Goal: Task Accomplishment & Management: Manage account settings

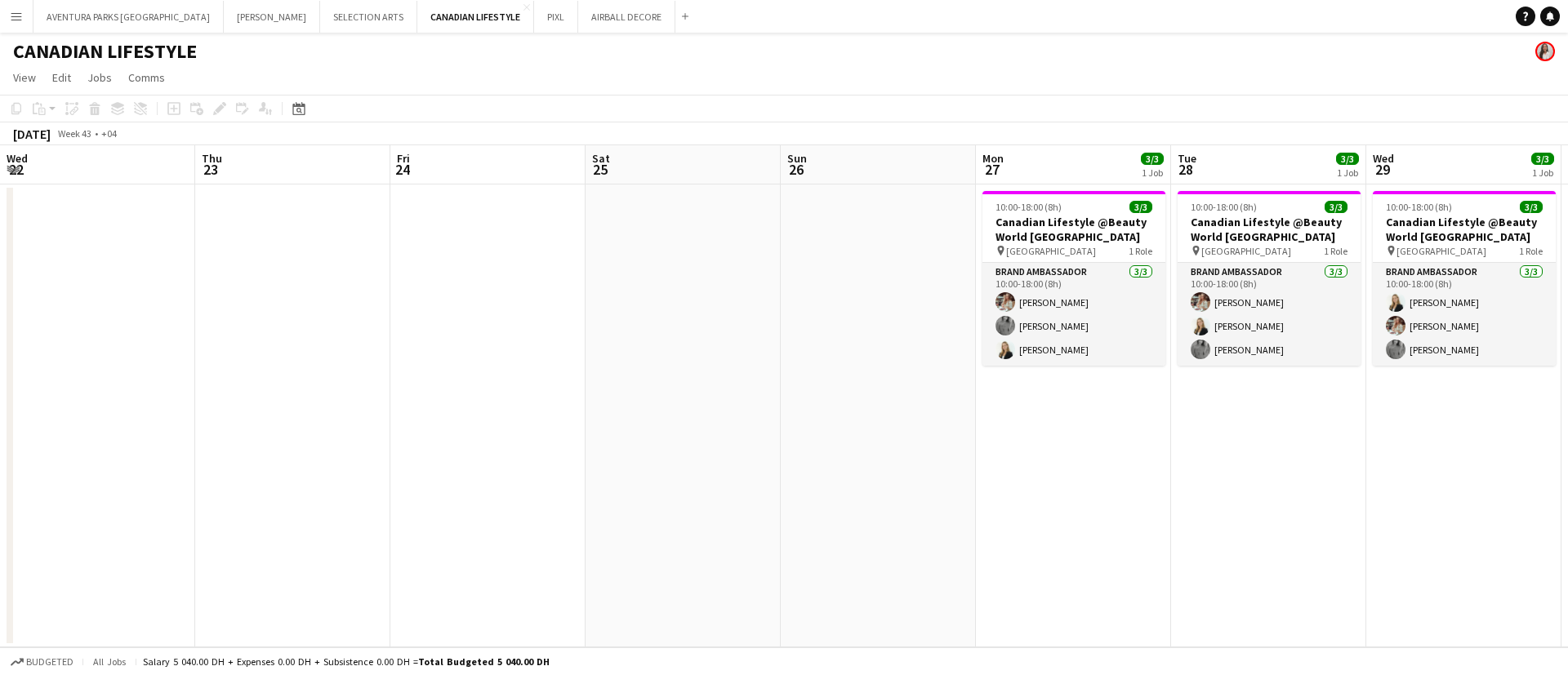
scroll to position [0, 623]
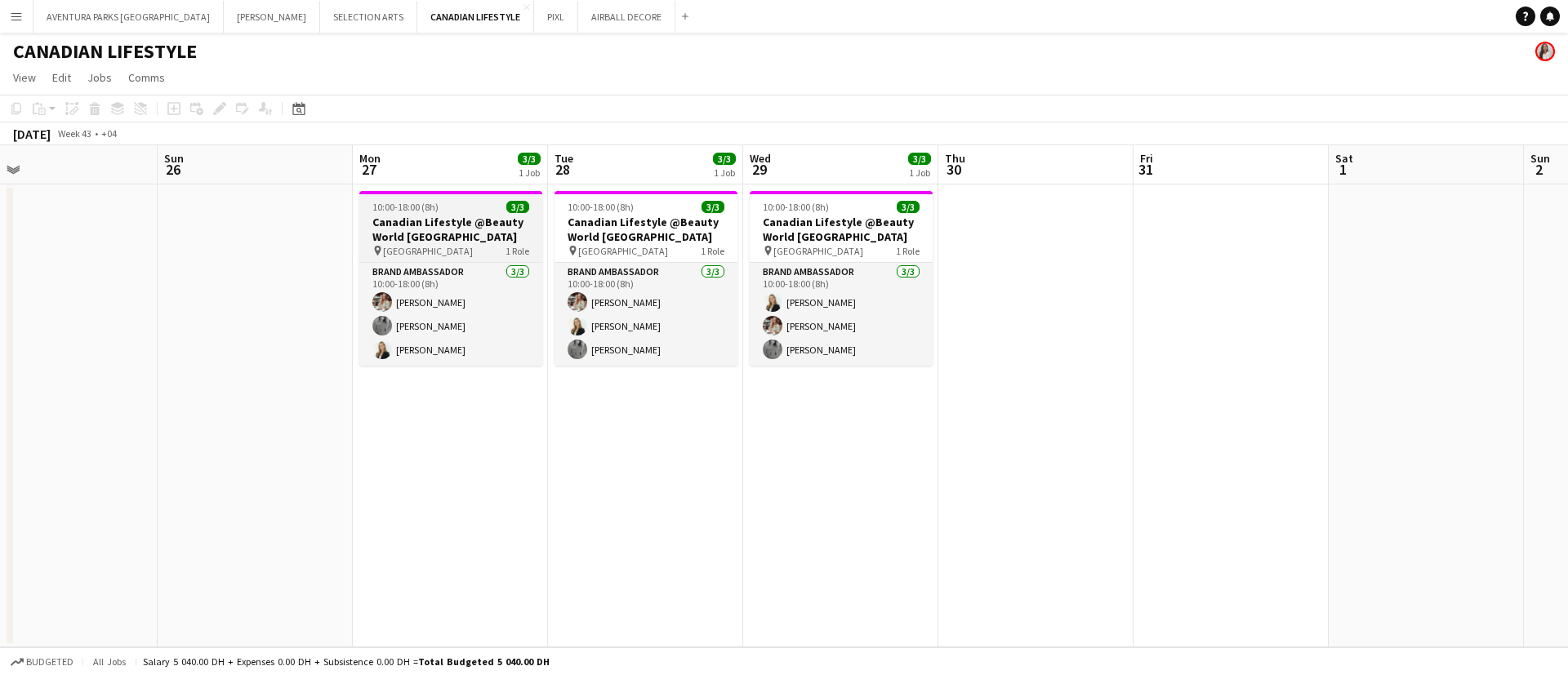
click at [424, 259] on app-job-card "10:00-18:00 (8h) 3/3 Canadian Lifestyle @Beauty World [GEOGRAPHIC_DATA] pin [GE…" at bounding box center [451, 278] width 183 height 175
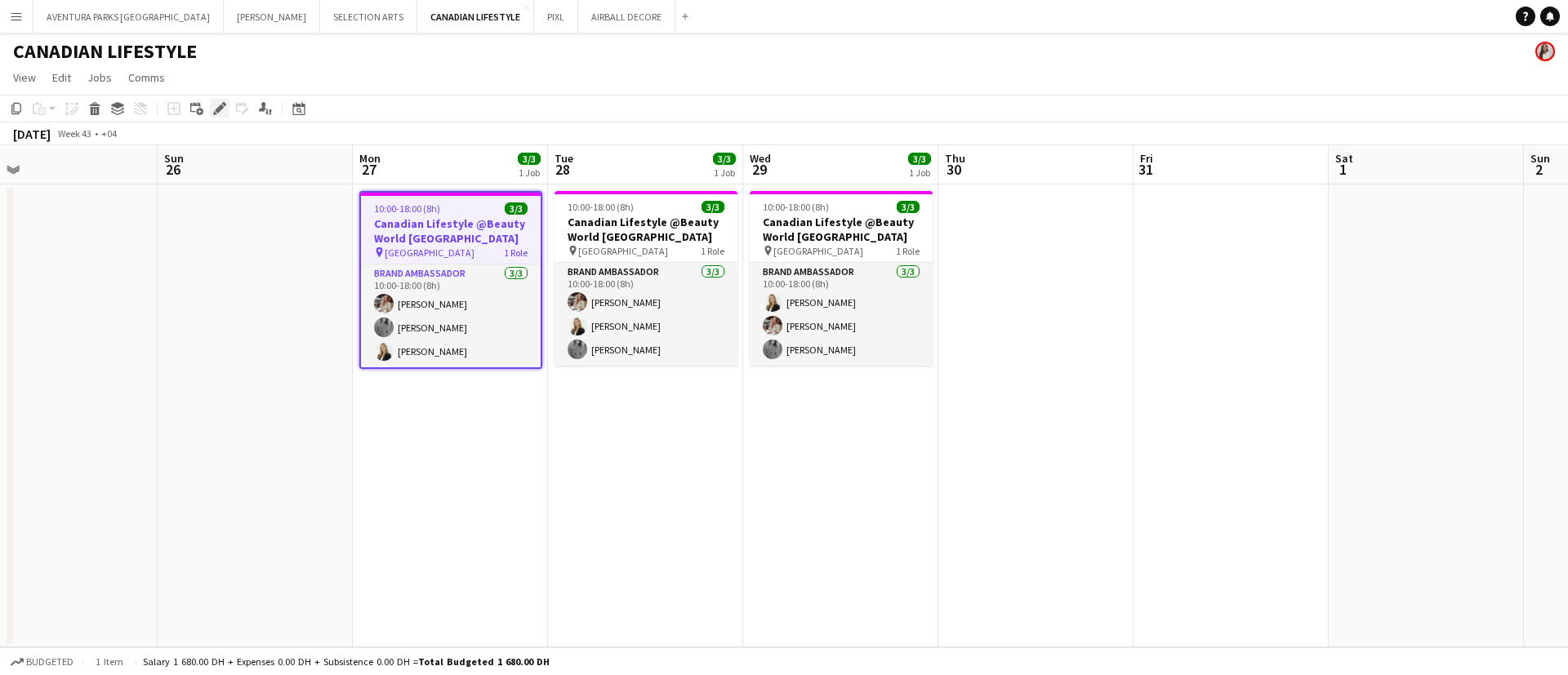
click at [218, 111] on icon at bounding box center [219, 108] width 9 height 9
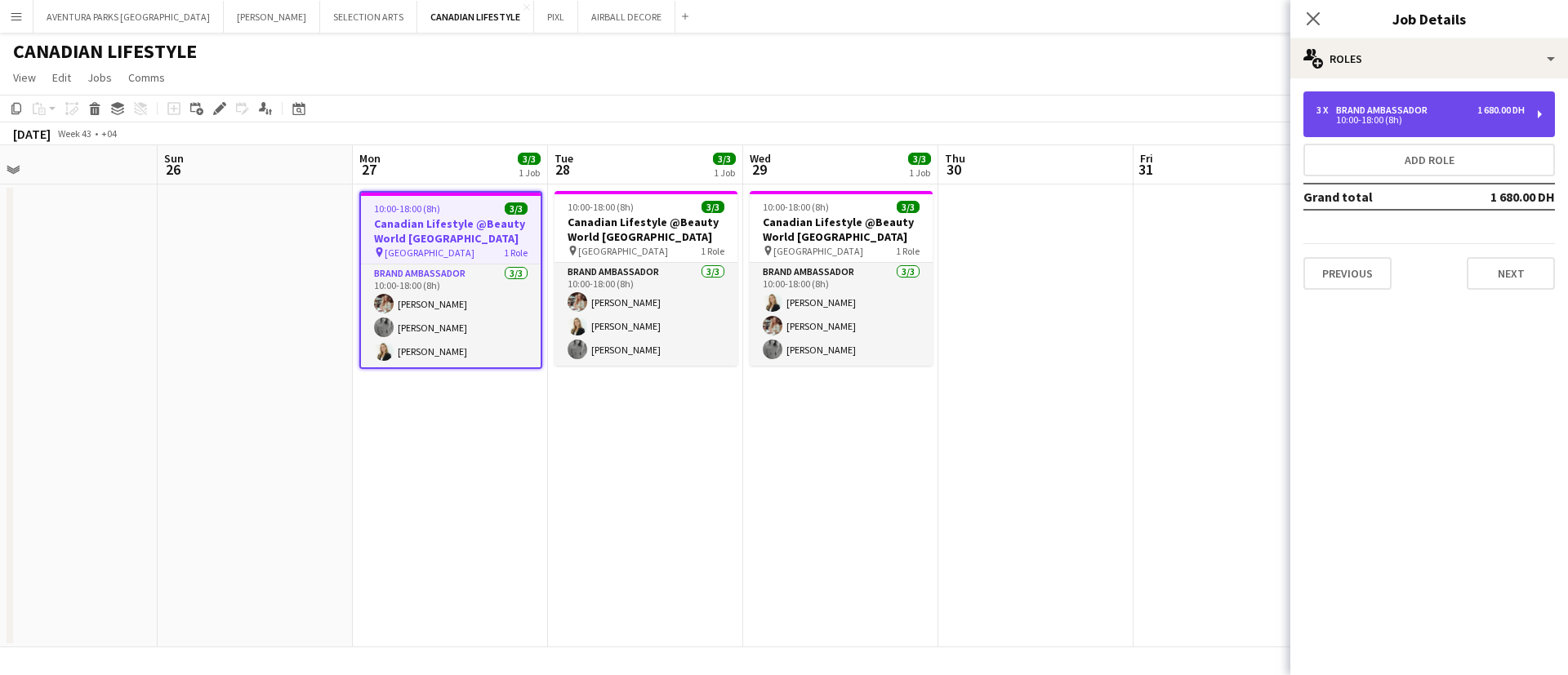
click at [1408, 112] on div "Brand Ambassador" at bounding box center [1385, 110] width 98 height 12
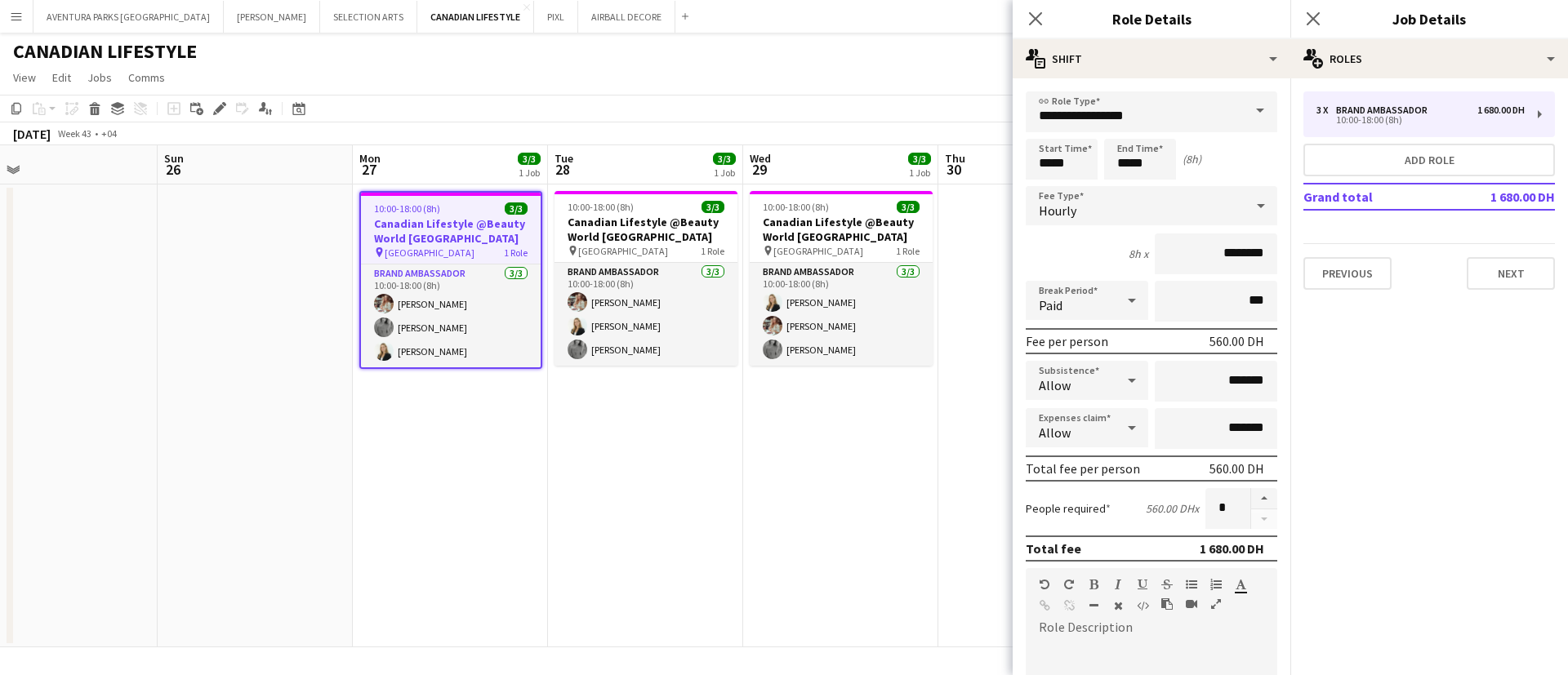
click at [849, 66] on app-page-menu "View Day view expanded Day view collapsed Month view Date picker Jump to [DATE]…" at bounding box center [784, 79] width 1568 height 31
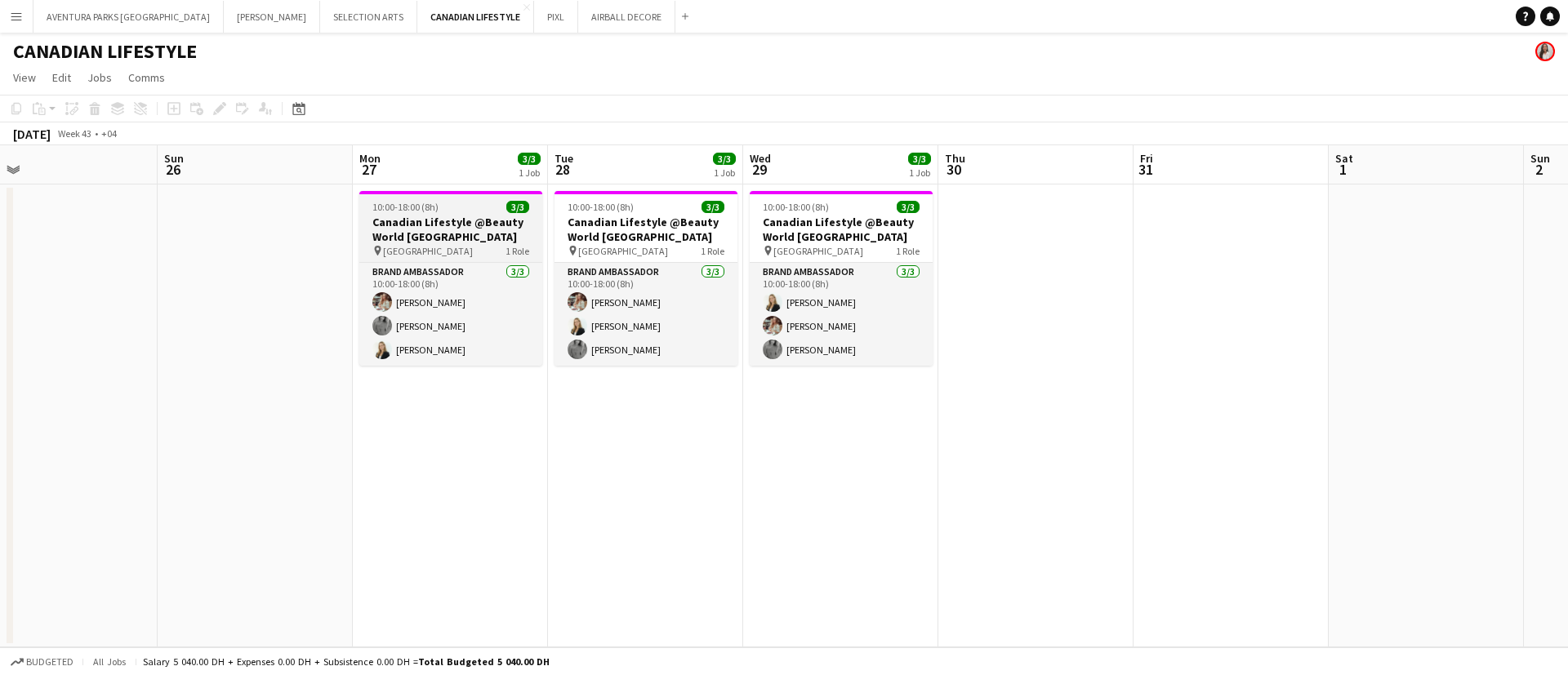
click at [448, 229] on h3 "Canadian Lifestyle @Beauty World [GEOGRAPHIC_DATA]" at bounding box center [451, 229] width 183 height 29
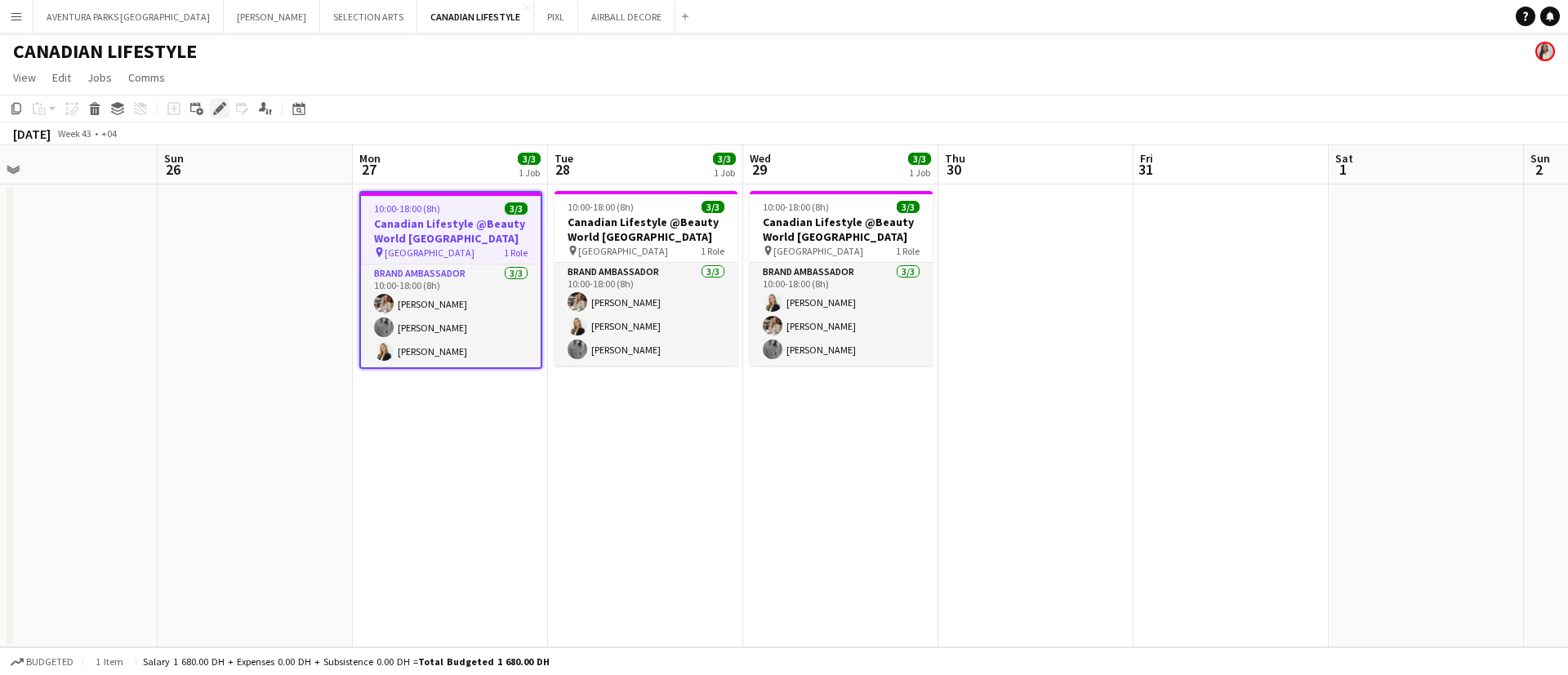
click at [216, 109] on icon at bounding box center [219, 108] width 9 height 9
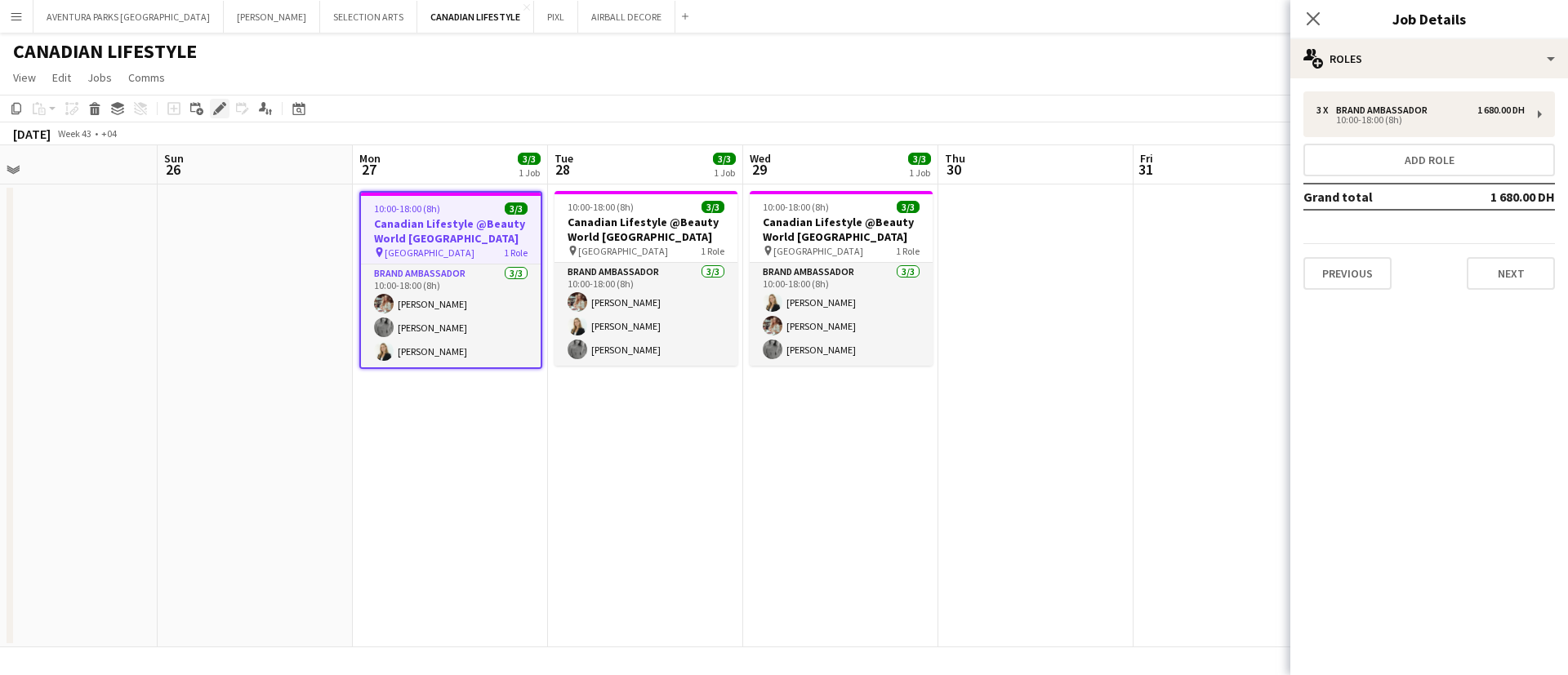
click at [220, 109] on icon at bounding box center [219, 108] width 9 height 9
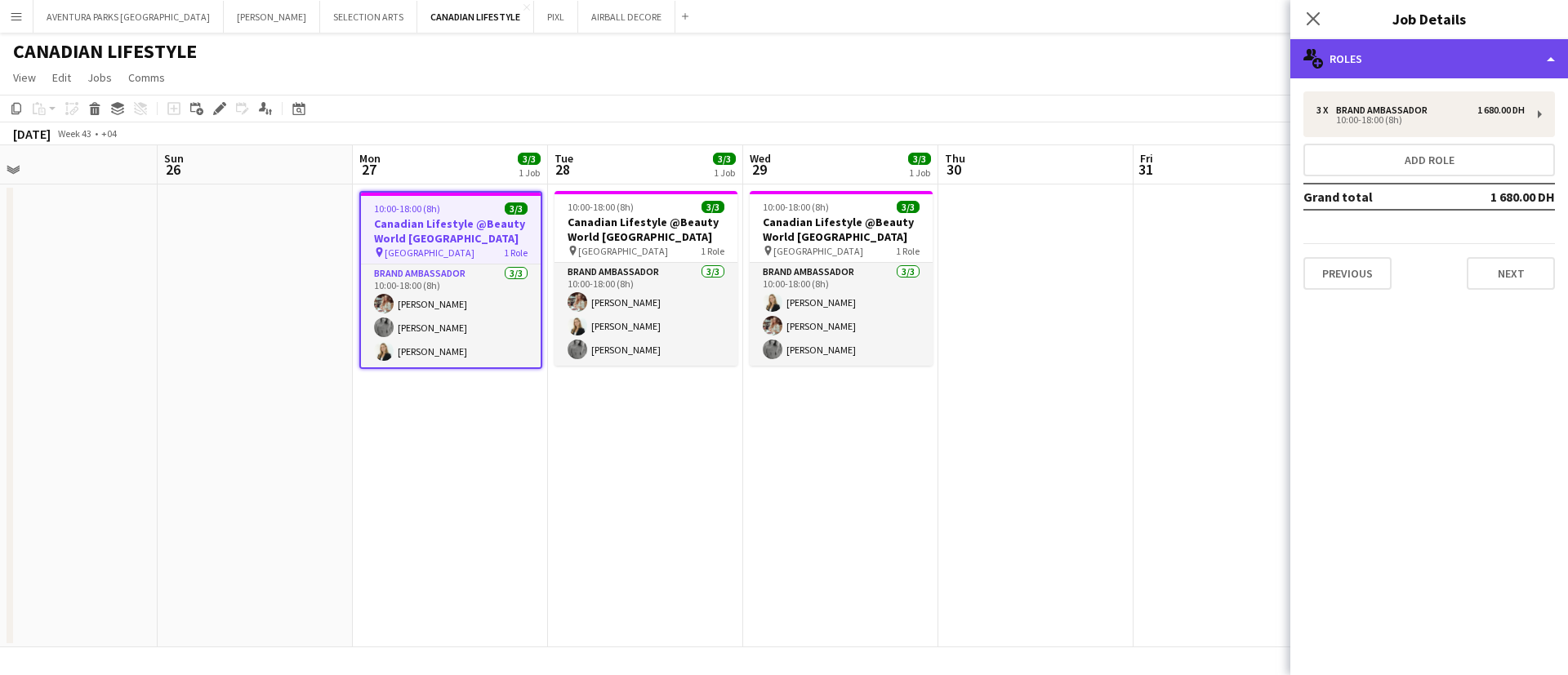
click at [1380, 62] on div "multiple-users-add Roles" at bounding box center [1429, 58] width 277 height 39
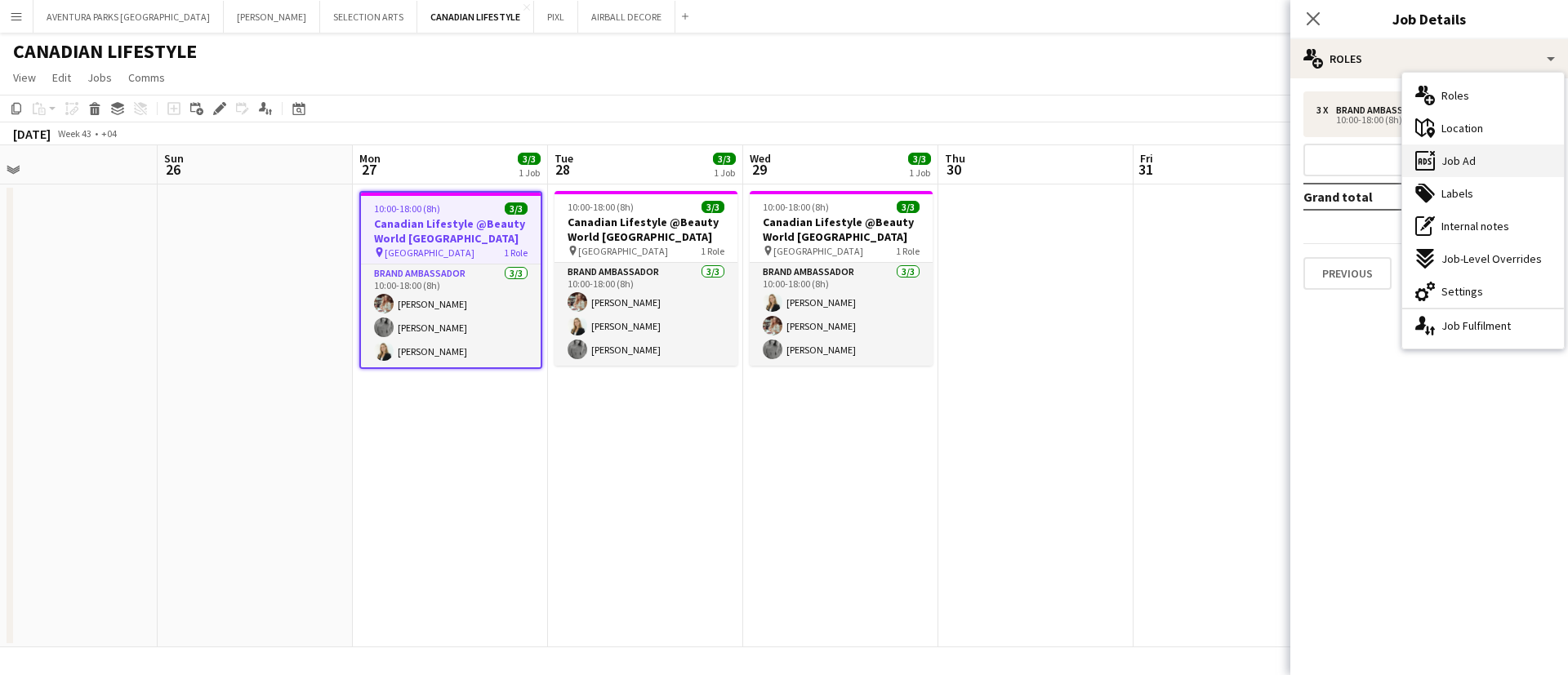
click at [1481, 163] on div "ads-window Job Ad" at bounding box center [1483, 160] width 162 height 32
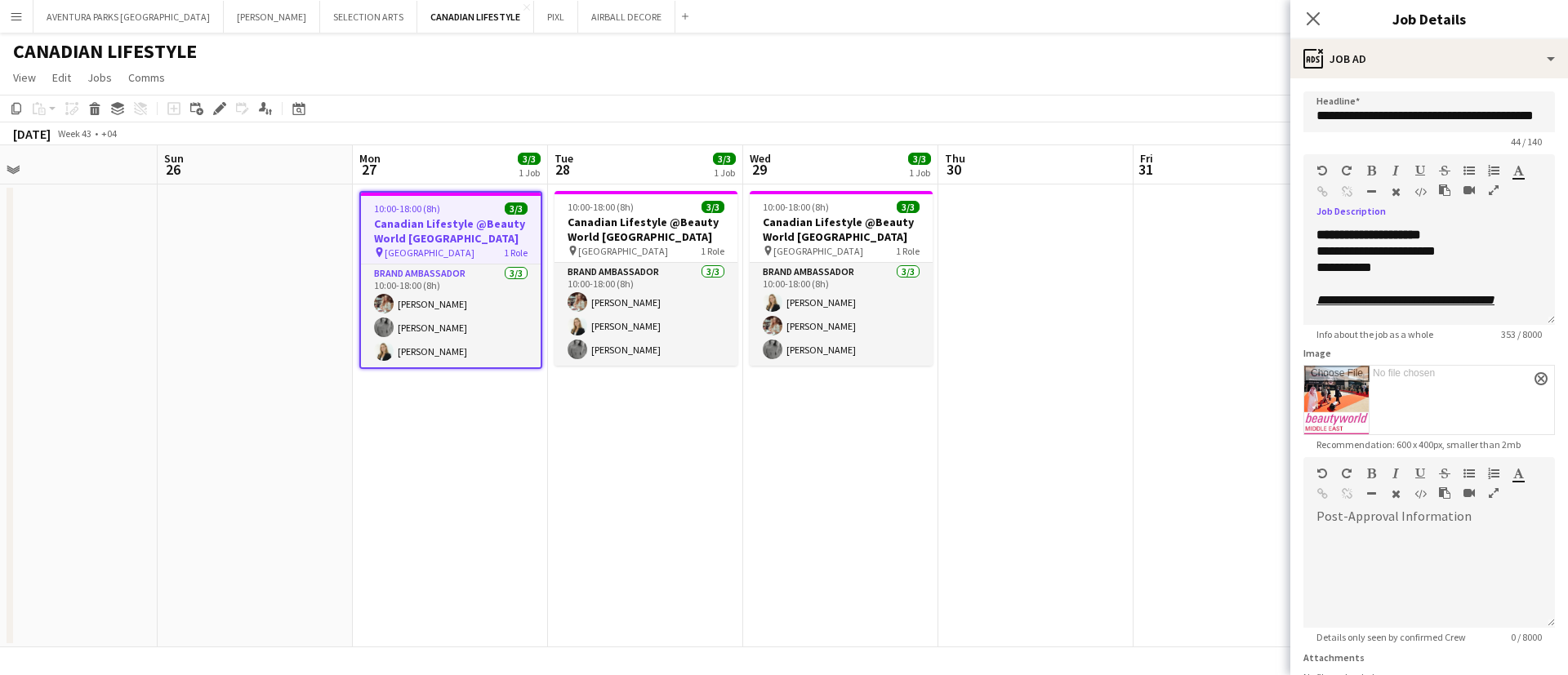
click at [1488, 197] on button "button" at bounding box center [1493, 190] width 12 height 13
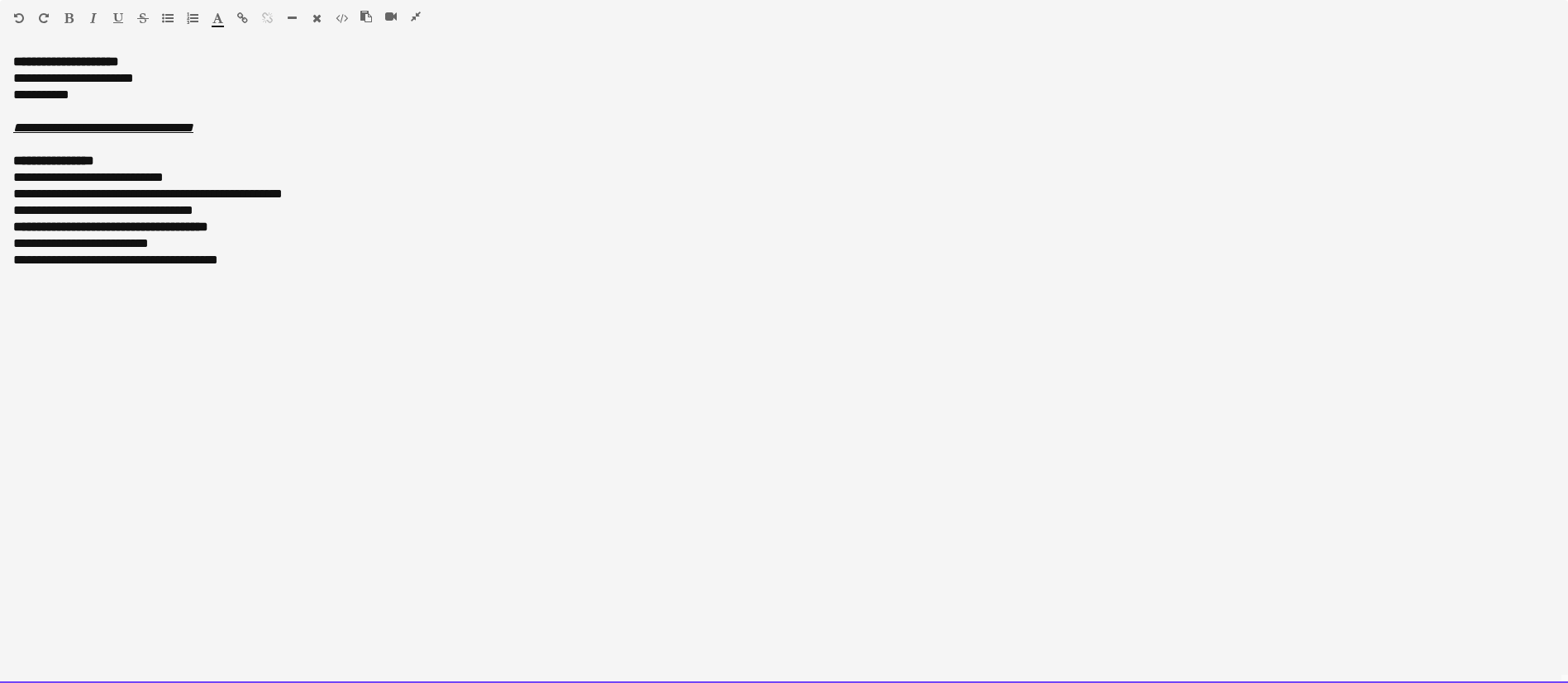
drag, startPoint x: 252, startPoint y: 228, endPoint x: 19, endPoint y: 225, distance: 233.0
click at [19, 225] on div "**********" at bounding box center [784, 227] width 1542 height 17
click at [413, 5] on div "Standard Heading 1 Heading 2 Heading 3 Heading 4 Heading 5 Heading 6 Heading 7 …" at bounding box center [784, 21] width 1568 height 42
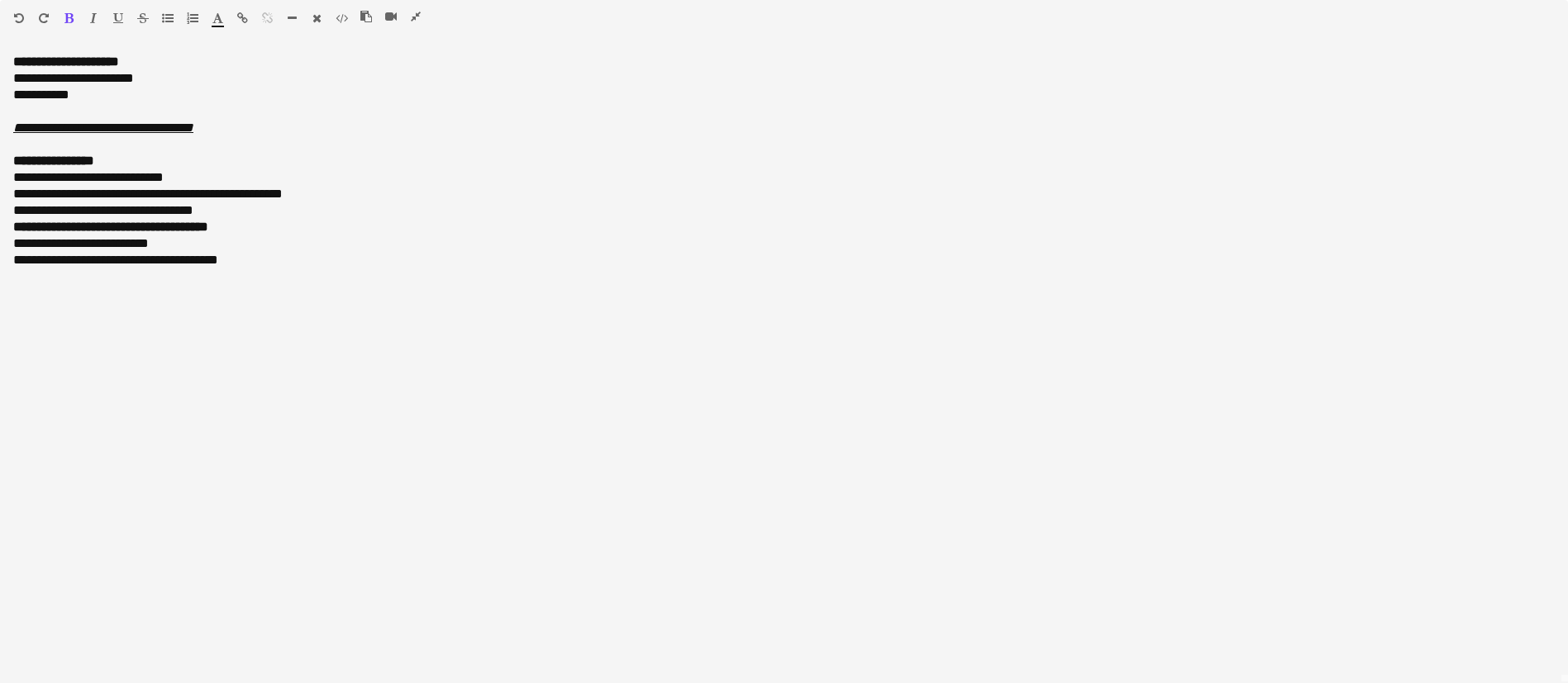
click at [417, 16] on icon "button" at bounding box center [416, 17] width 10 height 12
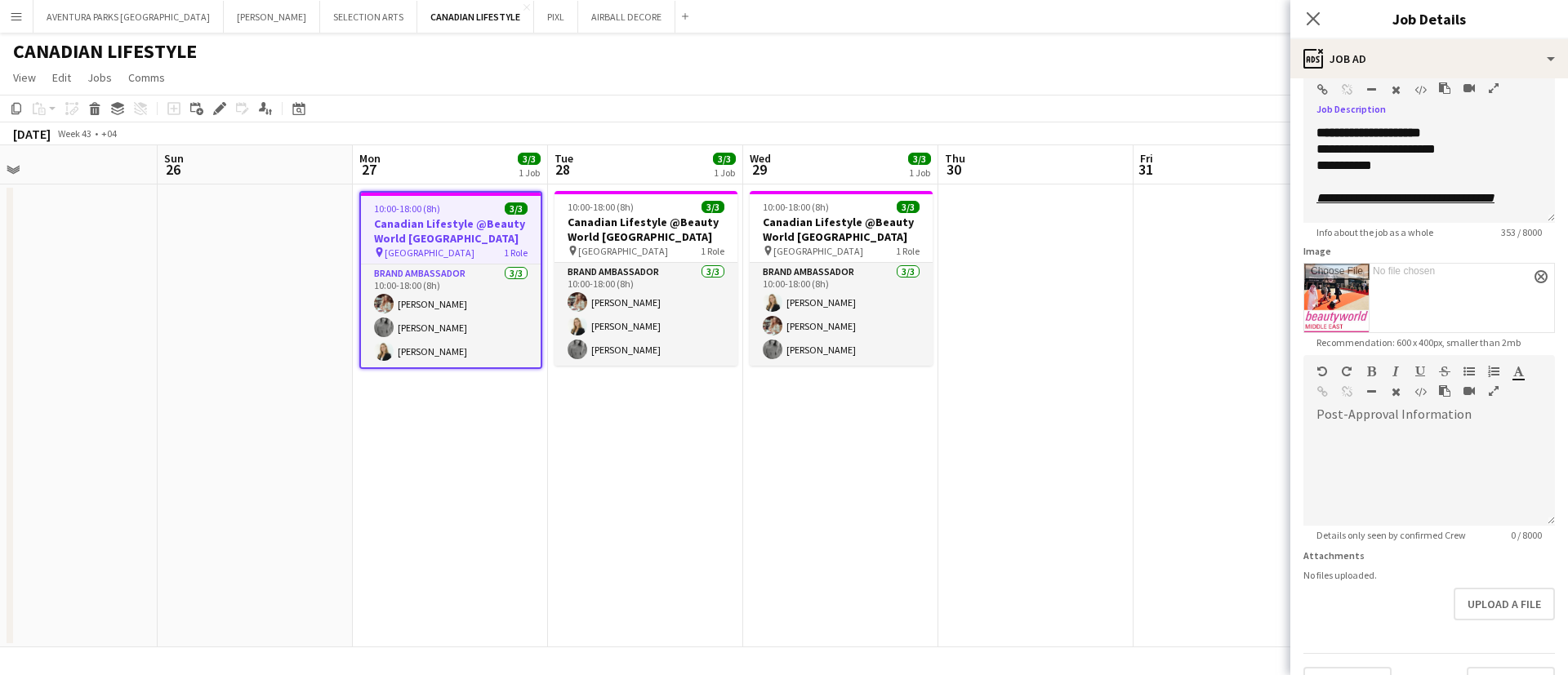
scroll to position [103, 0]
click at [534, 21] on button "PIXL Close" at bounding box center [556, 17] width 44 height 31
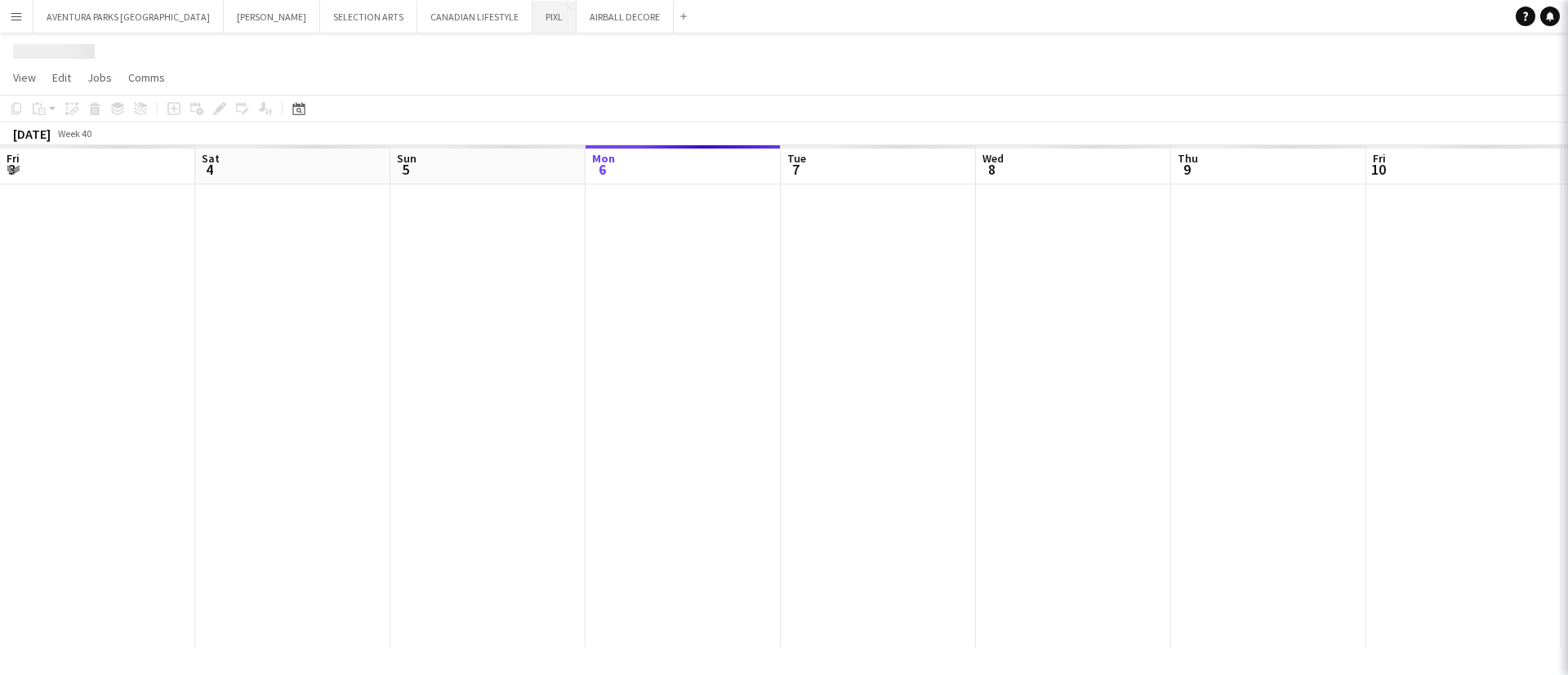
scroll to position [0, 390]
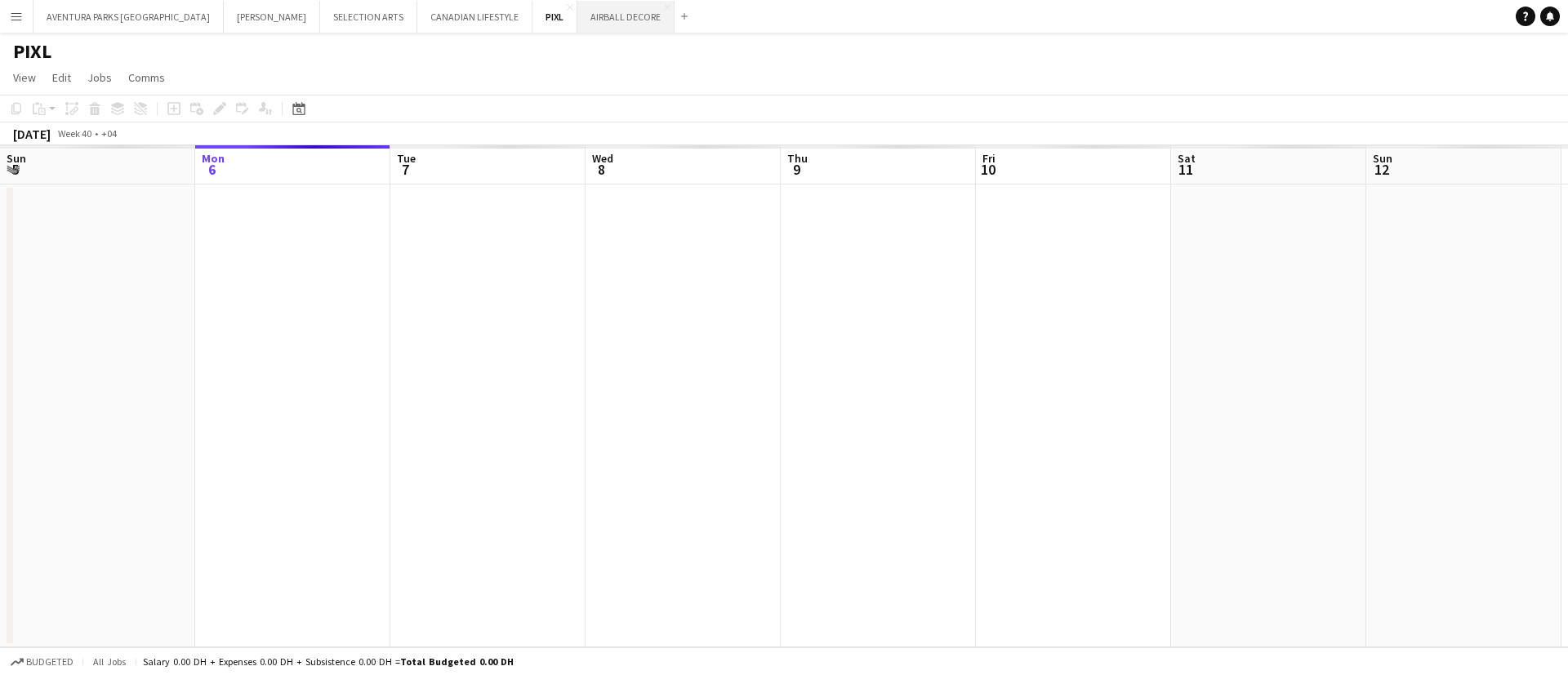
click at [577, 9] on button "AIRBALL DECORE Close" at bounding box center [625, 17] width 97 height 31
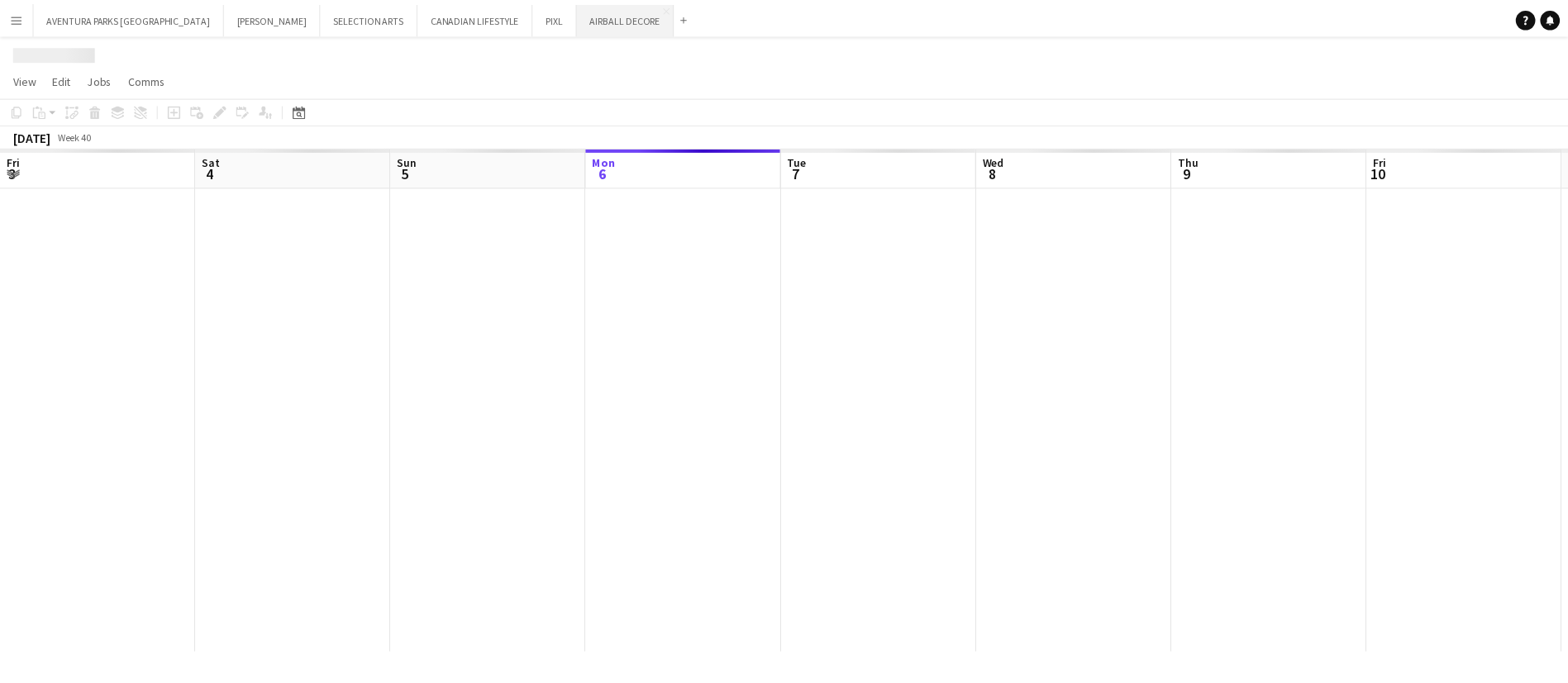
scroll to position [0, 395]
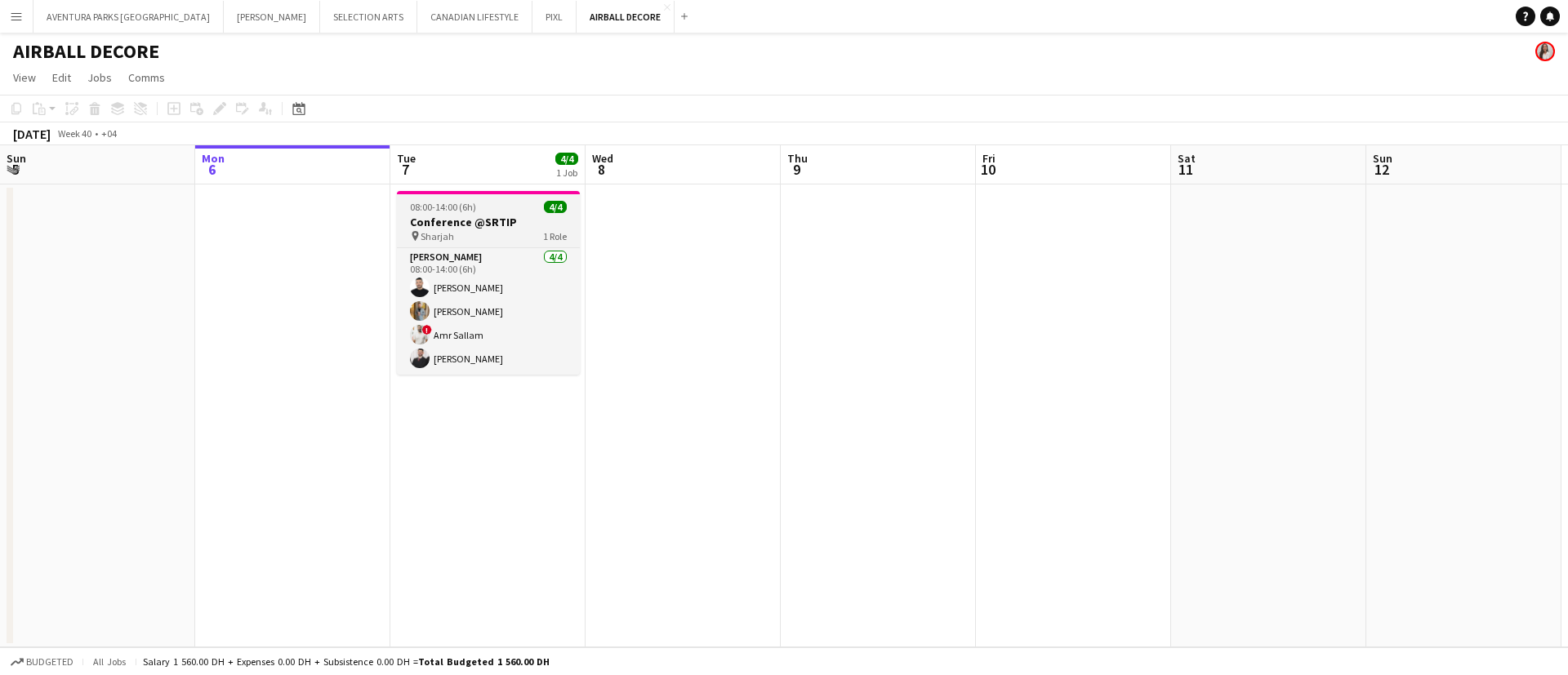
click at [509, 215] on h3 "Conference @SRTIP" at bounding box center [488, 222] width 183 height 15
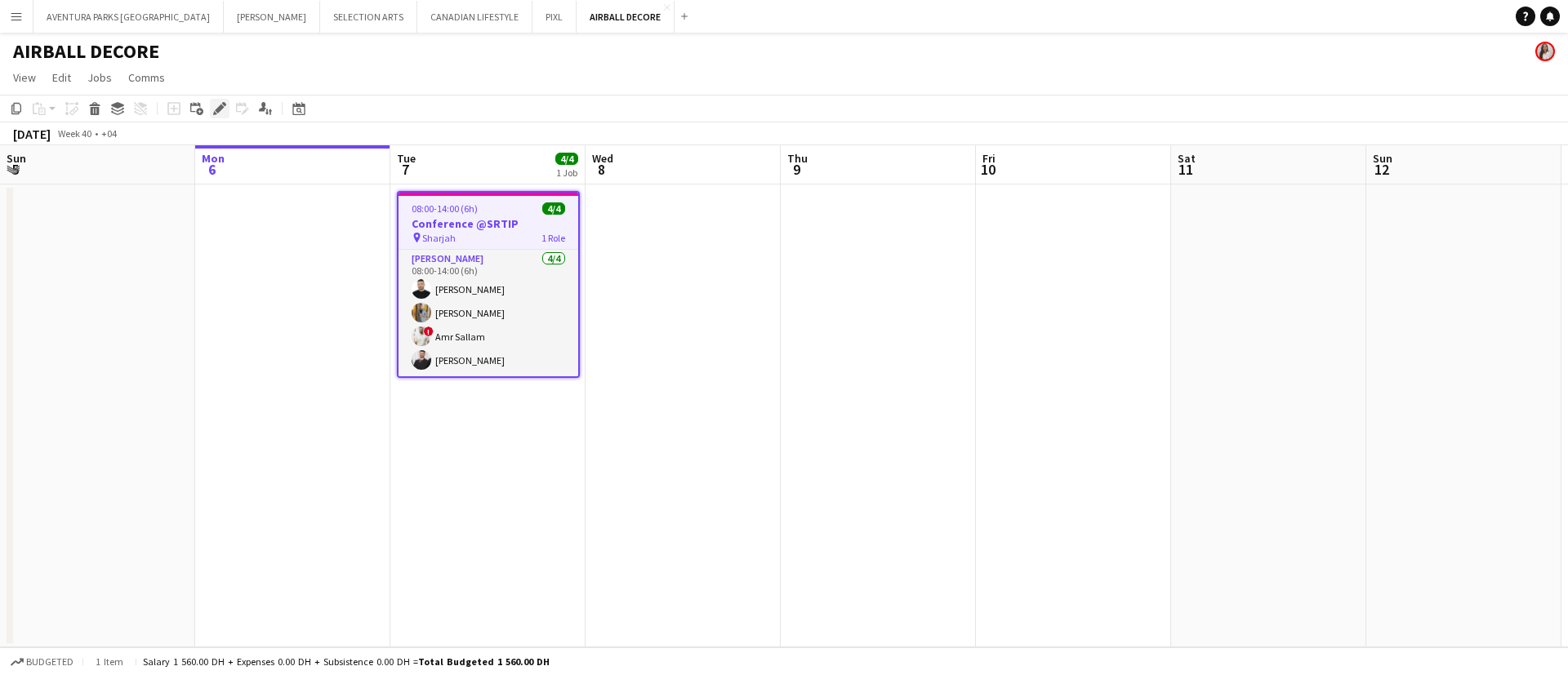
click at [225, 110] on icon "Edit" at bounding box center [220, 108] width 13 height 13
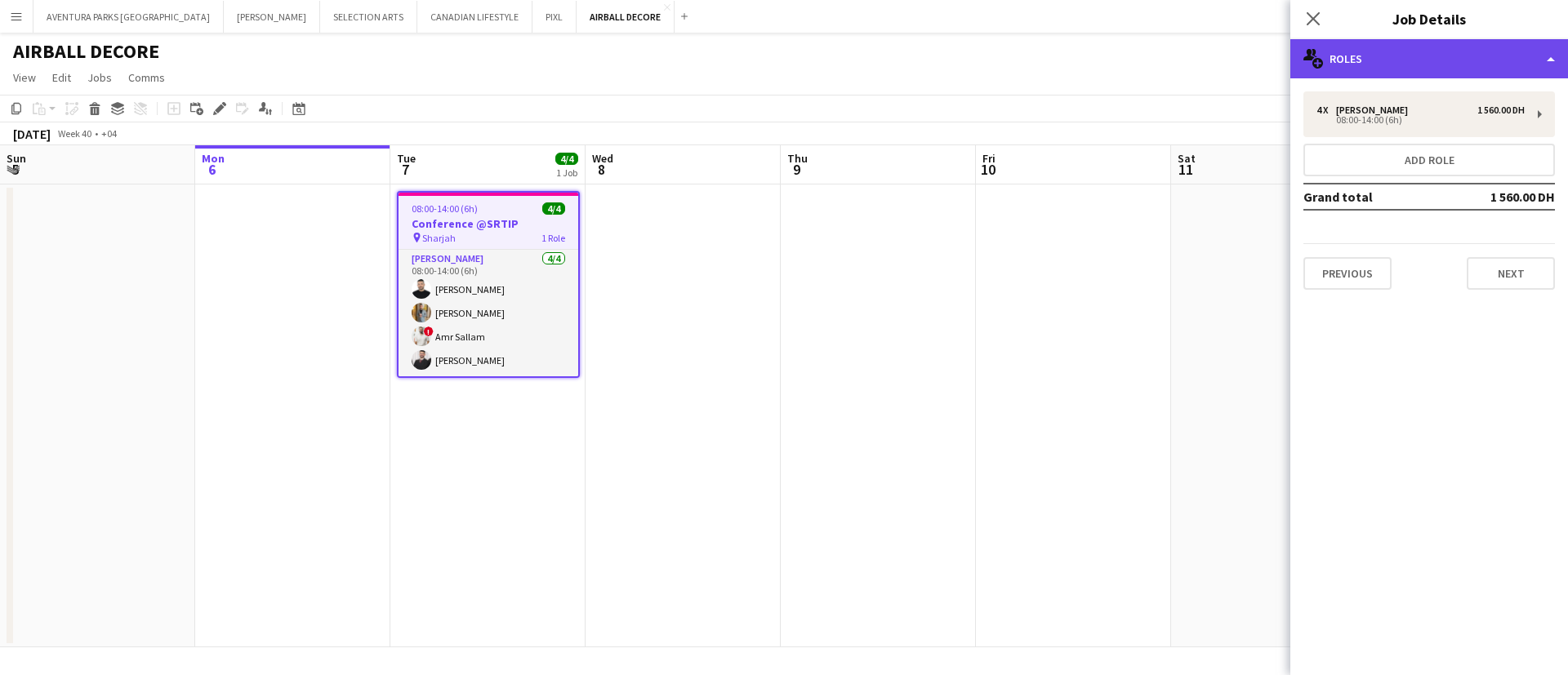
click at [1431, 65] on div "multiple-users-add Roles" at bounding box center [1429, 58] width 277 height 39
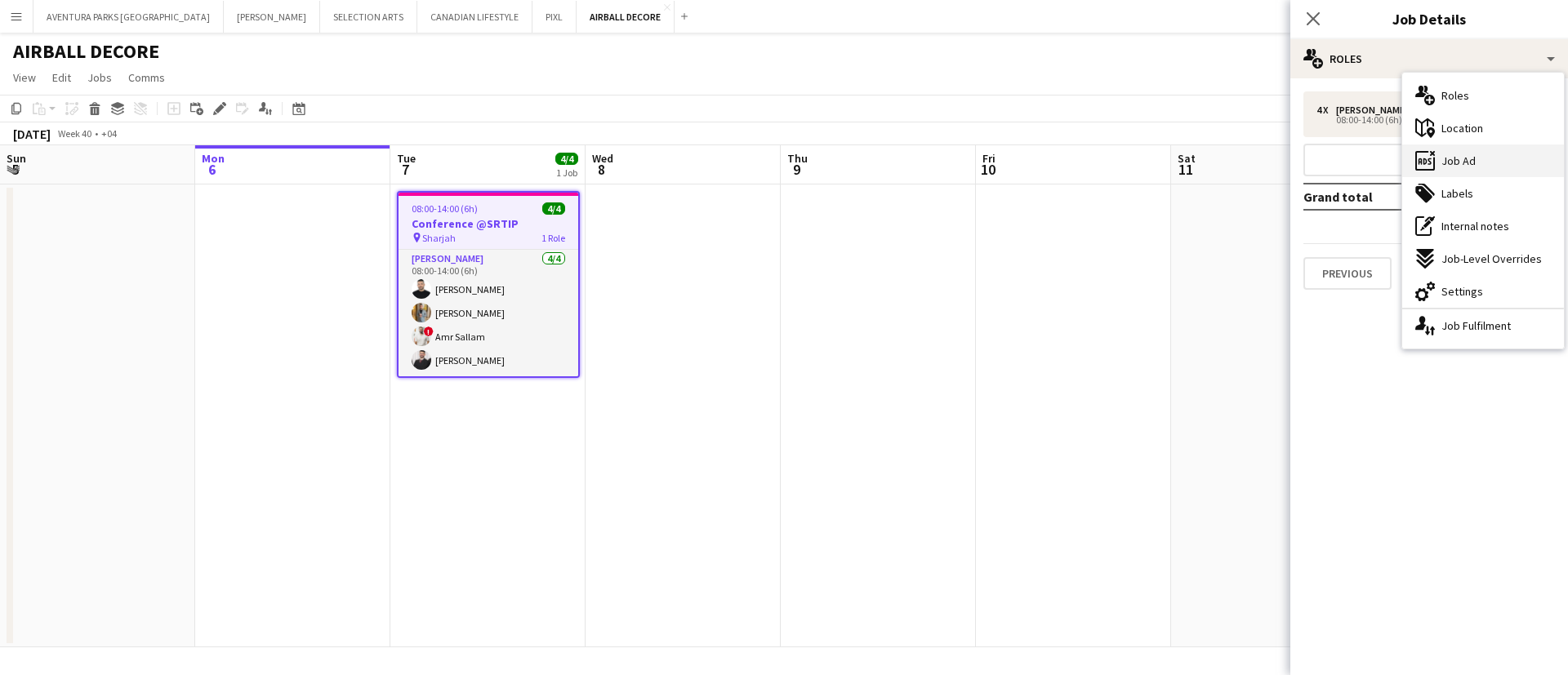
click at [1475, 150] on div "ads-window Job Ad" at bounding box center [1483, 160] width 162 height 32
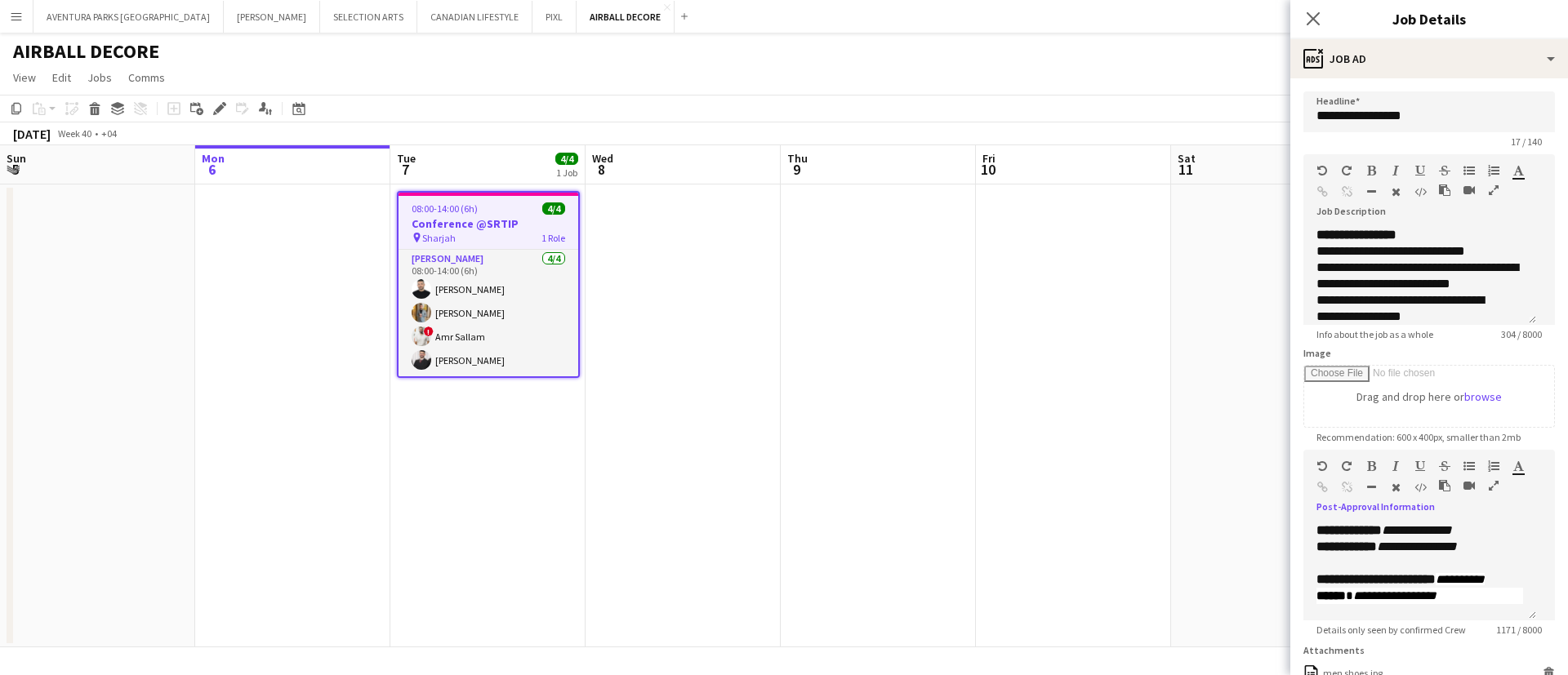
click at [1488, 491] on icon "button" at bounding box center [1493, 486] width 10 height 12
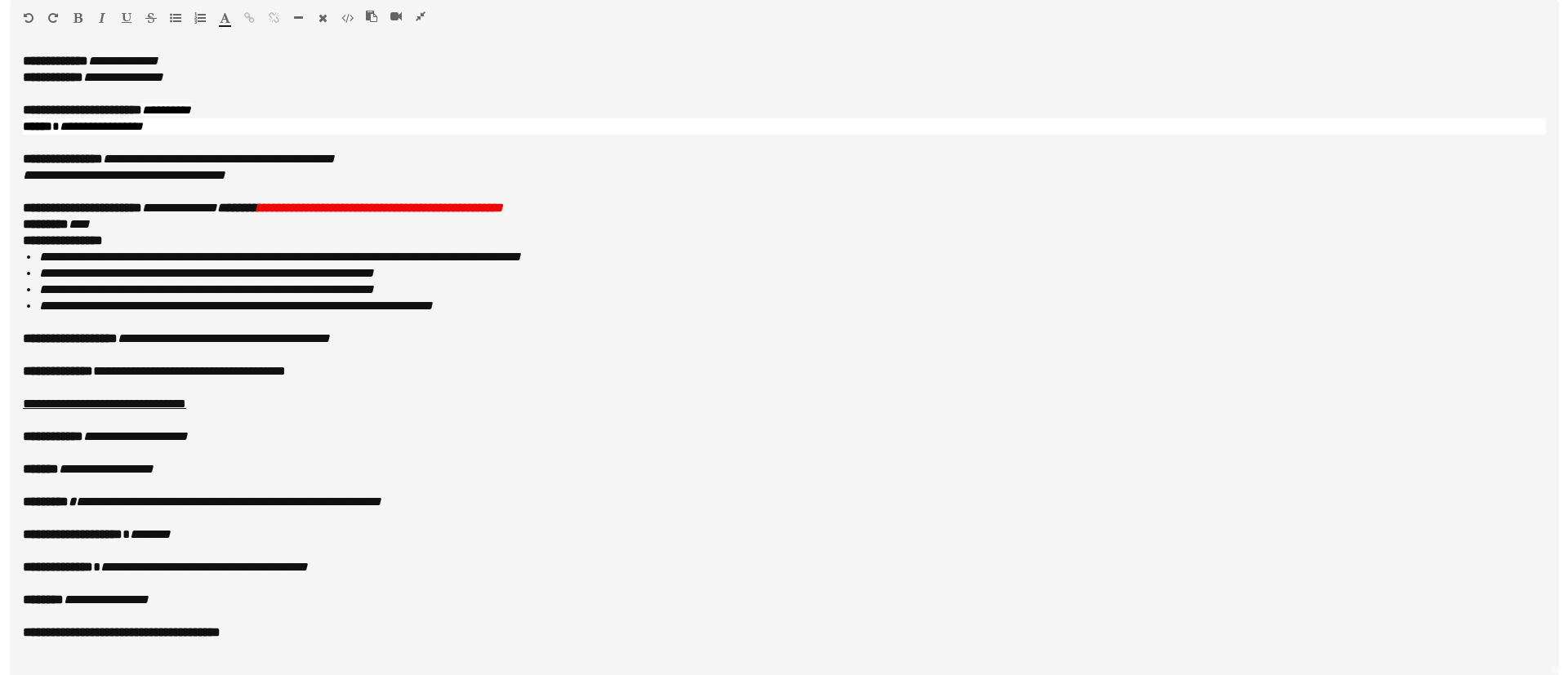
scroll to position [0, 0]
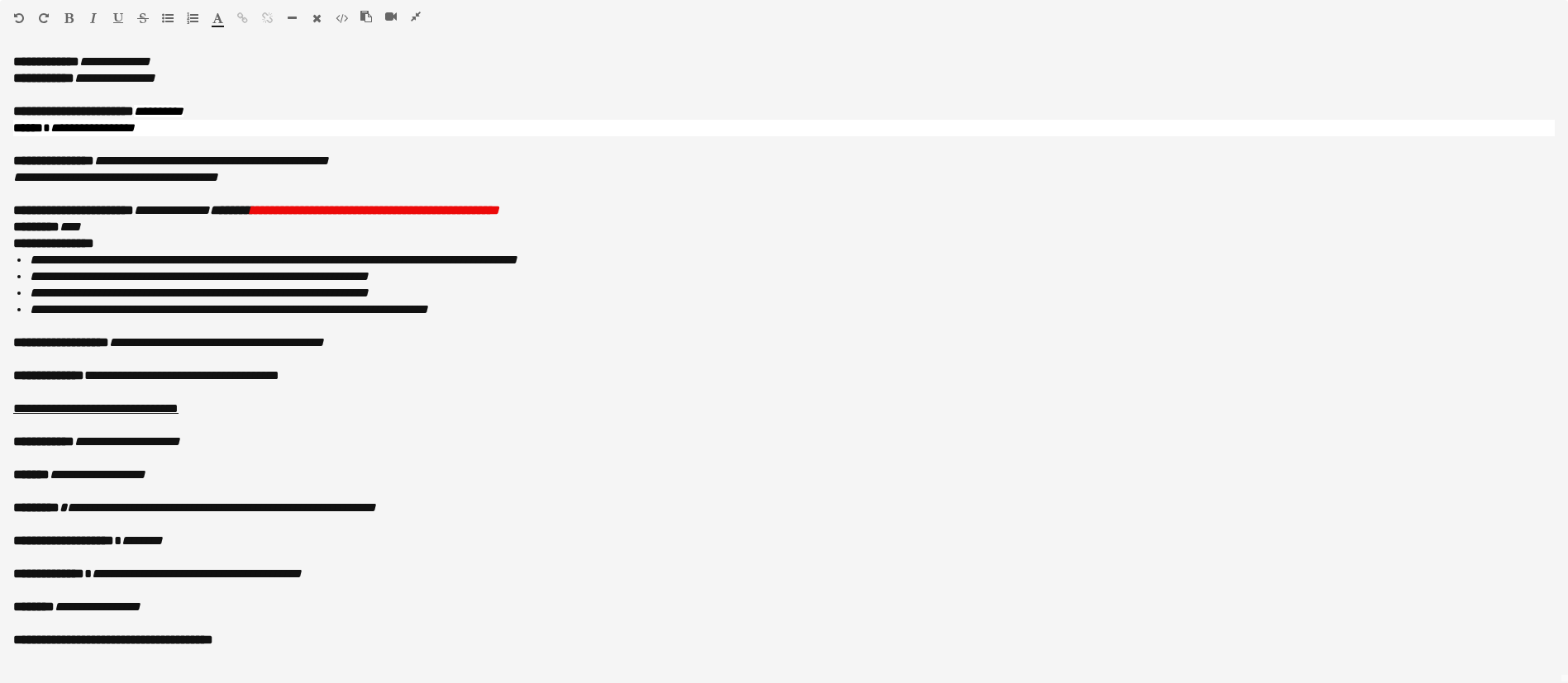
click at [418, 16] on icon "button" at bounding box center [416, 17] width 10 height 12
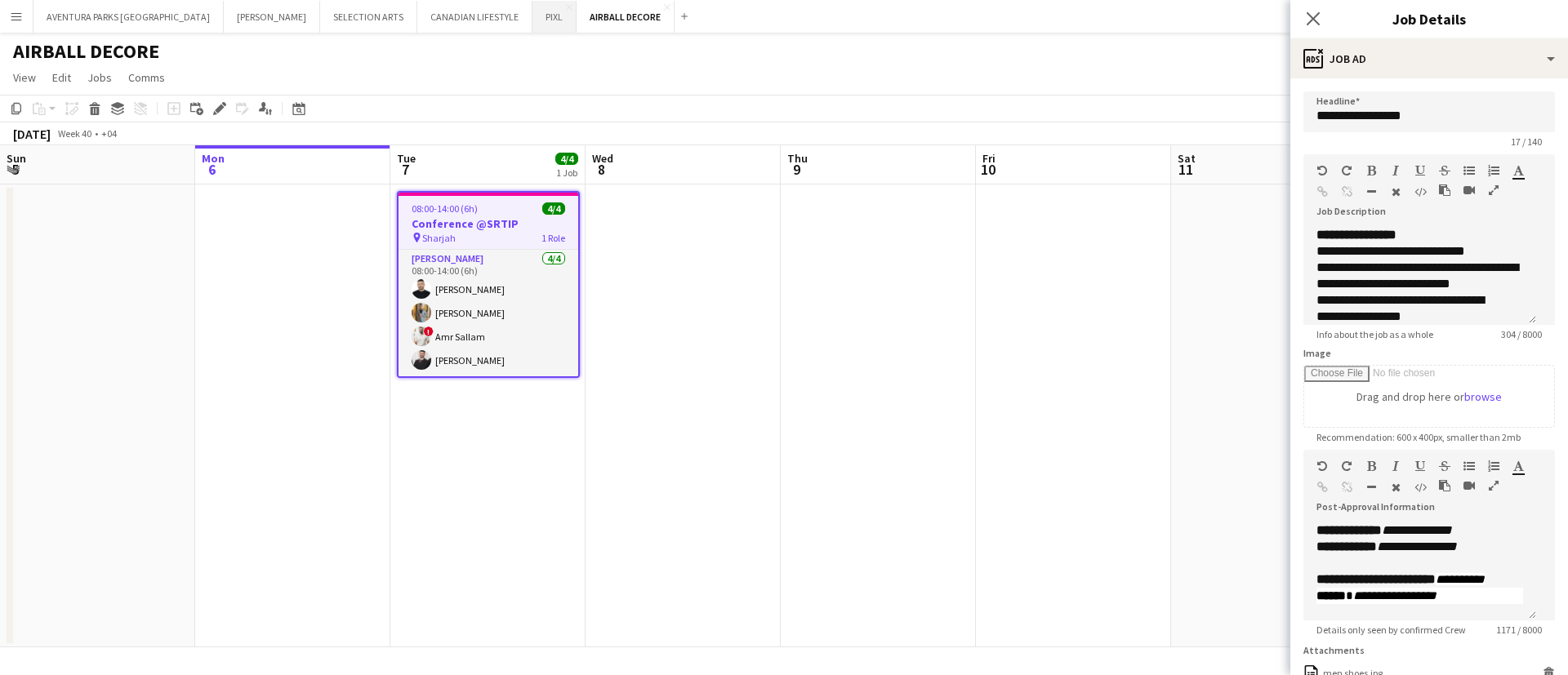
click at [533, 8] on button "PIXL Close" at bounding box center [554, 17] width 44 height 31
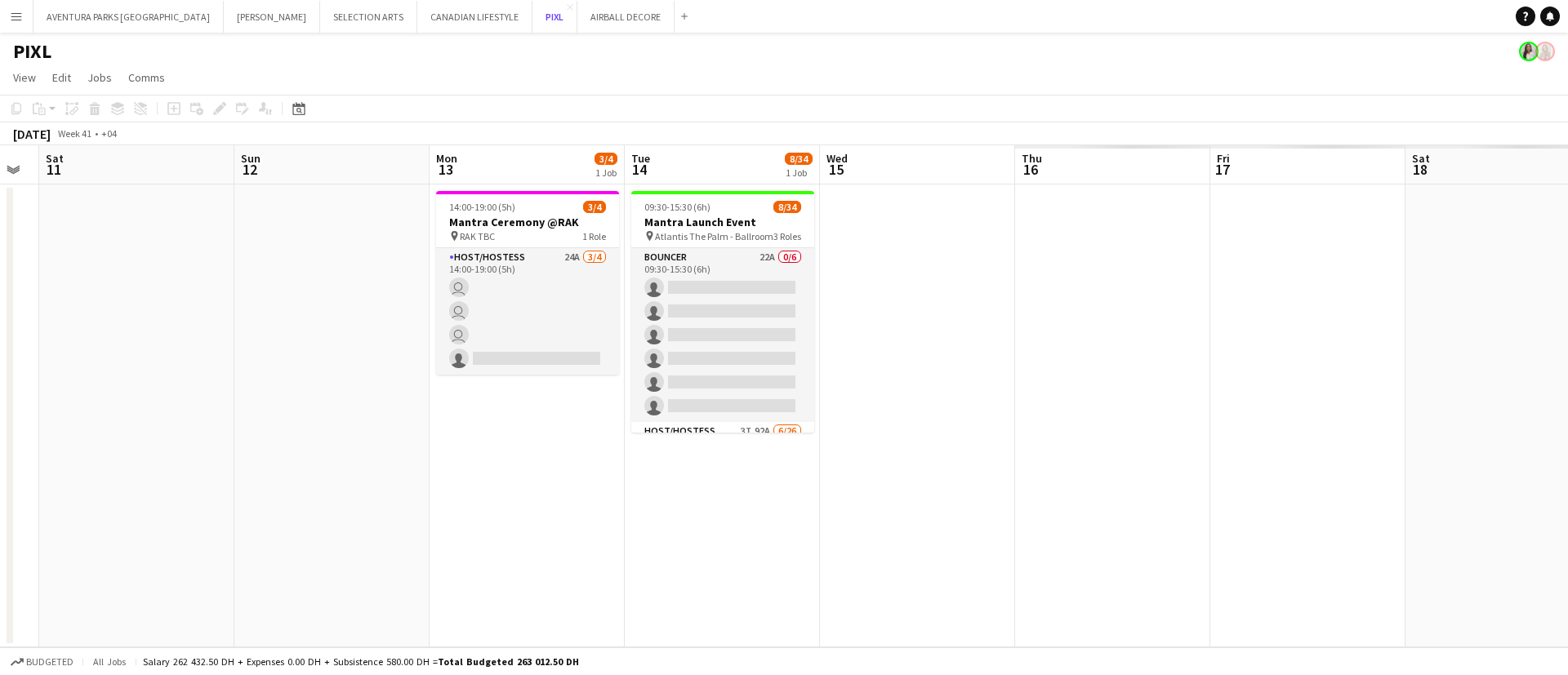
scroll to position [0, 571]
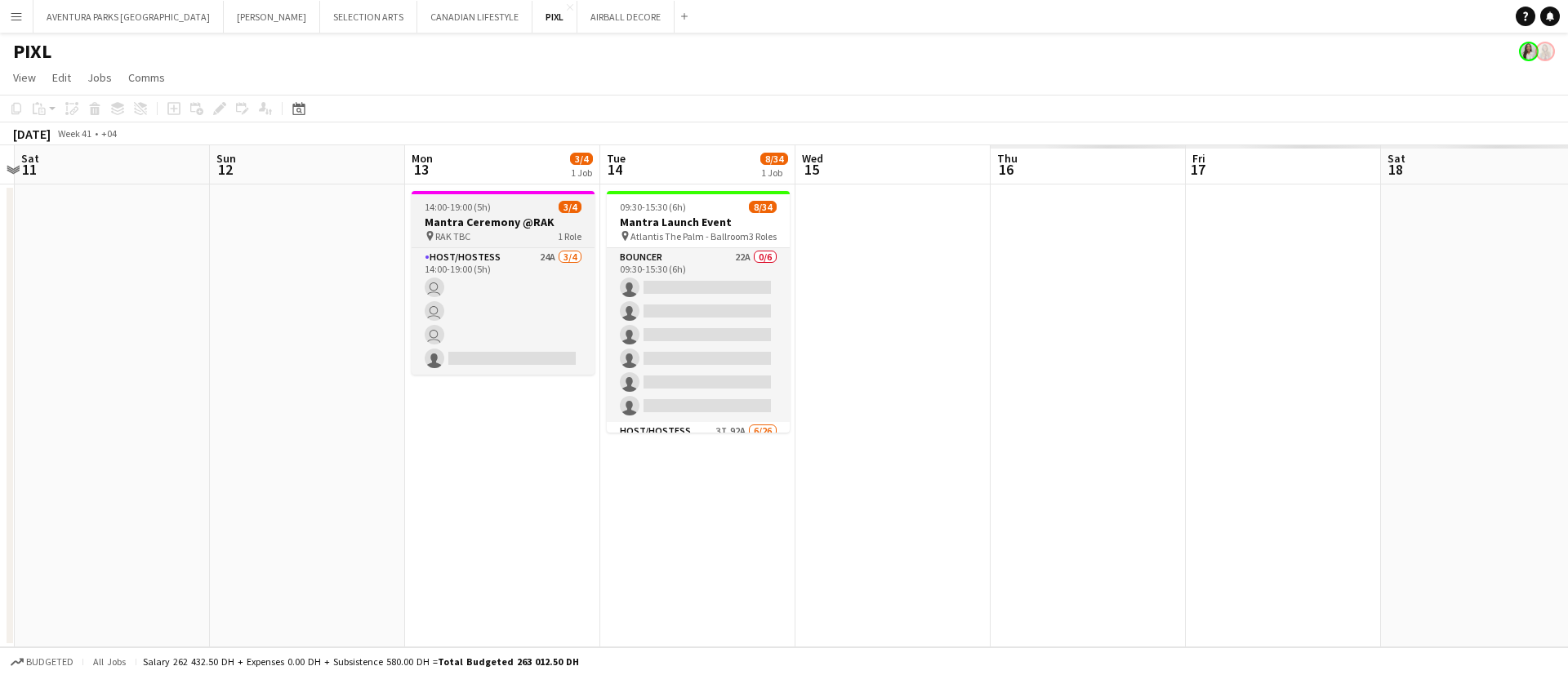
click at [483, 219] on h3 "Mantra Ceremony @RAK" at bounding box center [503, 222] width 183 height 15
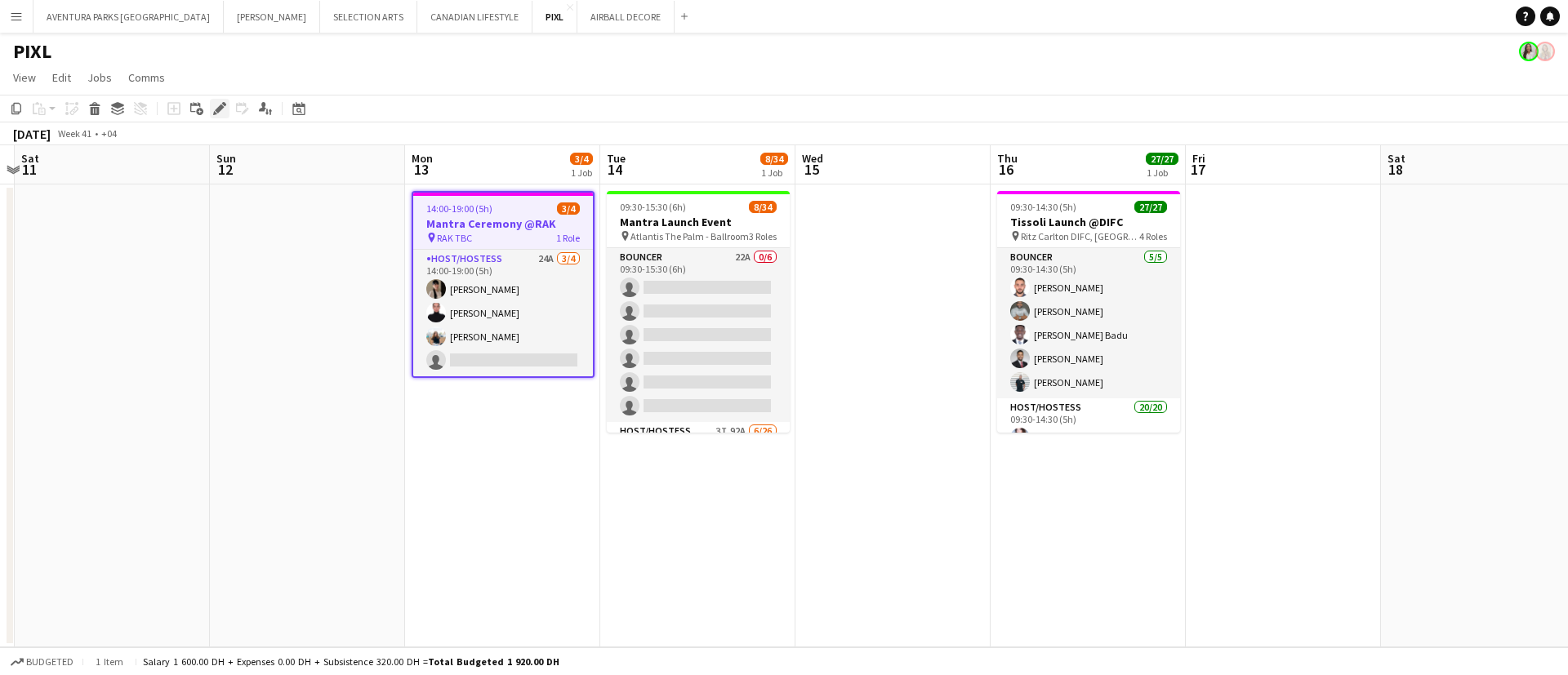
click at [214, 110] on icon "Edit" at bounding box center [220, 108] width 13 height 13
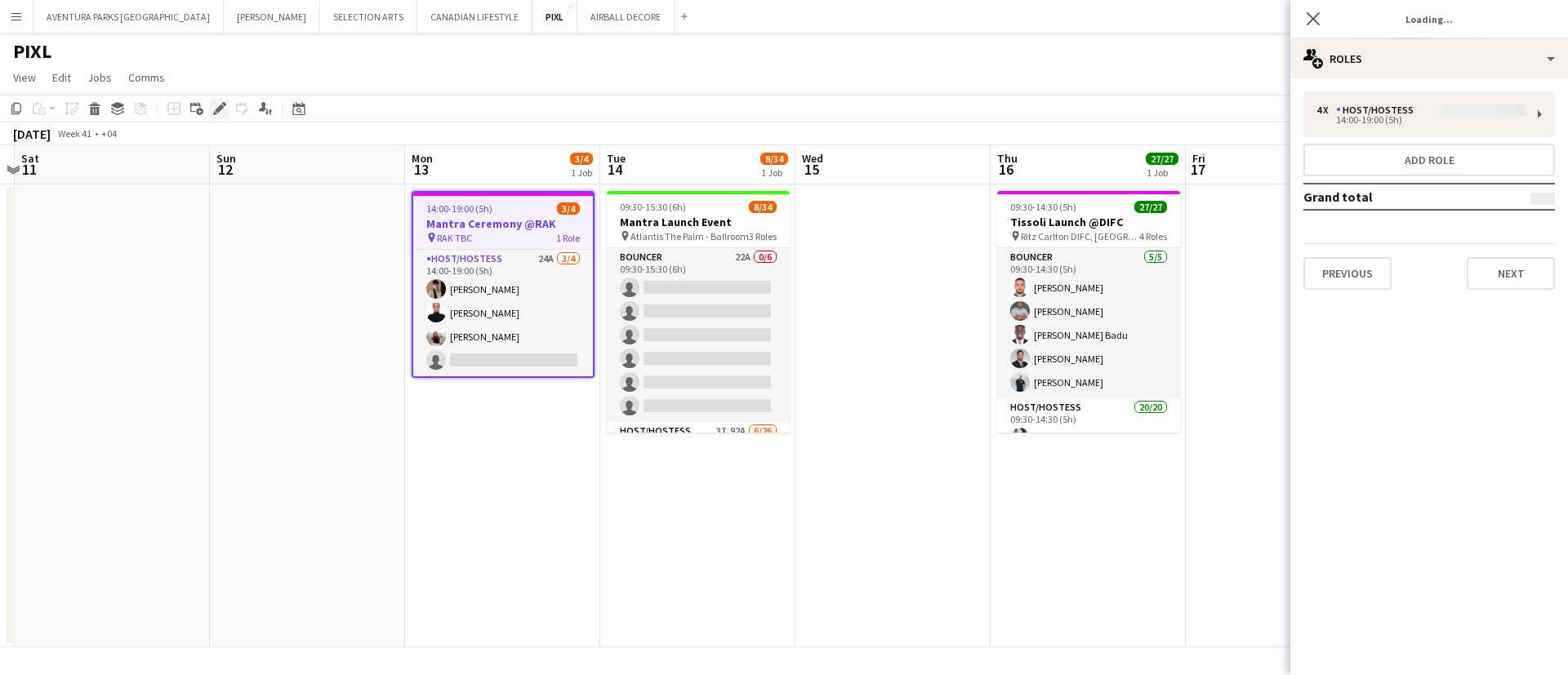
type input "**********"
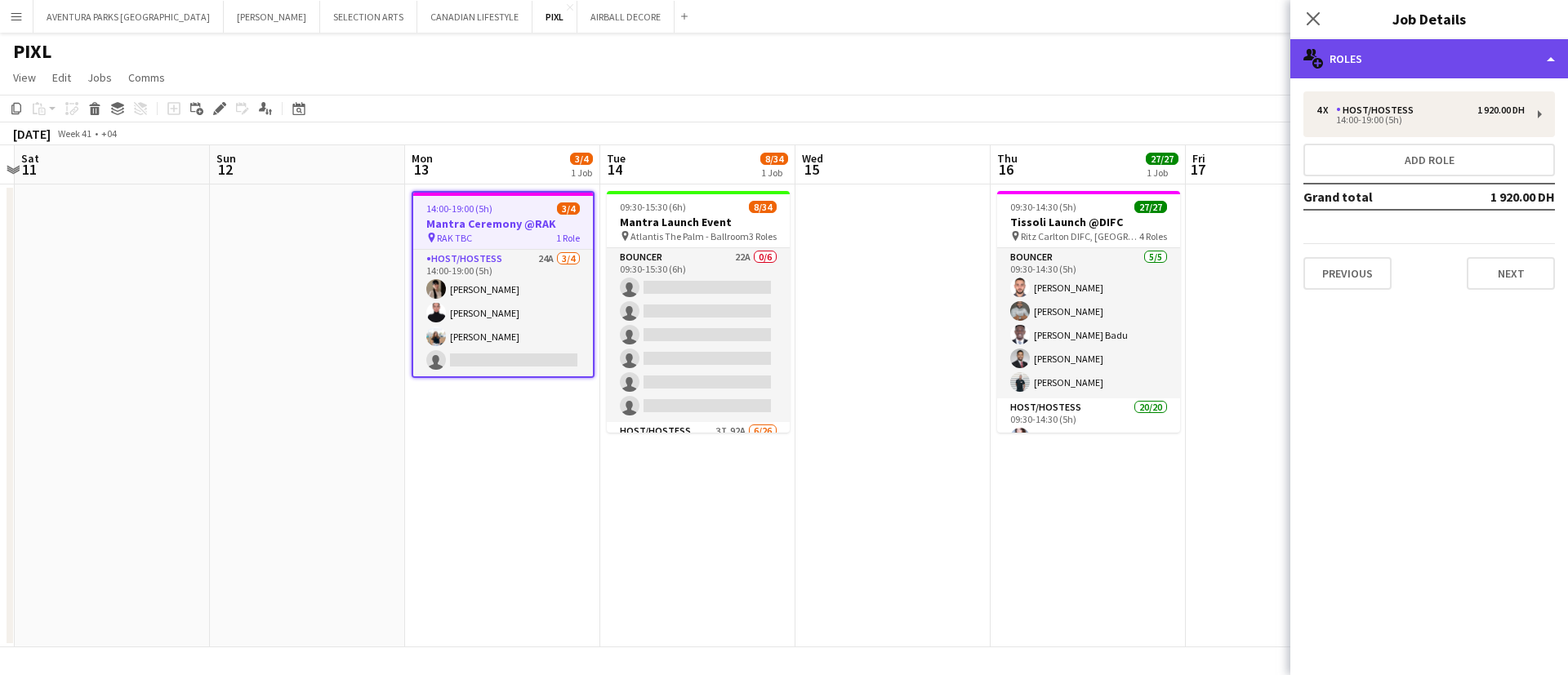
click at [1355, 60] on div "multiple-users-add Roles" at bounding box center [1429, 58] width 277 height 39
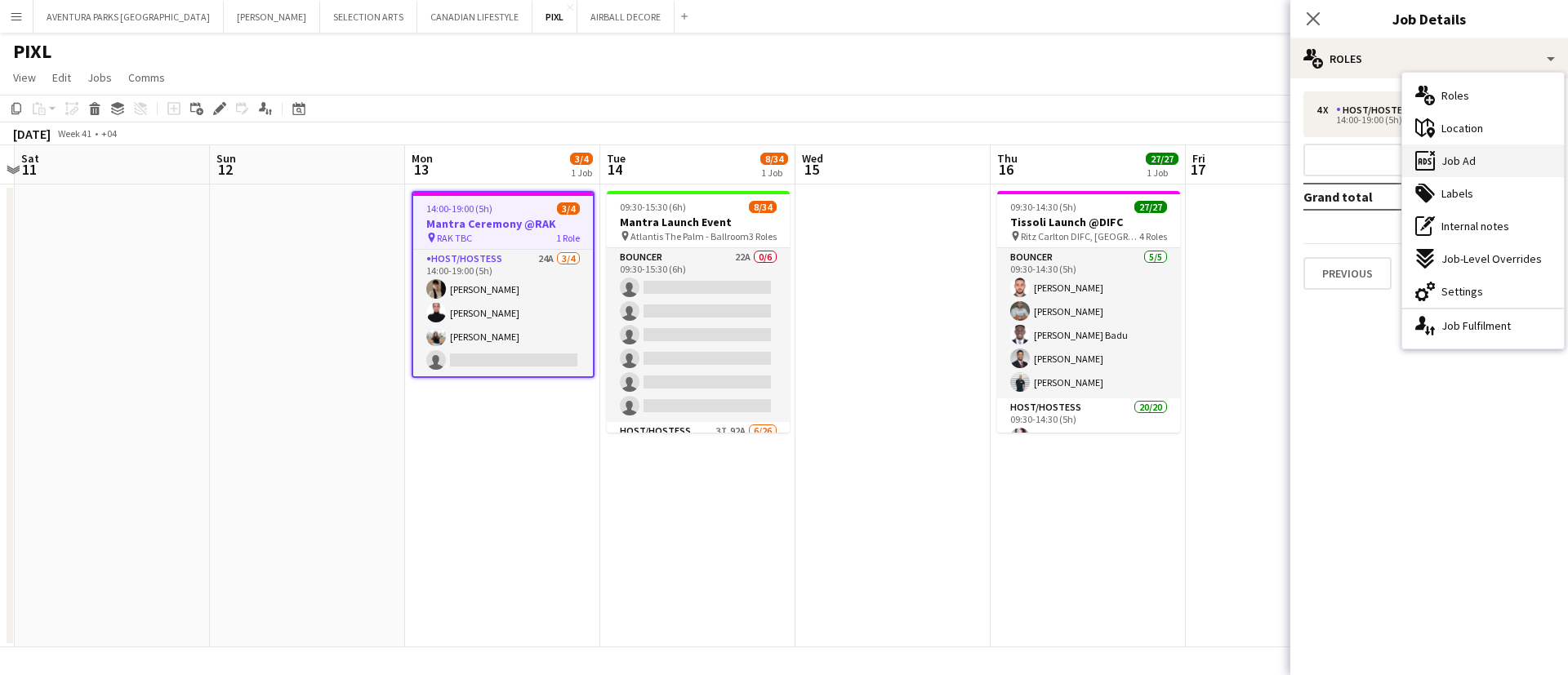
click at [1476, 154] on div "ads-window Job Ad" at bounding box center [1483, 160] width 162 height 32
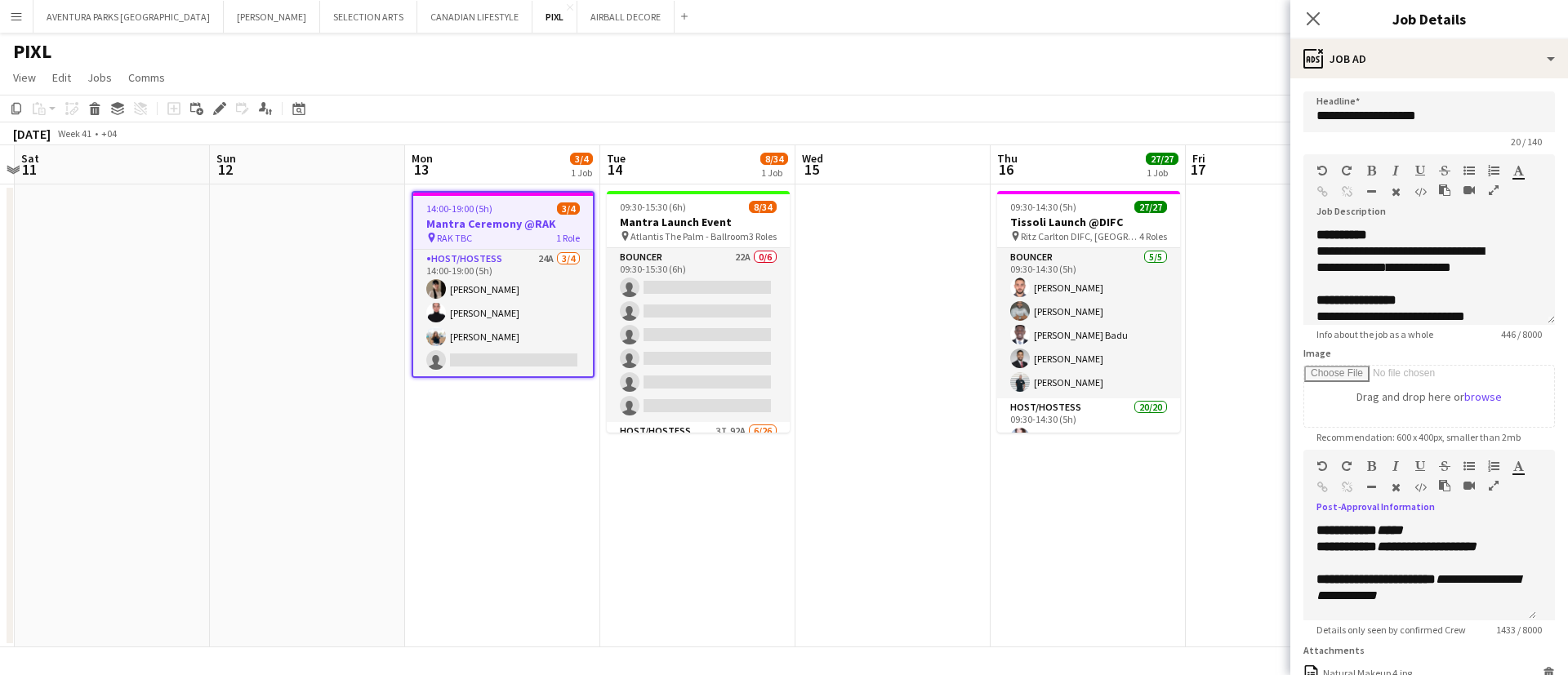
click at [1488, 491] on icon "button" at bounding box center [1493, 486] width 10 height 12
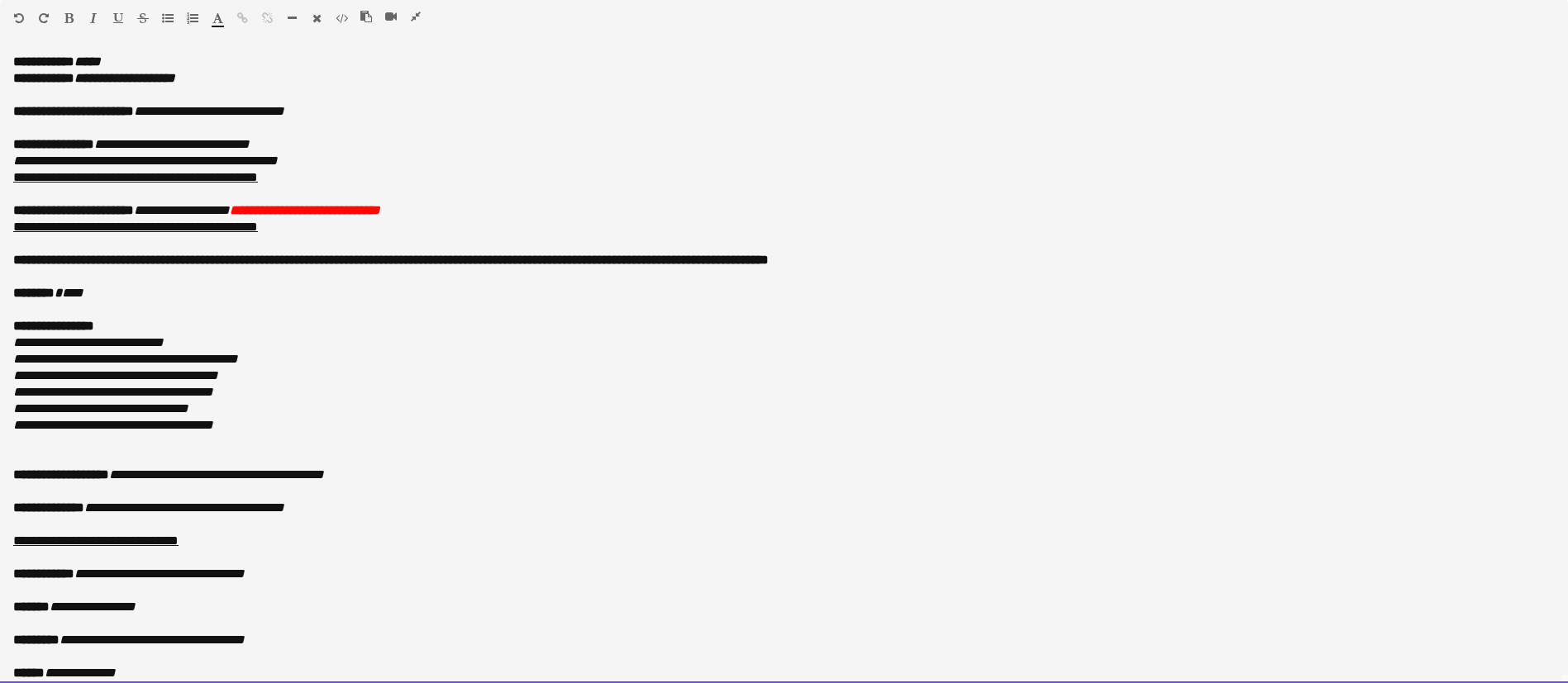
click at [1020, 257] on p "**********" at bounding box center [784, 261] width 1542 height 17
copy div "**********"
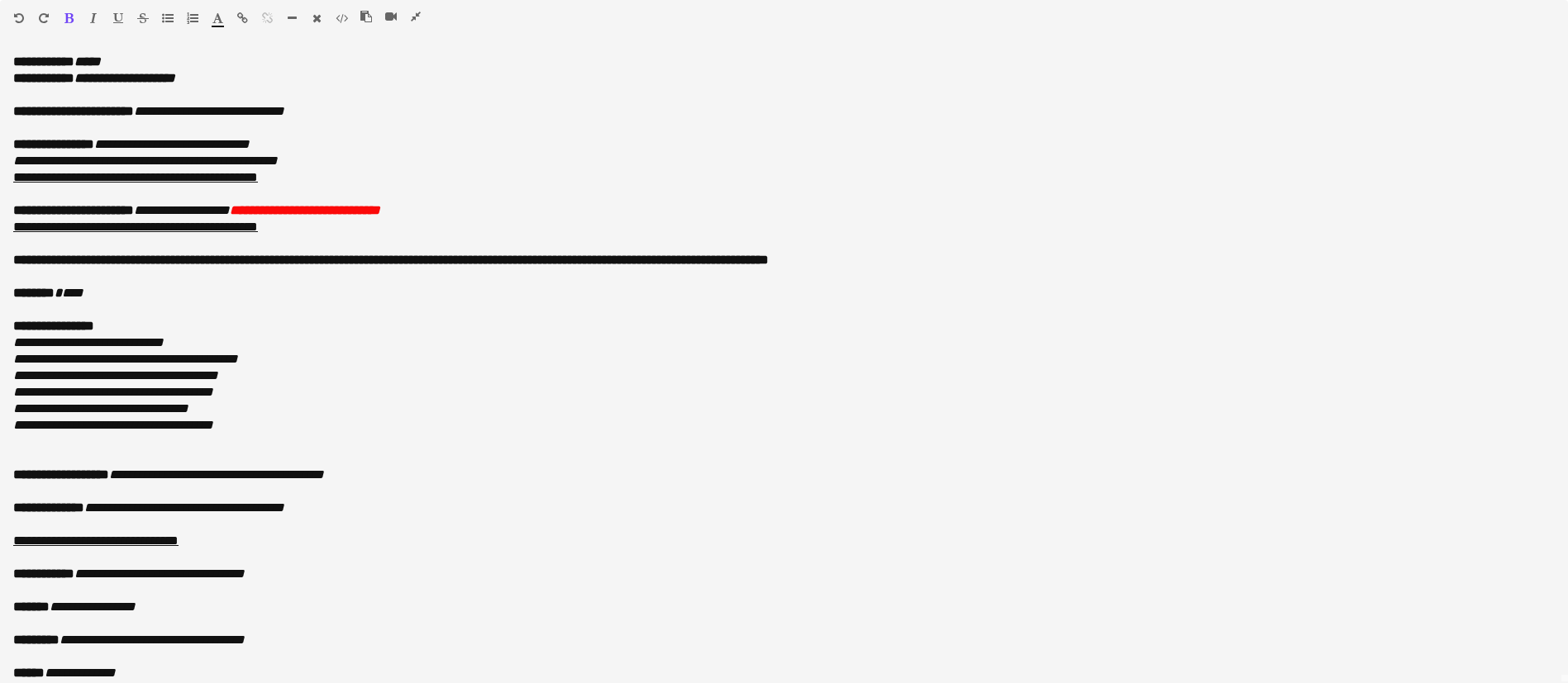
click at [415, 13] on icon "button" at bounding box center [416, 17] width 10 height 12
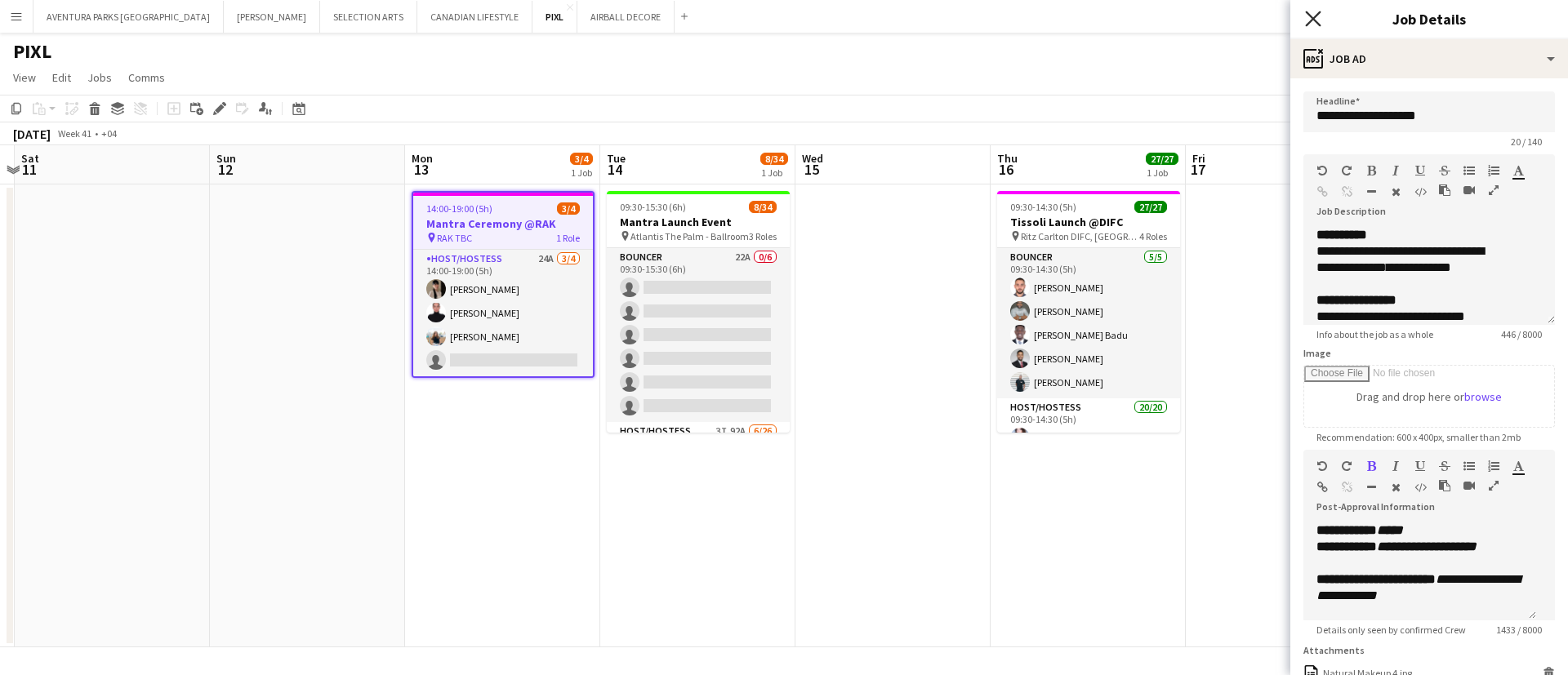
click at [1310, 22] on icon at bounding box center [1312, 18] width 16 height 16
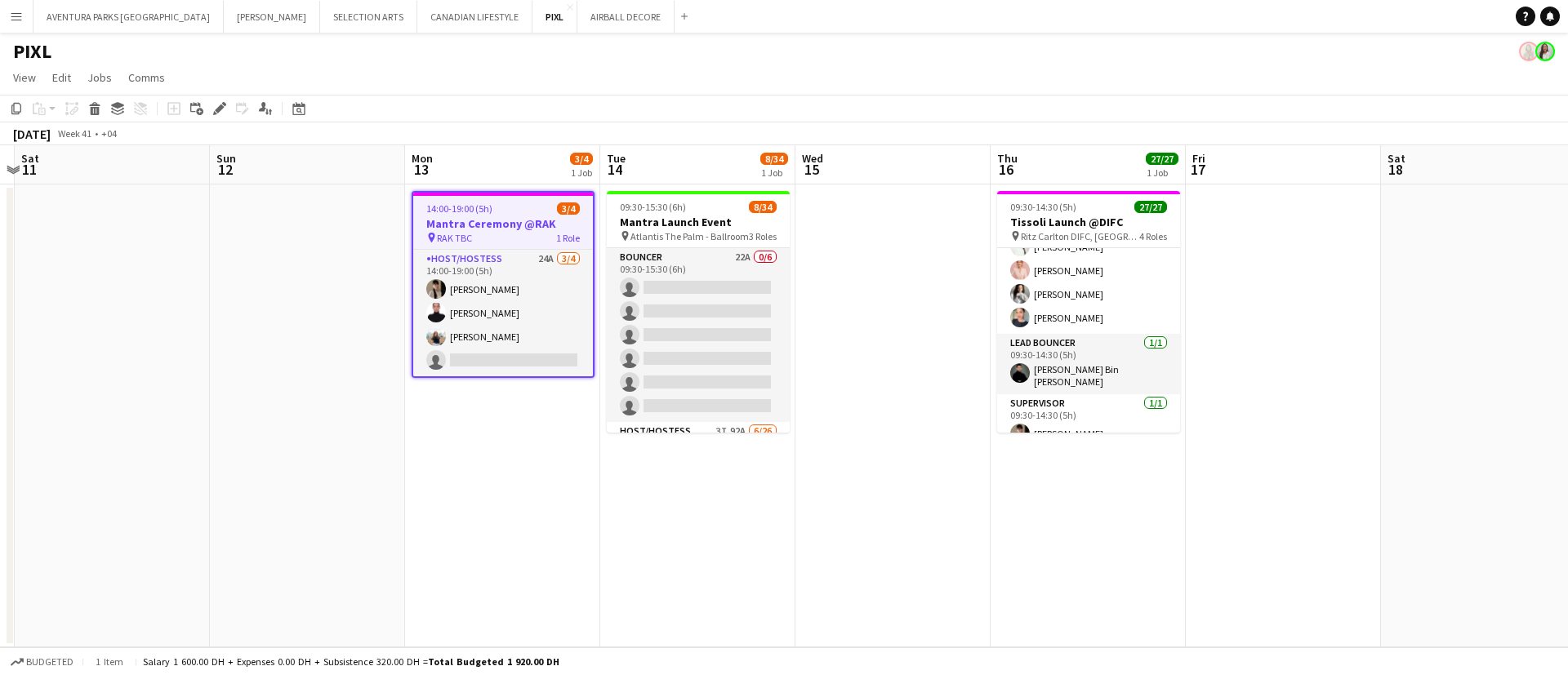
scroll to position [582, 0]
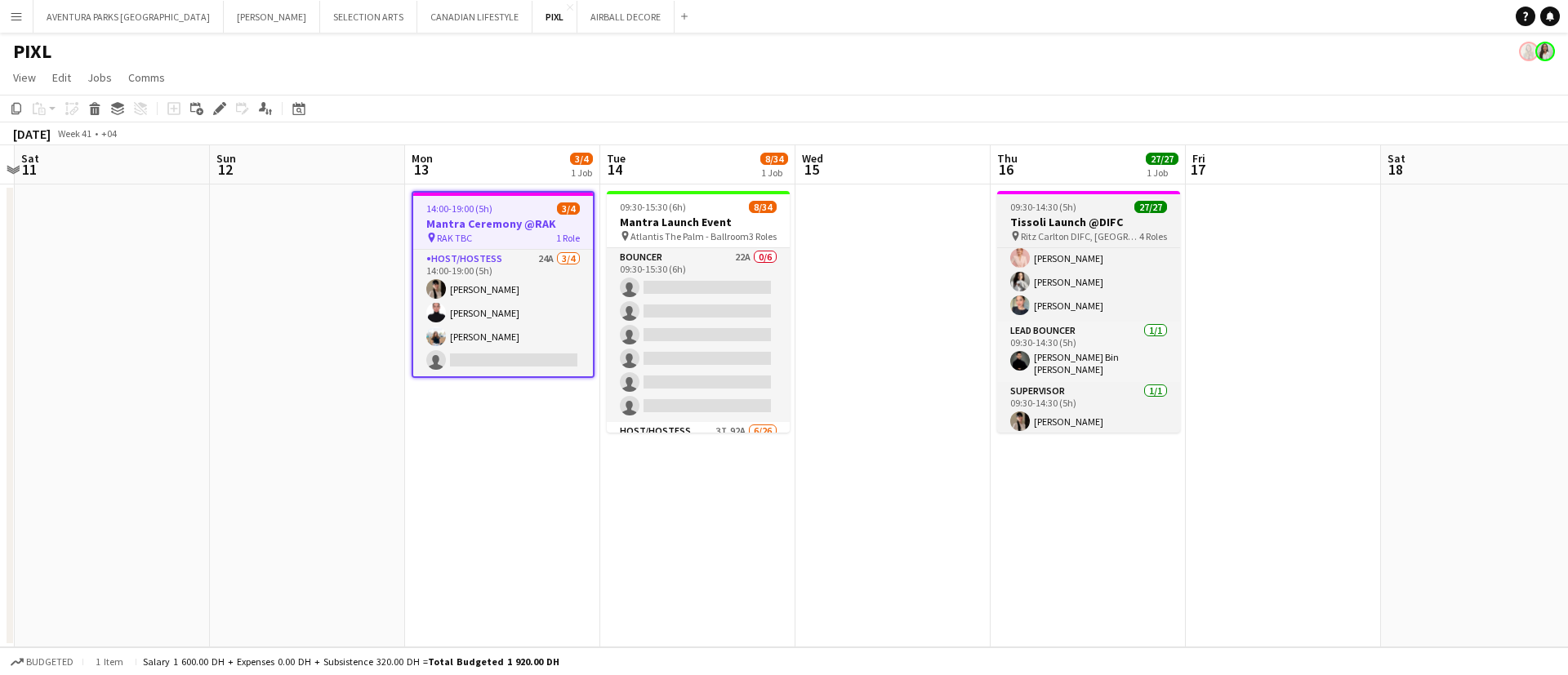
click at [1073, 205] on span "09:30-14:30 (5h)" at bounding box center [1043, 207] width 66 height 12
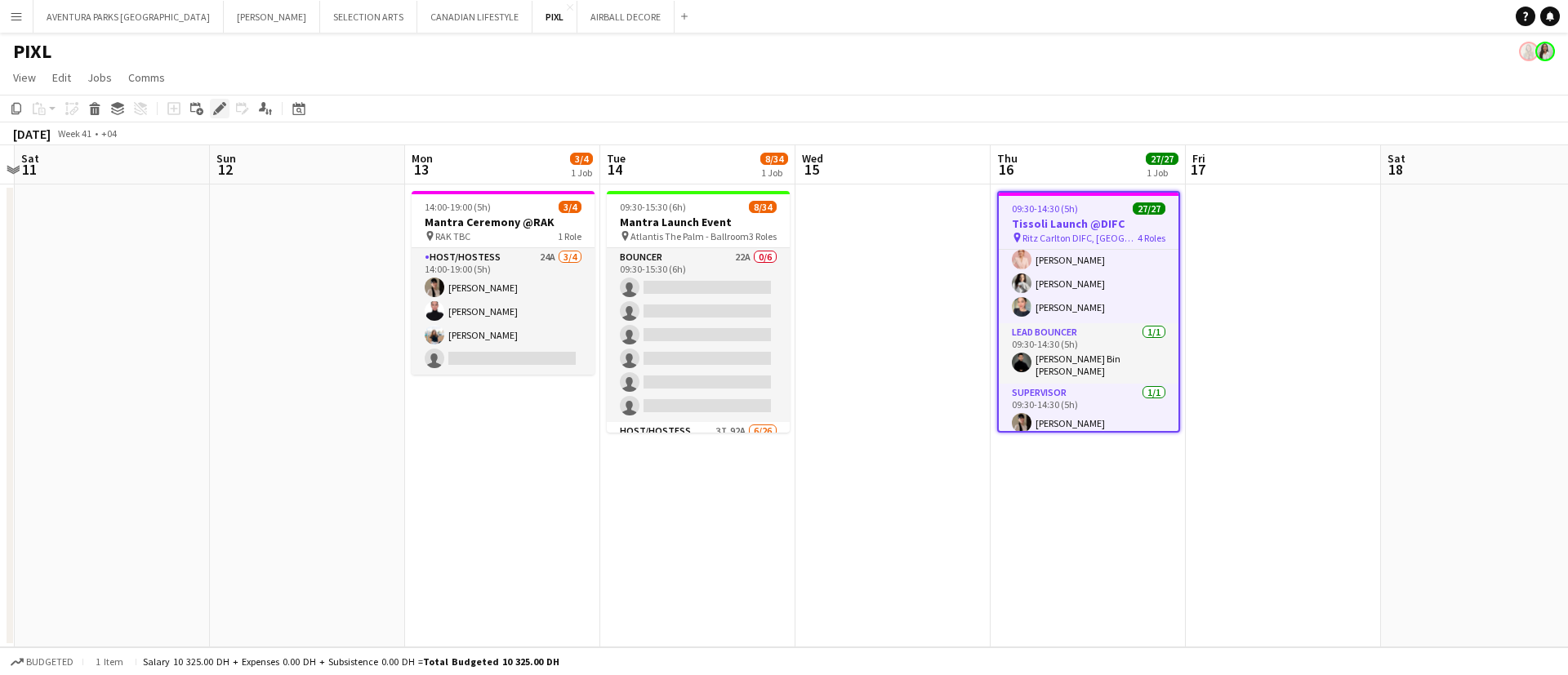
click at [220, 111] on icon "Edit" at bounding box center [220, 108] width 13 height 13
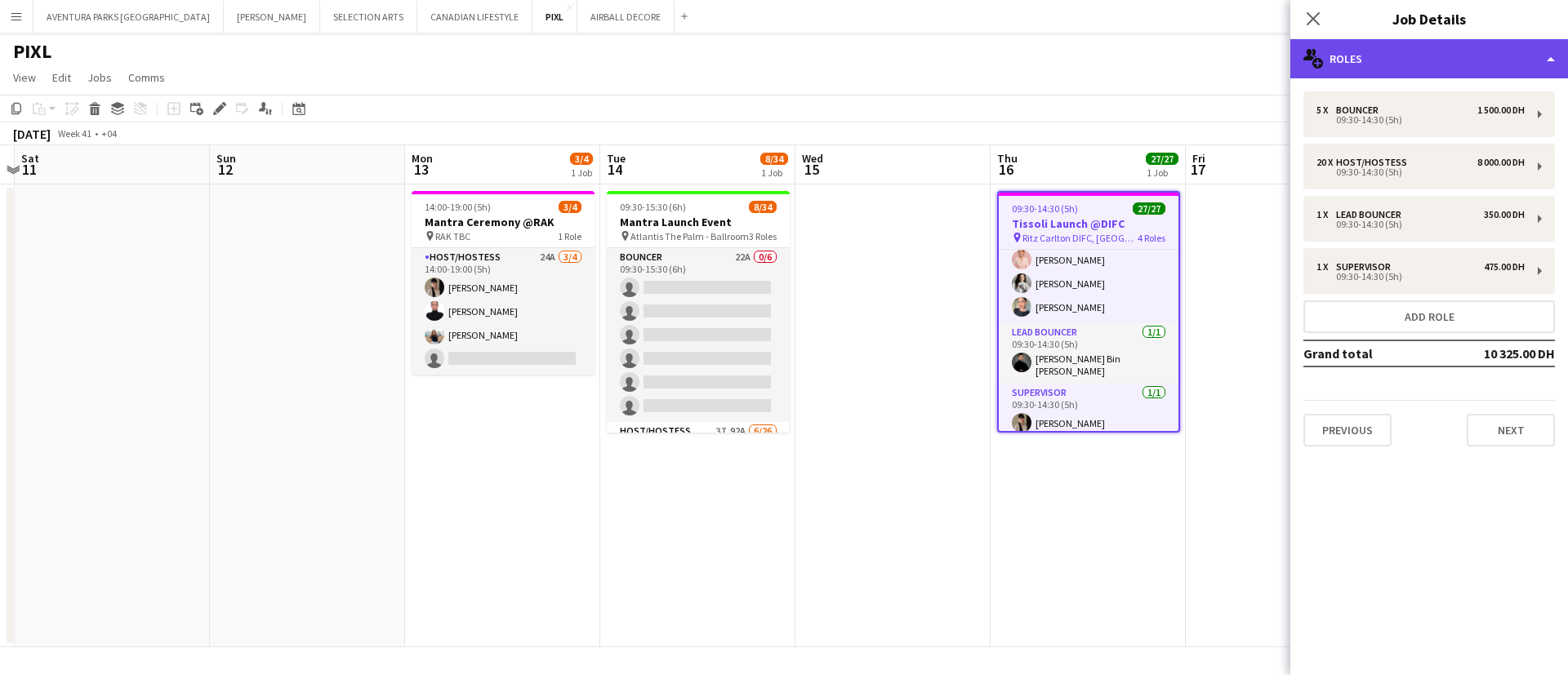
click at [1451, 54] on div "multiple-users-add Roles" at bounding box center [1429, 58] width 277 height 39
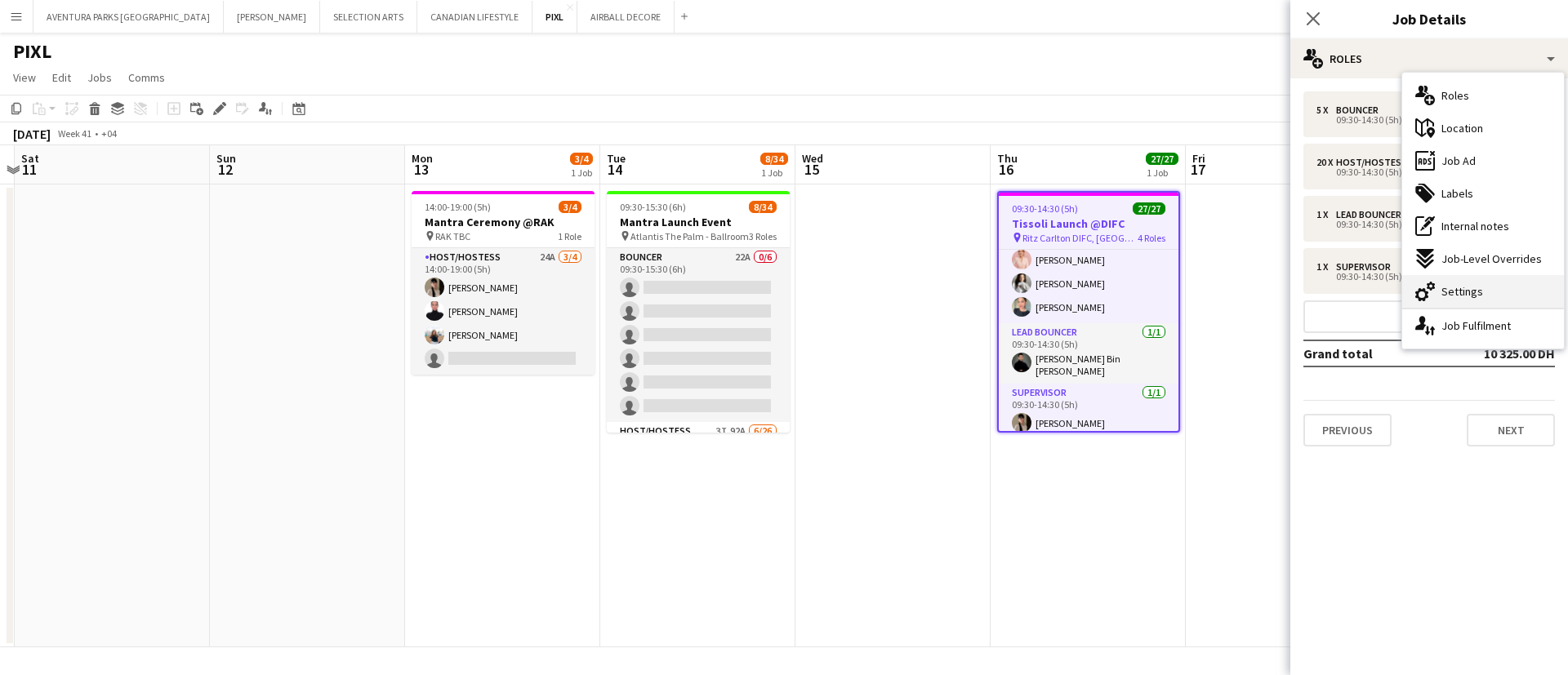
click at [1484, 285] on div "cog-double-3 Settings" at bounding box center [1483, 291] width 162 height 32
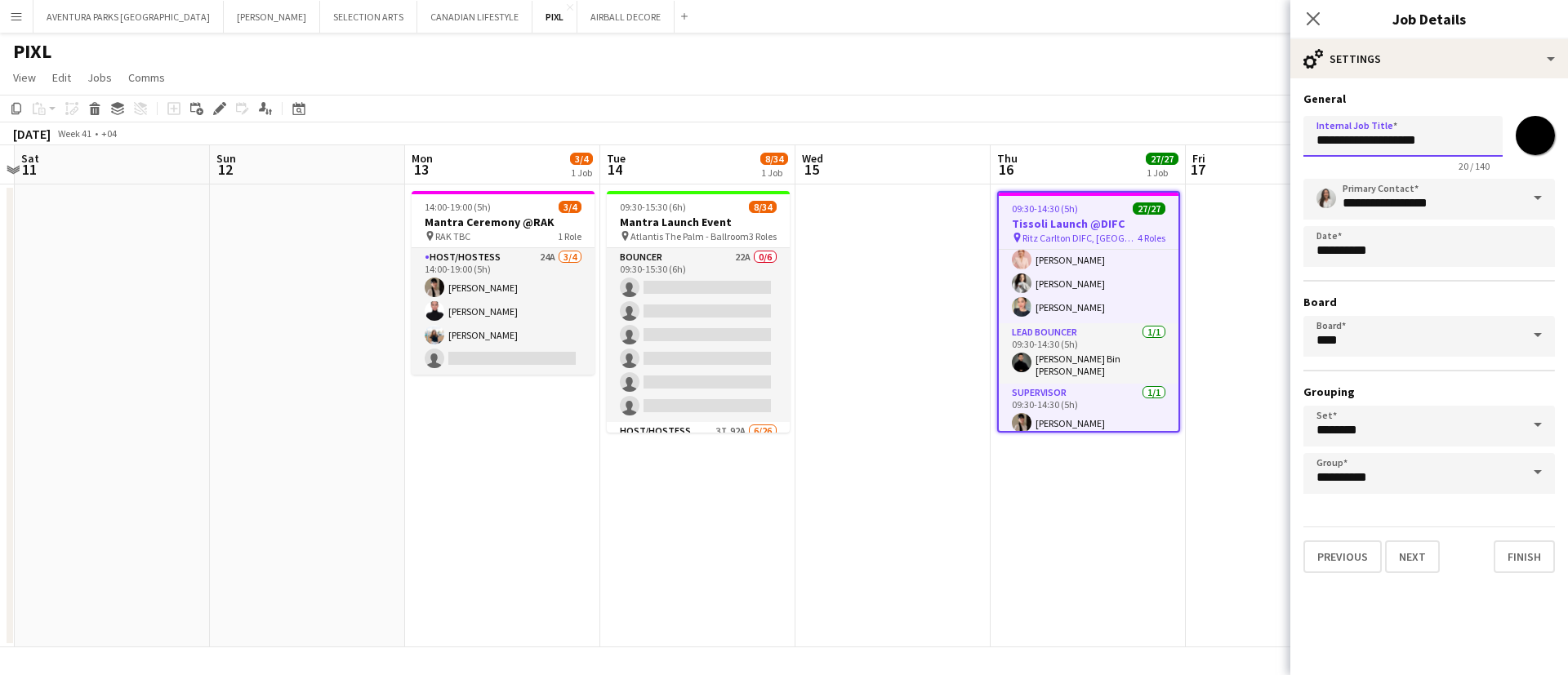
drag, startPoint x: 1447, startPoint y: 136, endPoint x: 1313, endPoint y: 134, distance: 134.0
click at [1313, 134] on input "**********" at bounding box center [1402, 136] width 200 height 41
click at [1312, 18] on icon at bounding box center [1312, 18] width 16 height 16
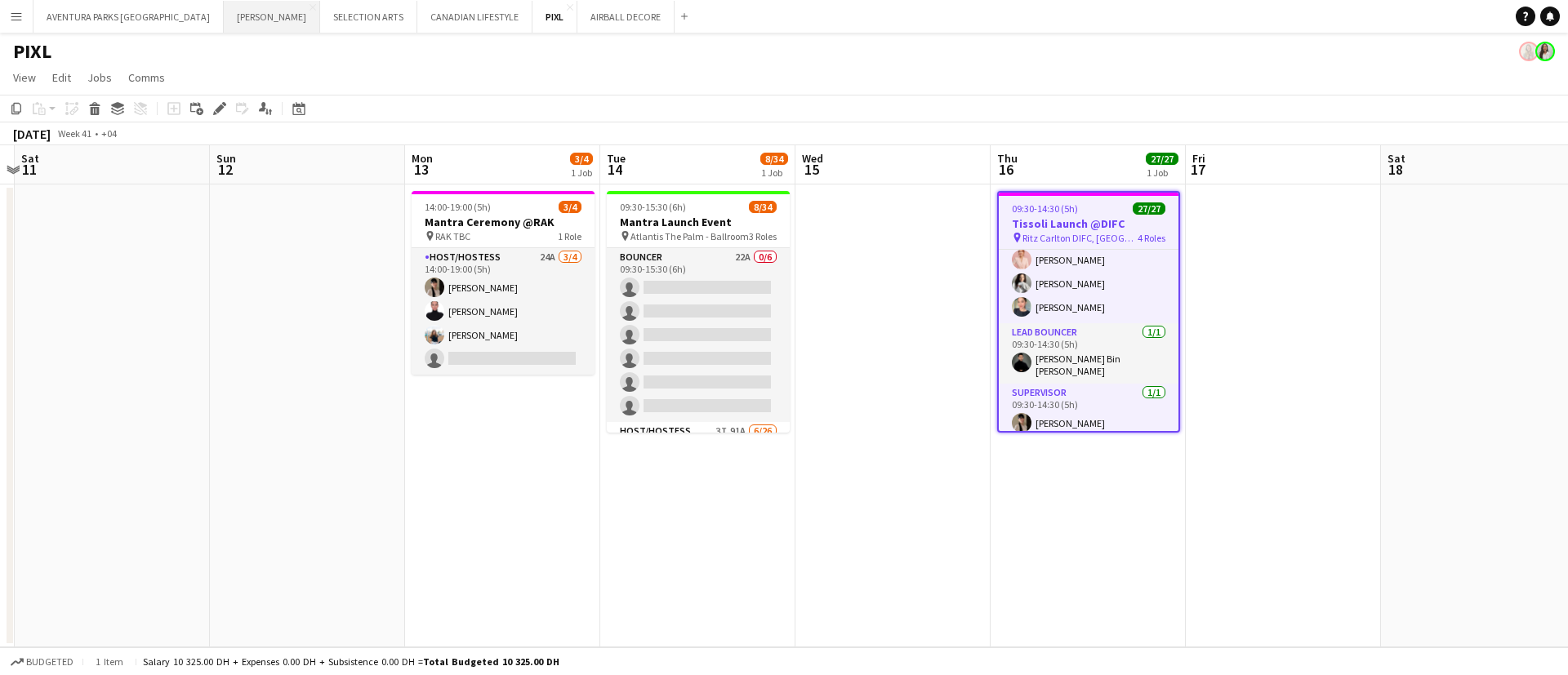
click at [224, 17] on button "[PERSON_NAME] Close" at bounding box center [272, 17] width 96 height 31
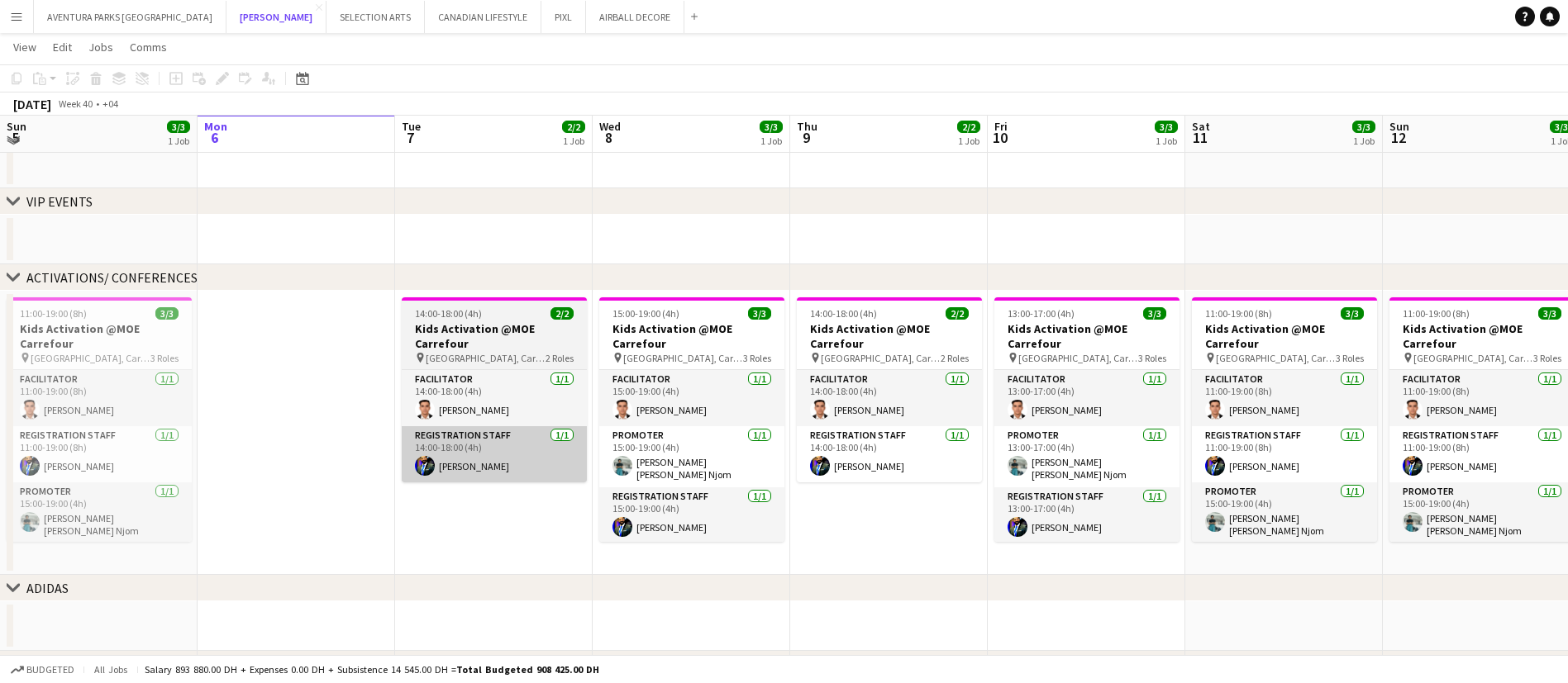
scroll to position [44, 0]
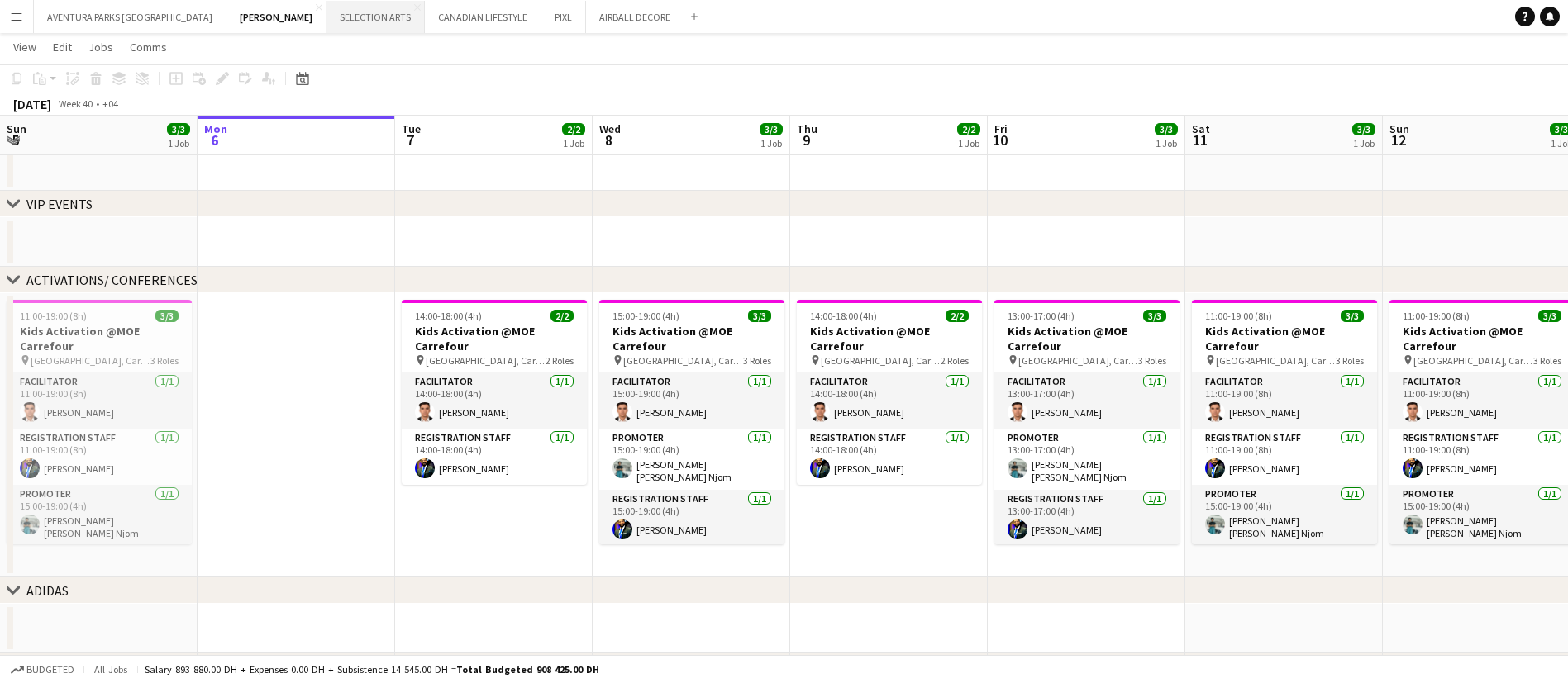
click at [326, 12] on button "SELECTION ARTS Close" at bounding box center [375, 17] width 98 height 32
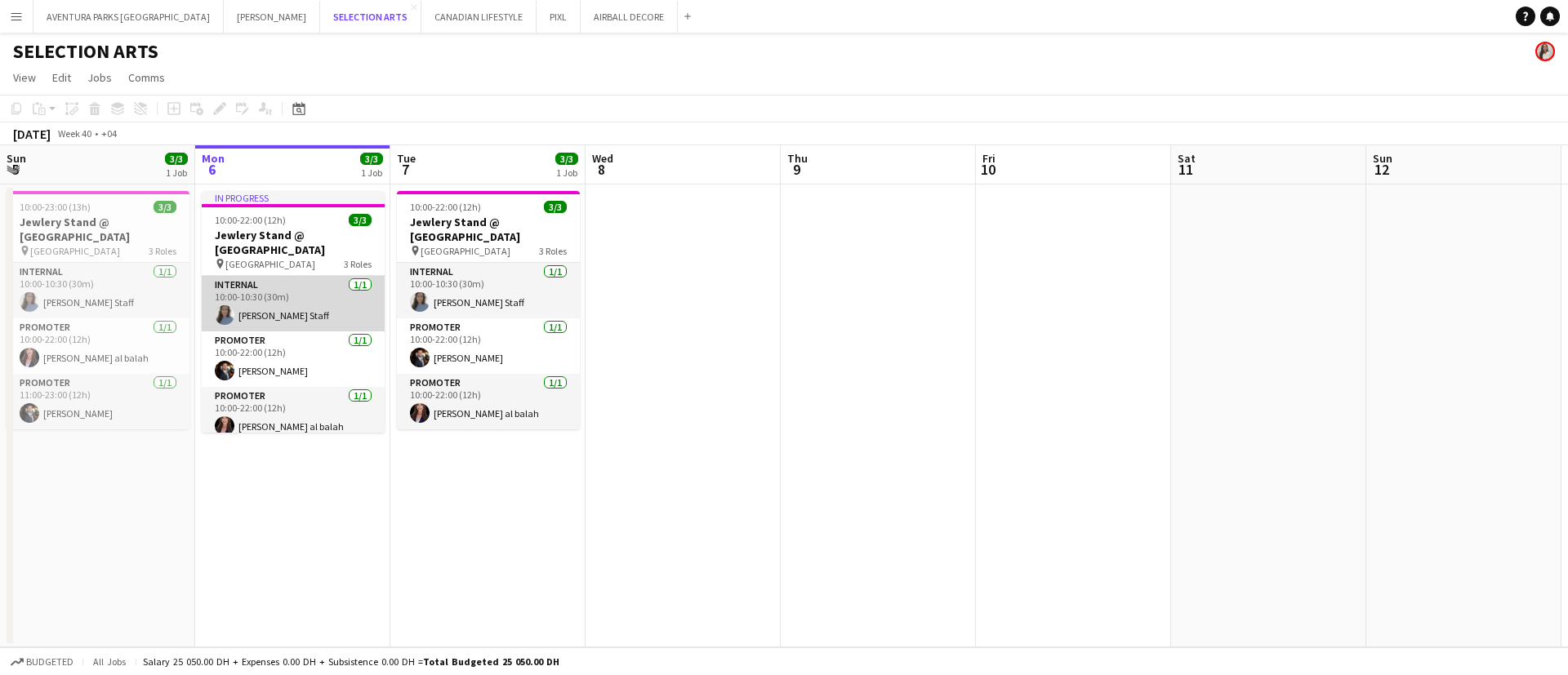
scroll to position [10, 0]
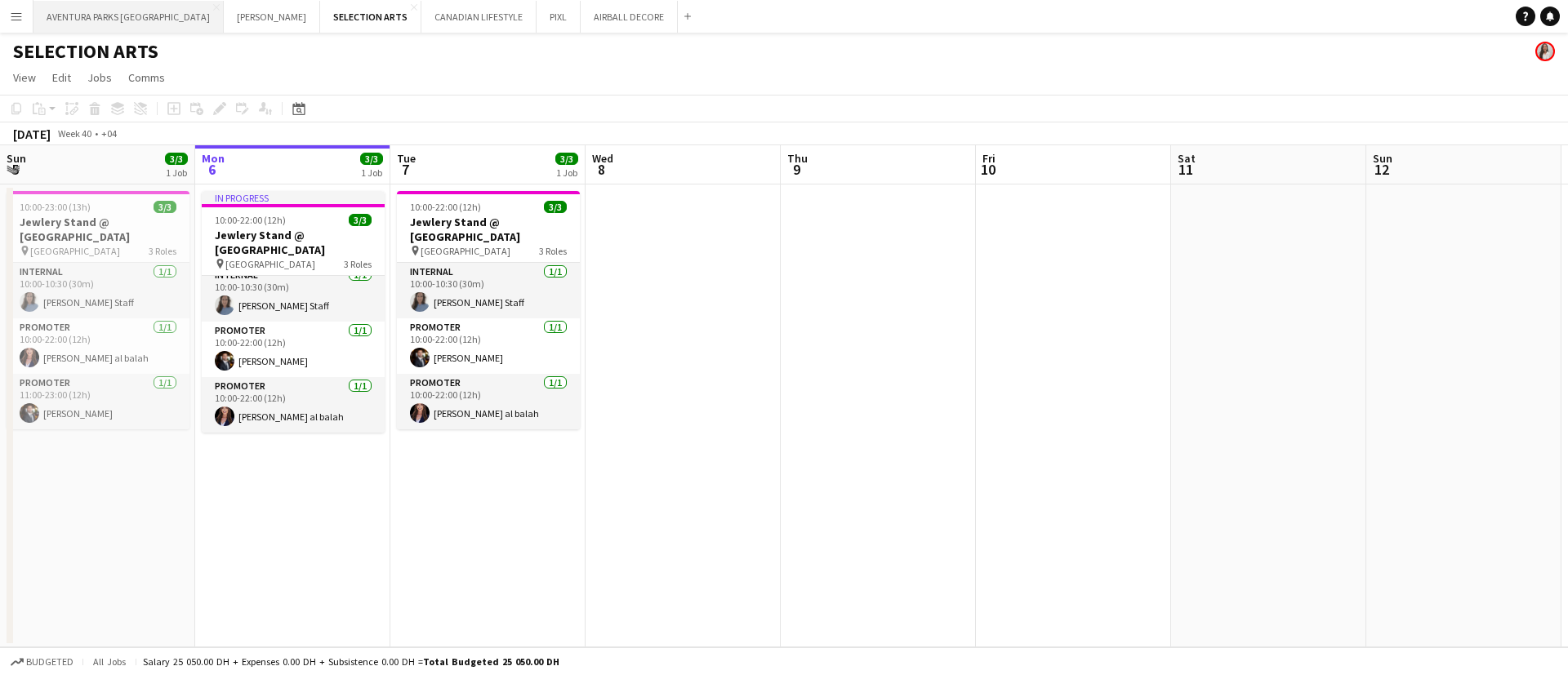
click at [103, 10] on button "AVENTURA PARKS DUBAI Close" at bounding box center [128, 17] width 191 height 31
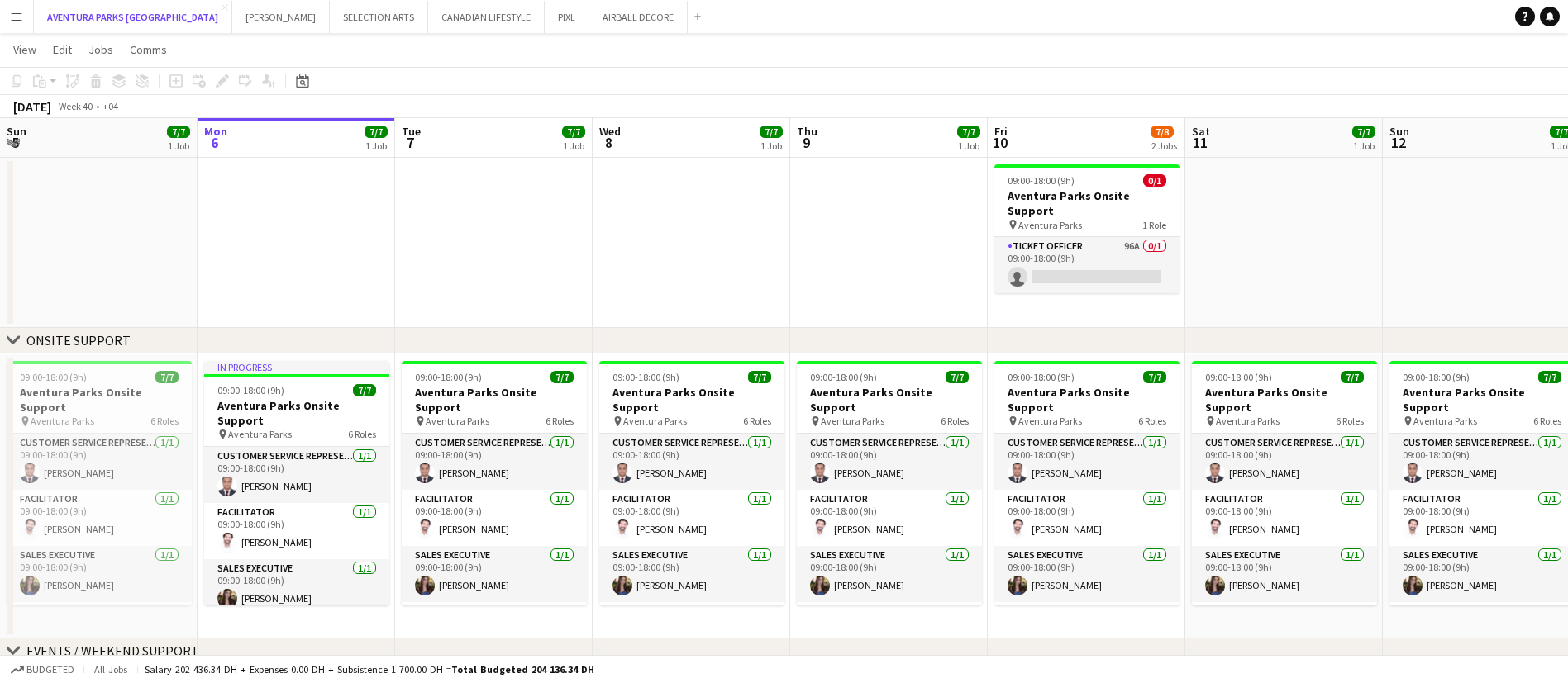
scroll to position [87, 0]
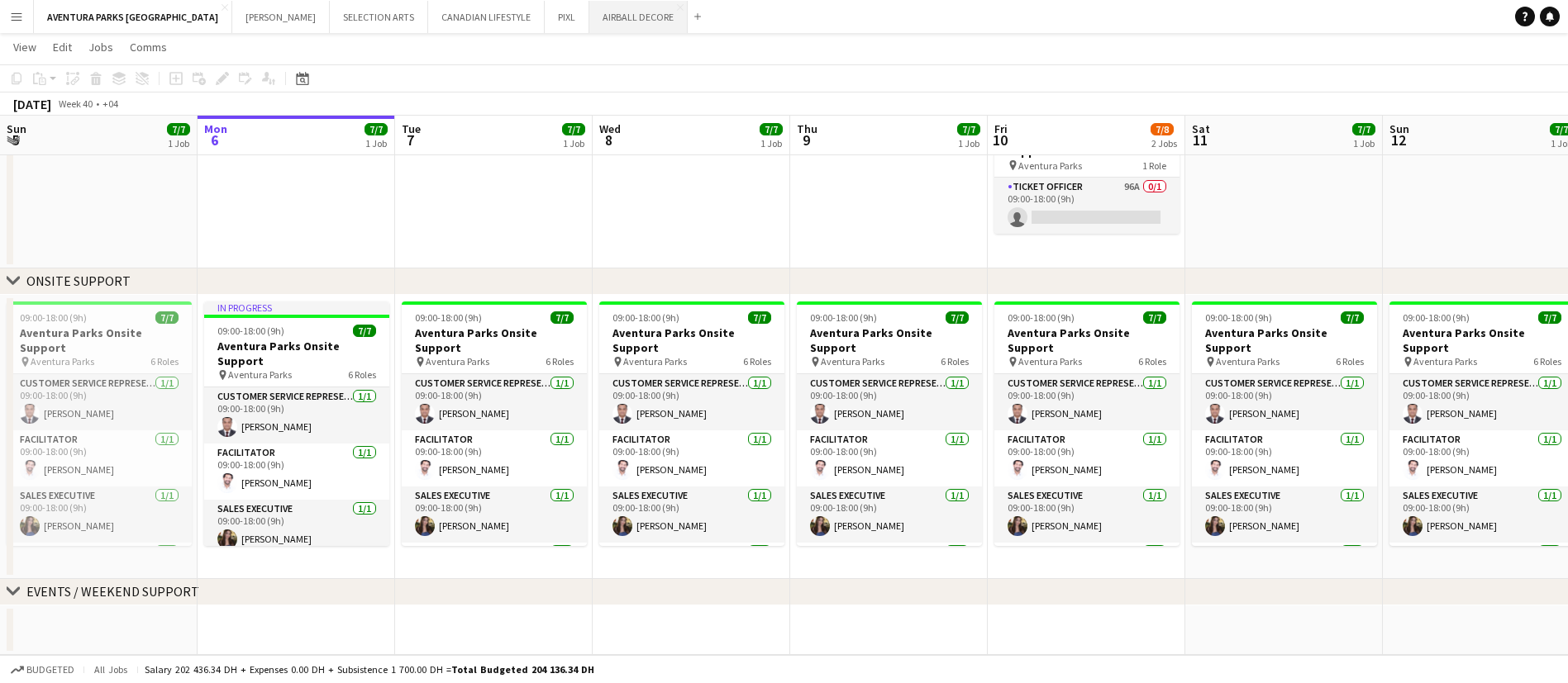
click at [589, 19] on button "AIRBALL DECORE Close" at bounding box center [638, 17] width 98 height 32
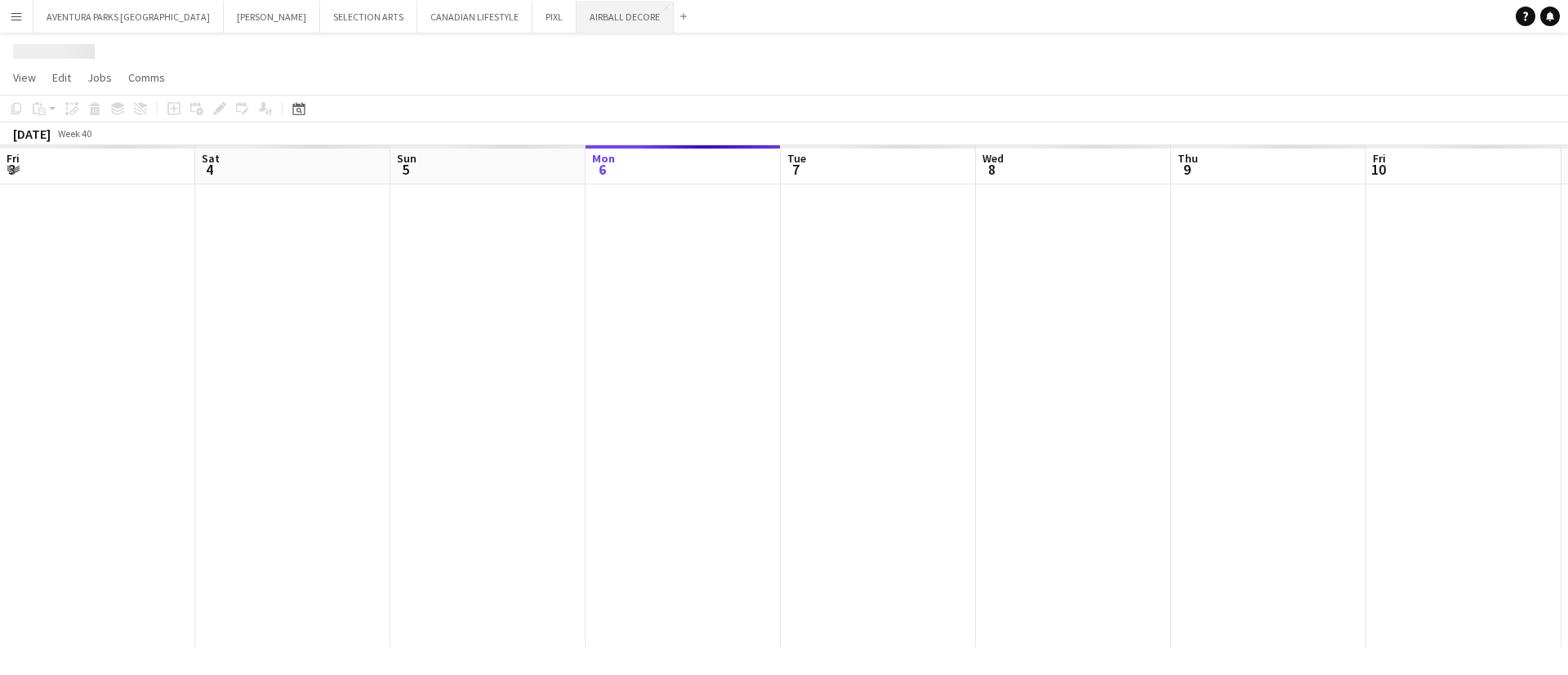
scroll to position [0, 390]
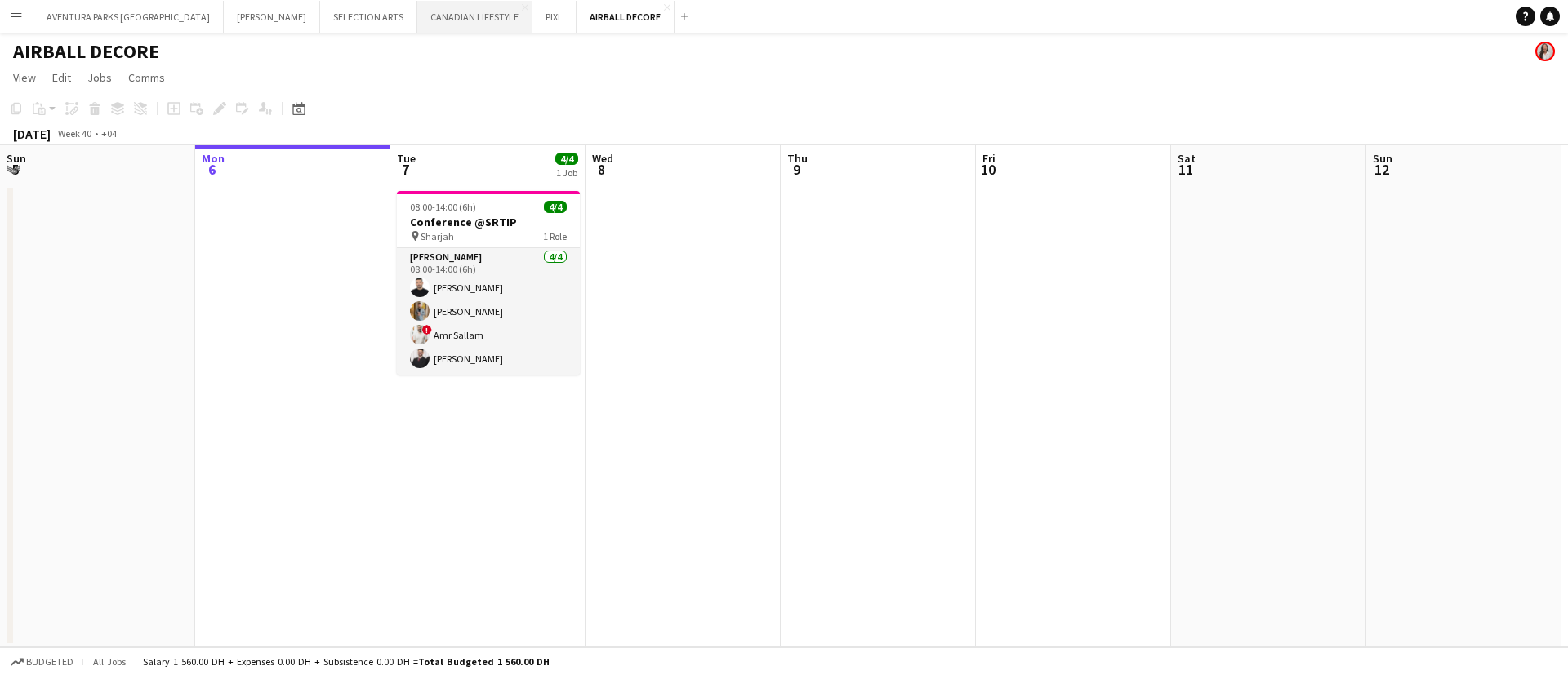
click at [417, 19] on button "CANADIAN LIFESTYLE Close" at bounding box center [475, 17] width 115 height 31
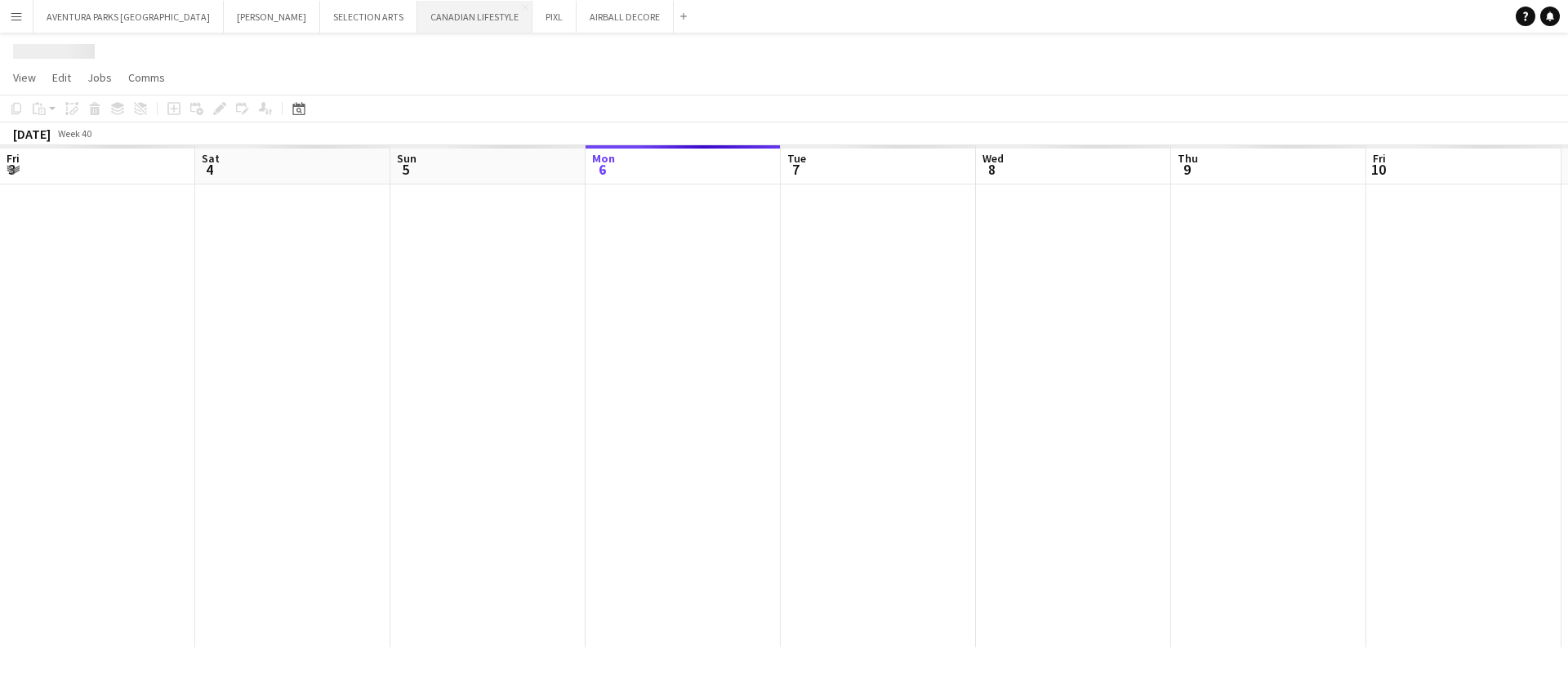
scroll to position [0, 390]
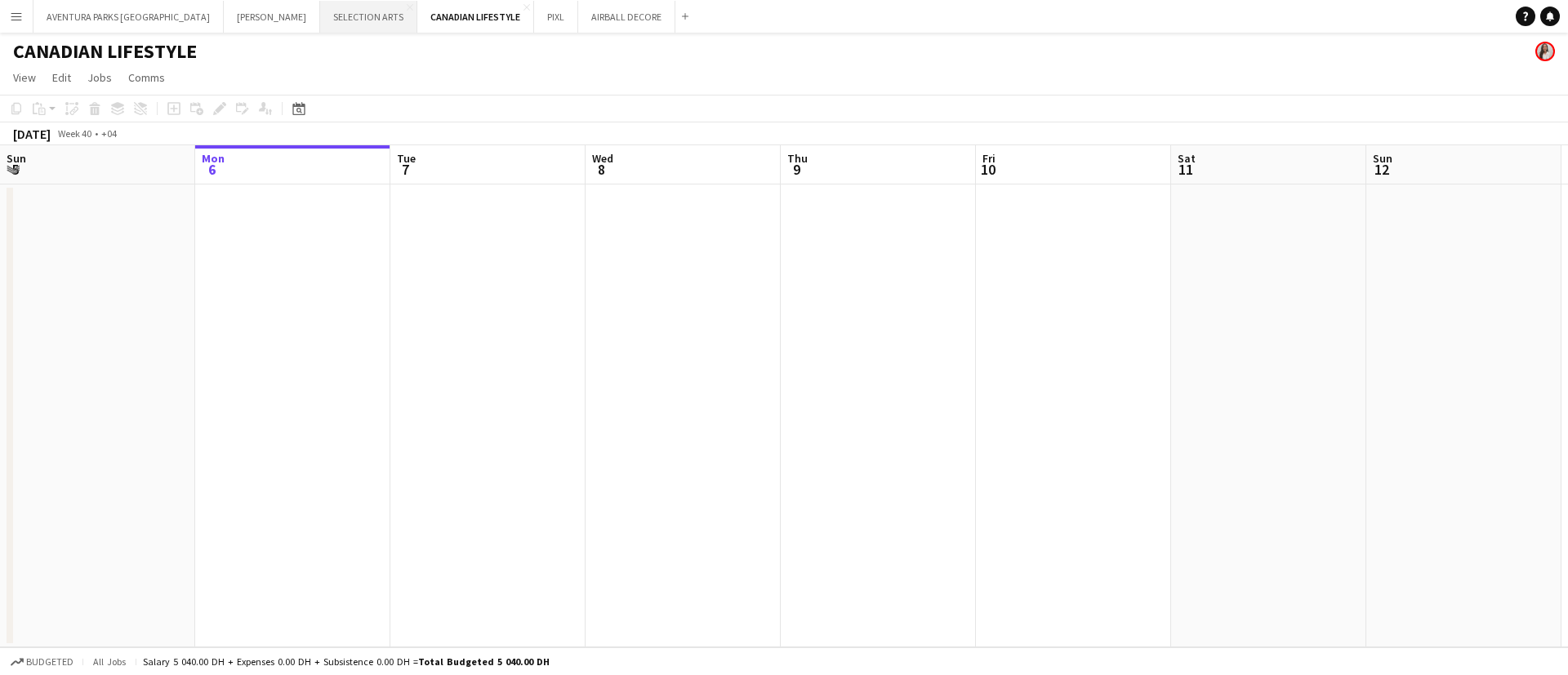
click at [320, 20] on button "SELECTION ARTS Close" at bounding box center [368, 17] width 97 height 31
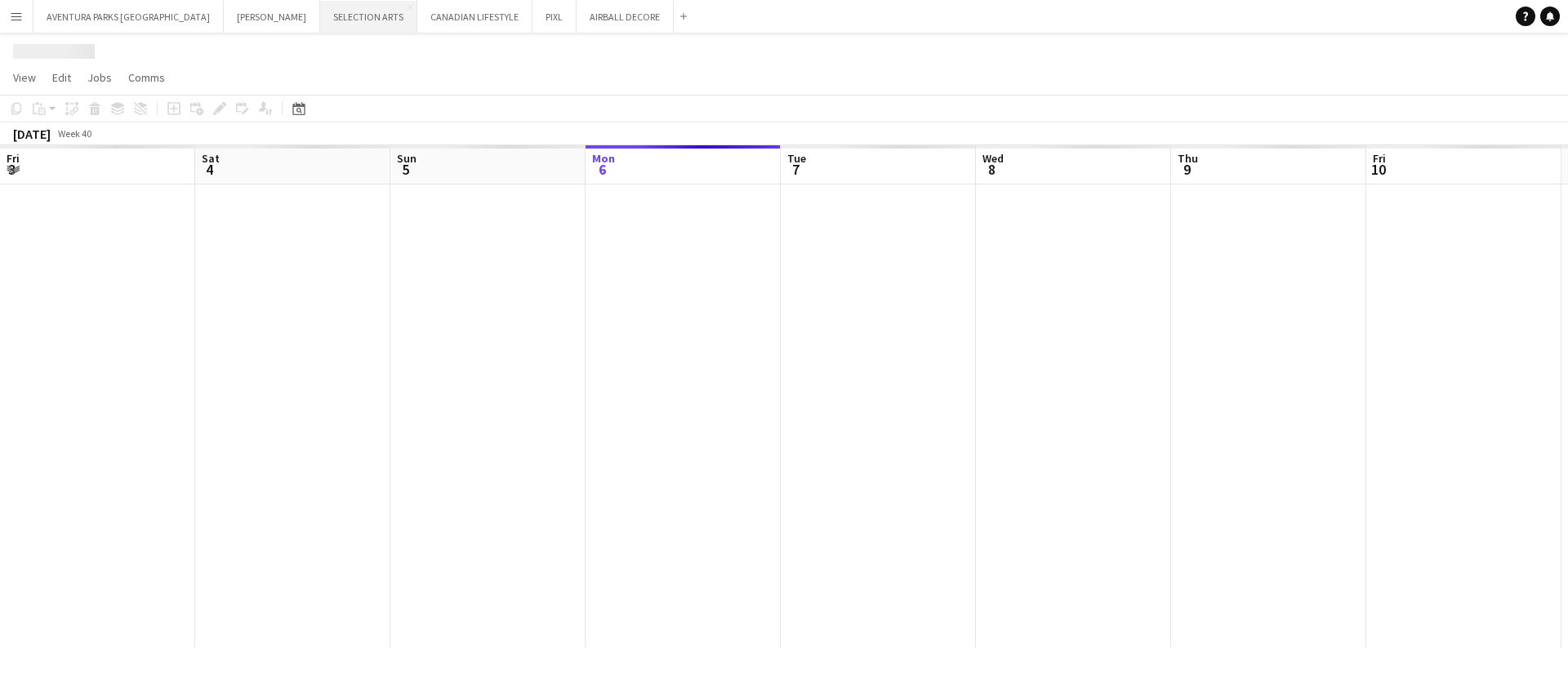
scroll to position [0, 390]
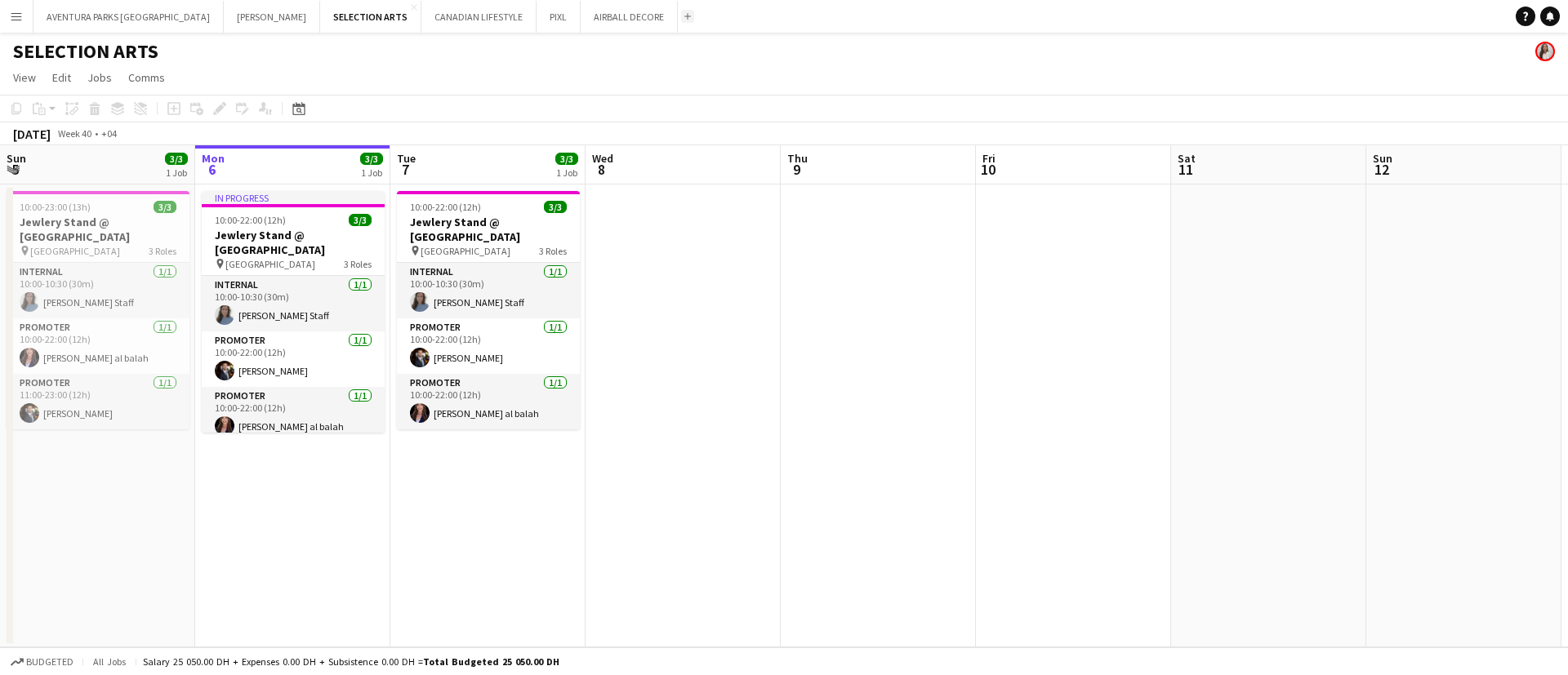
click at [684, 15] on app-icon "Add" at bounding box center [688, 17] width 7 height 7
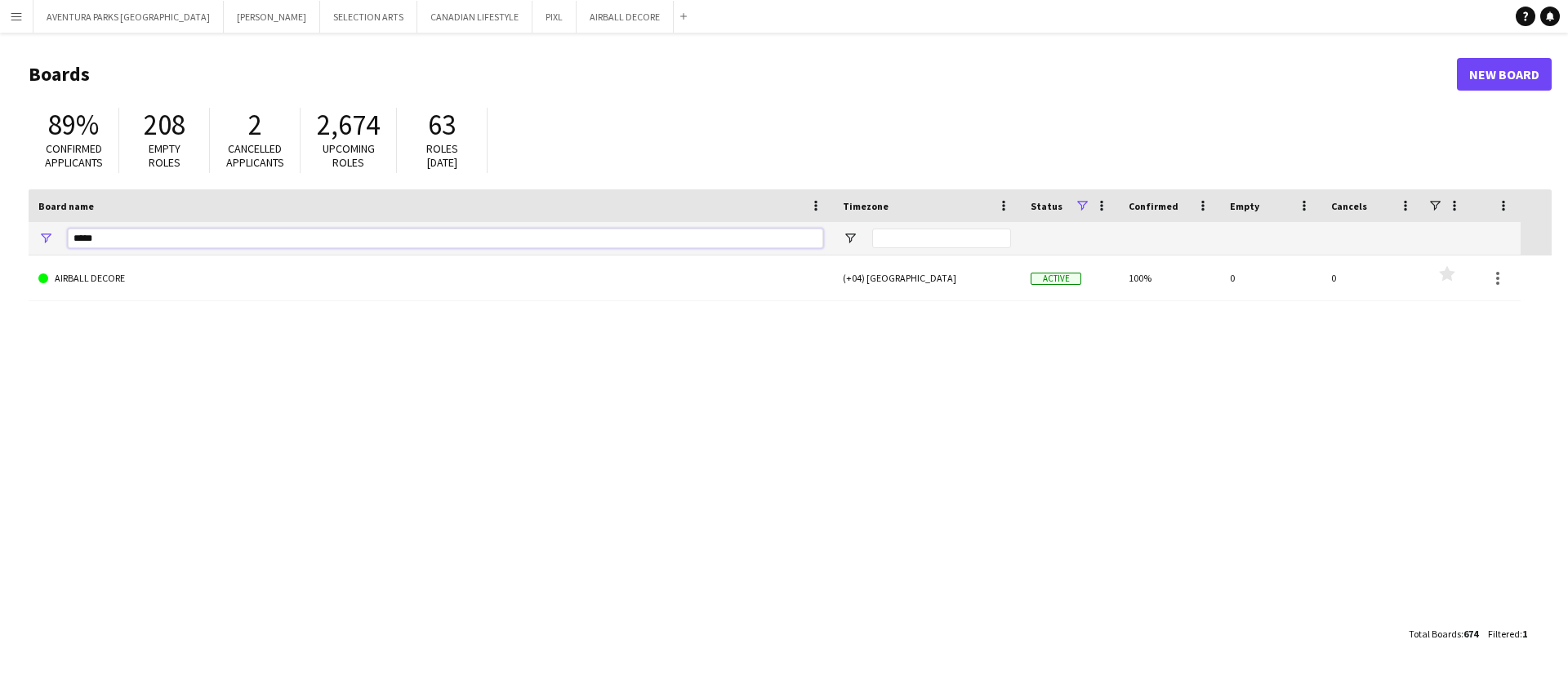
click at [104, 239] on input "*****" at bounding box center [446, 239] width 755 height 20
type input "*****"
click at [21, 19] on app-icon "Menu" at bounding box center [17, 17] width 13 height 13
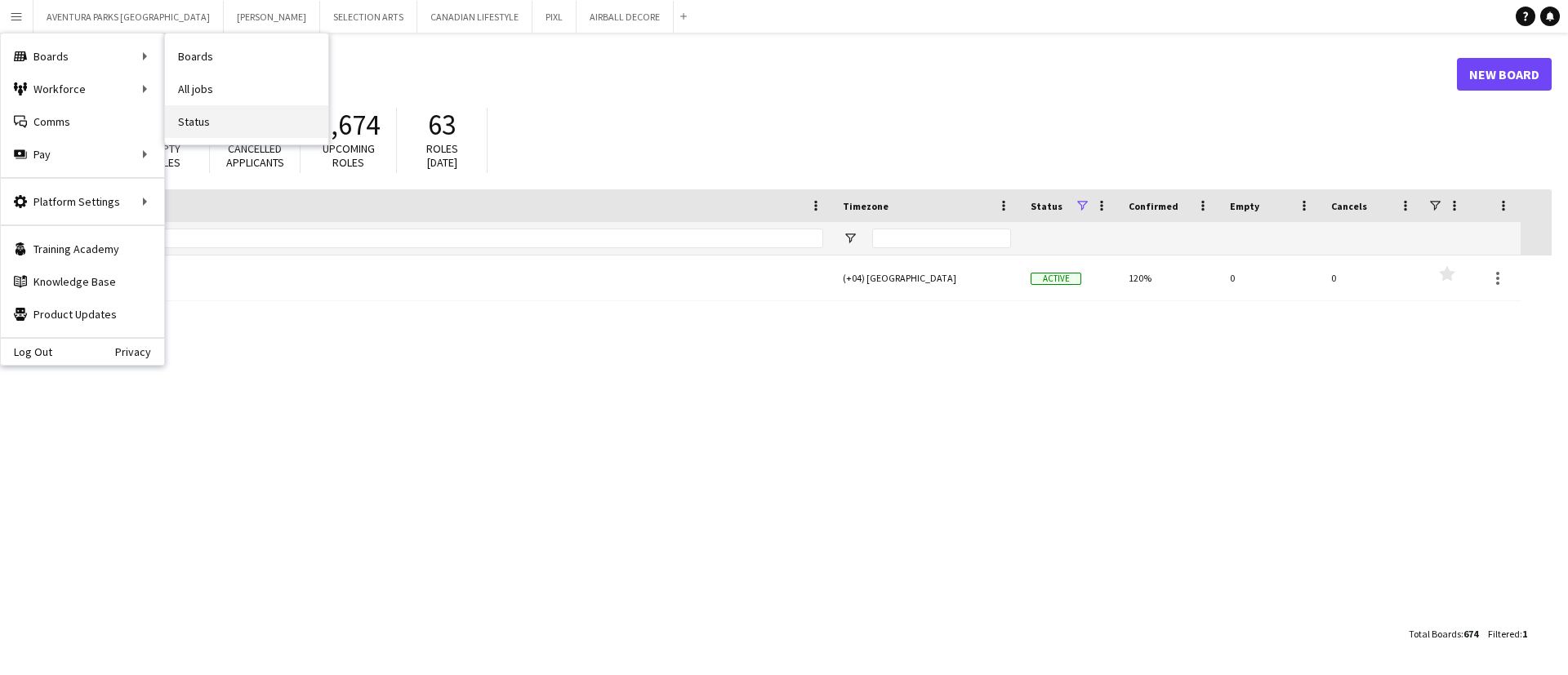
click at [235, 121] on link "Status" at bounding box center [246, 121] width 163 height 32
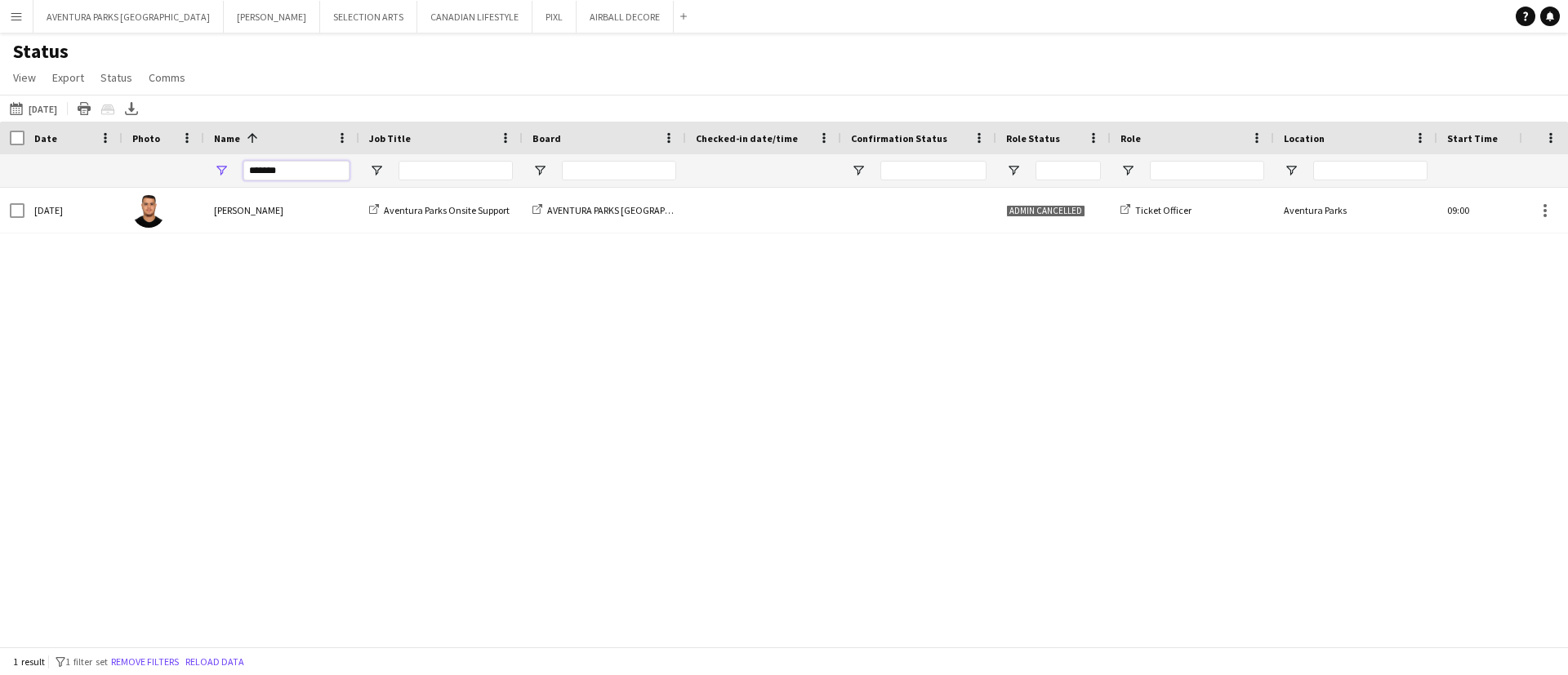
drag, startPoint x: 306, startPoint y: 175, endPoint x: 234, endPoint y: 180, distance: 72.2
click at [234, 180] on div "*******" at bounding box center [281, 170] width 155 height 32
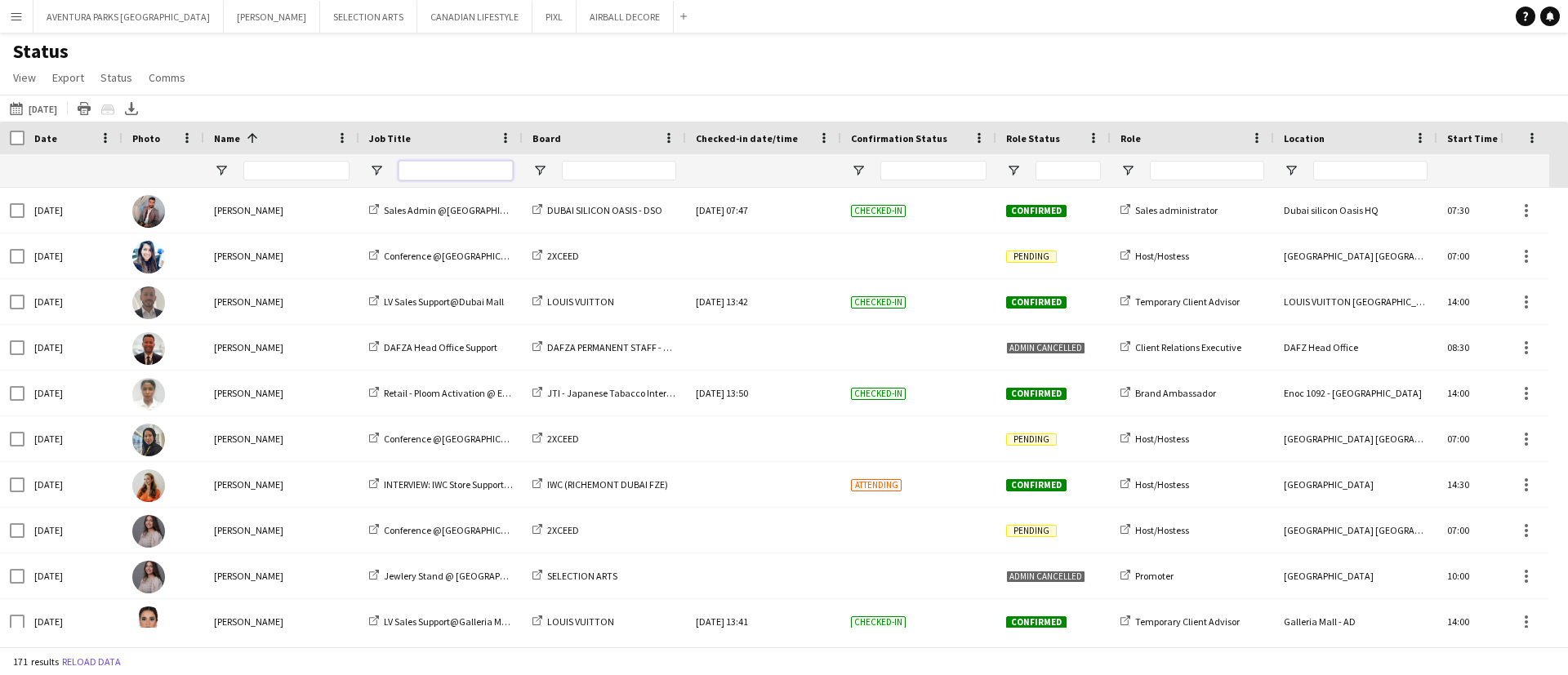
click at [443, 171] on input "Job Title Filter Input" at bounding box center [456, 171] width 114 height 20
click at [596, 161] on input "Board Filter Input" at bounding box center [619, 171] width 114 height 20
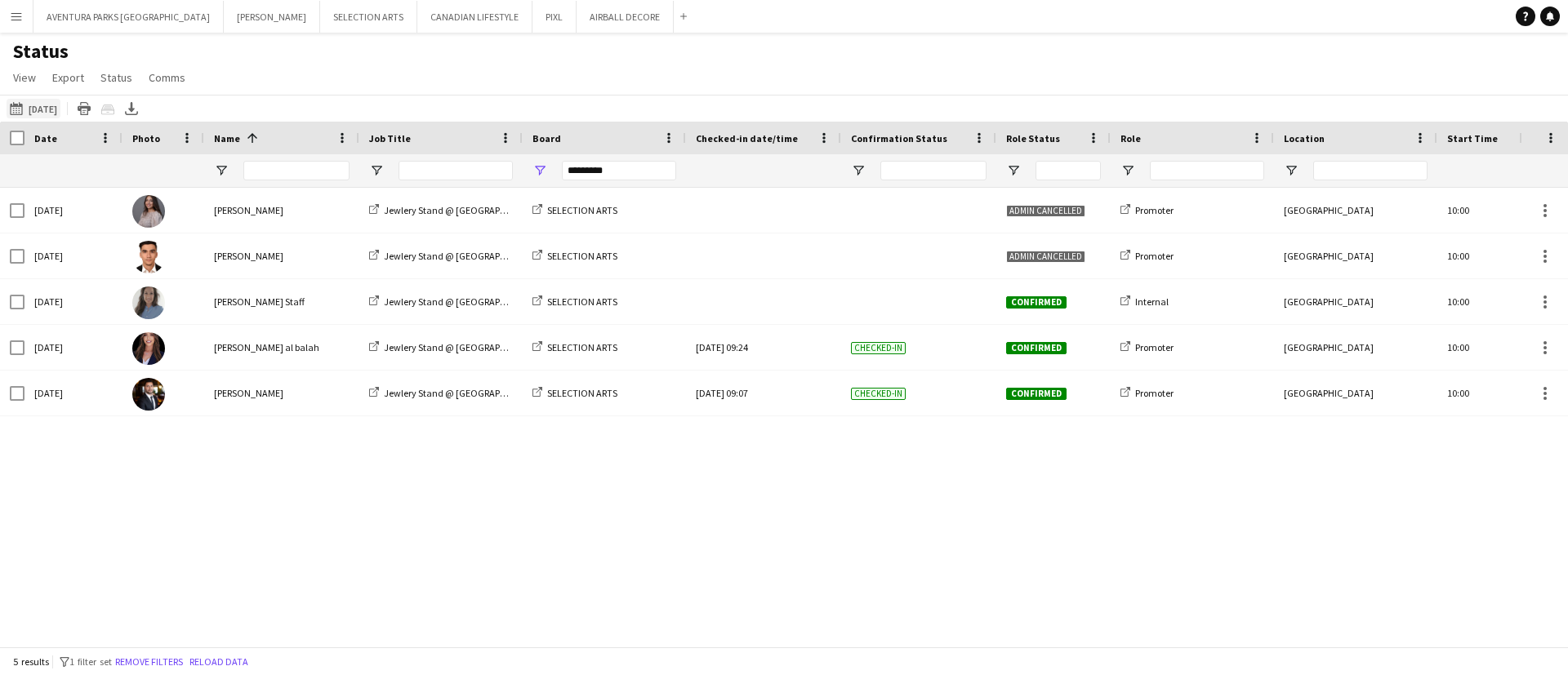
click at [44, 108] on button "[DATE] [DATE]" at bounding box center [33, 108] width 54 height 20
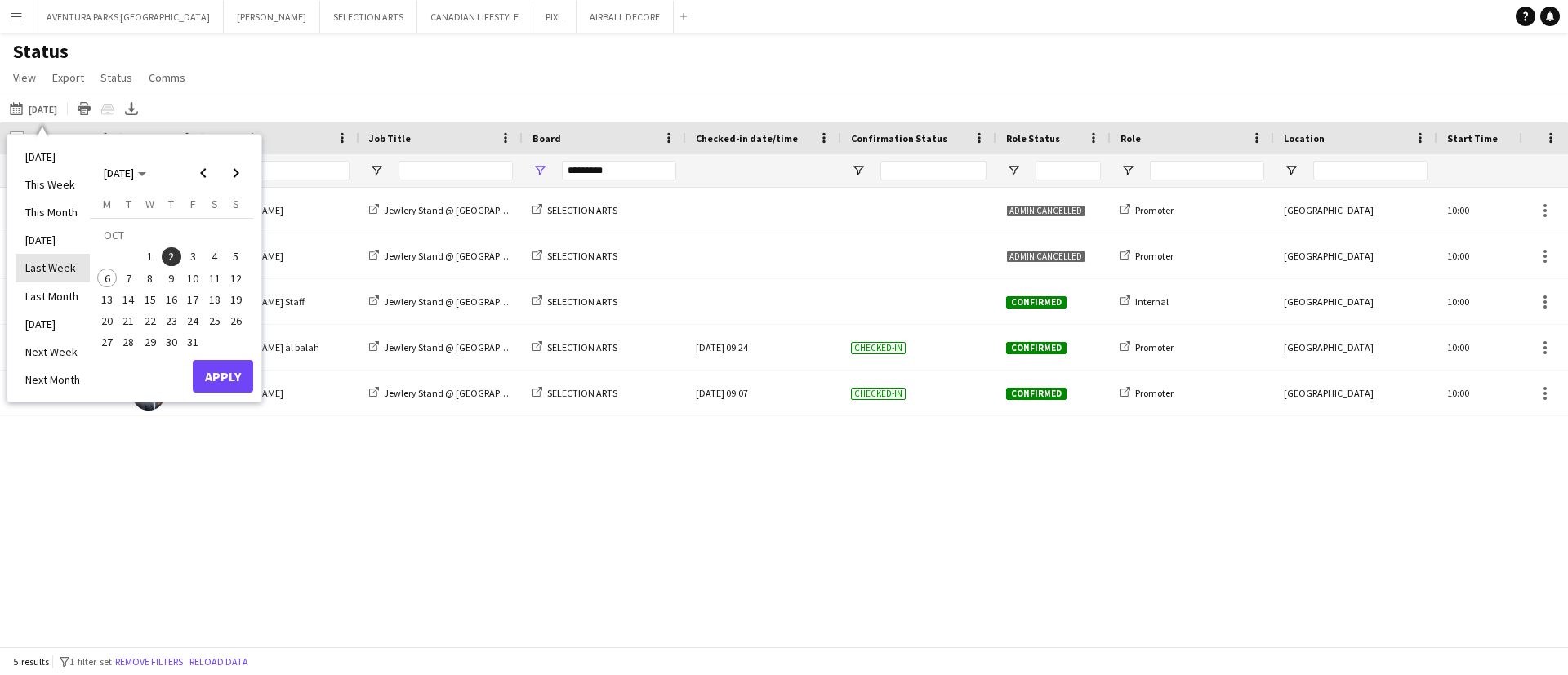
click at [62, 266] on li "Last Week" at bounding box center [53, 268] width 75 height 28
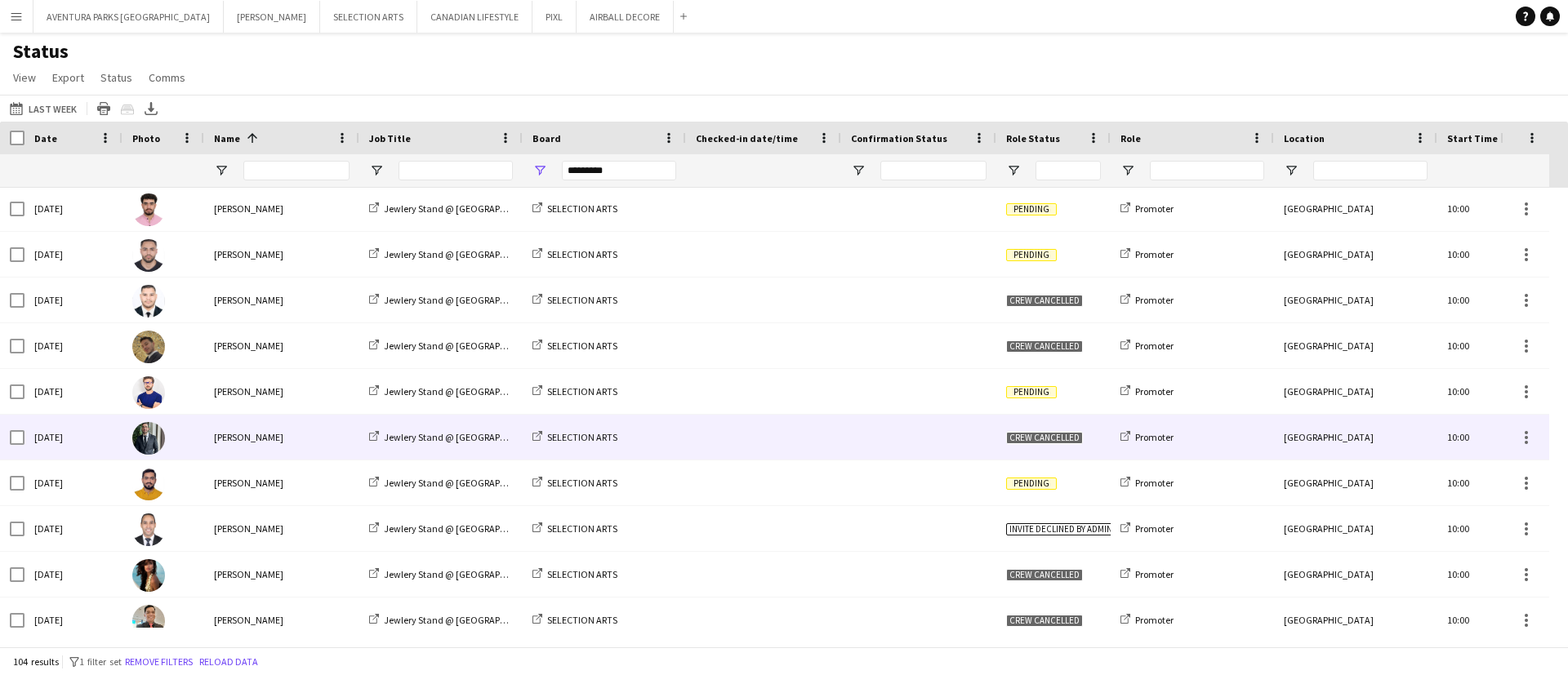
scroll to position [2, 0]
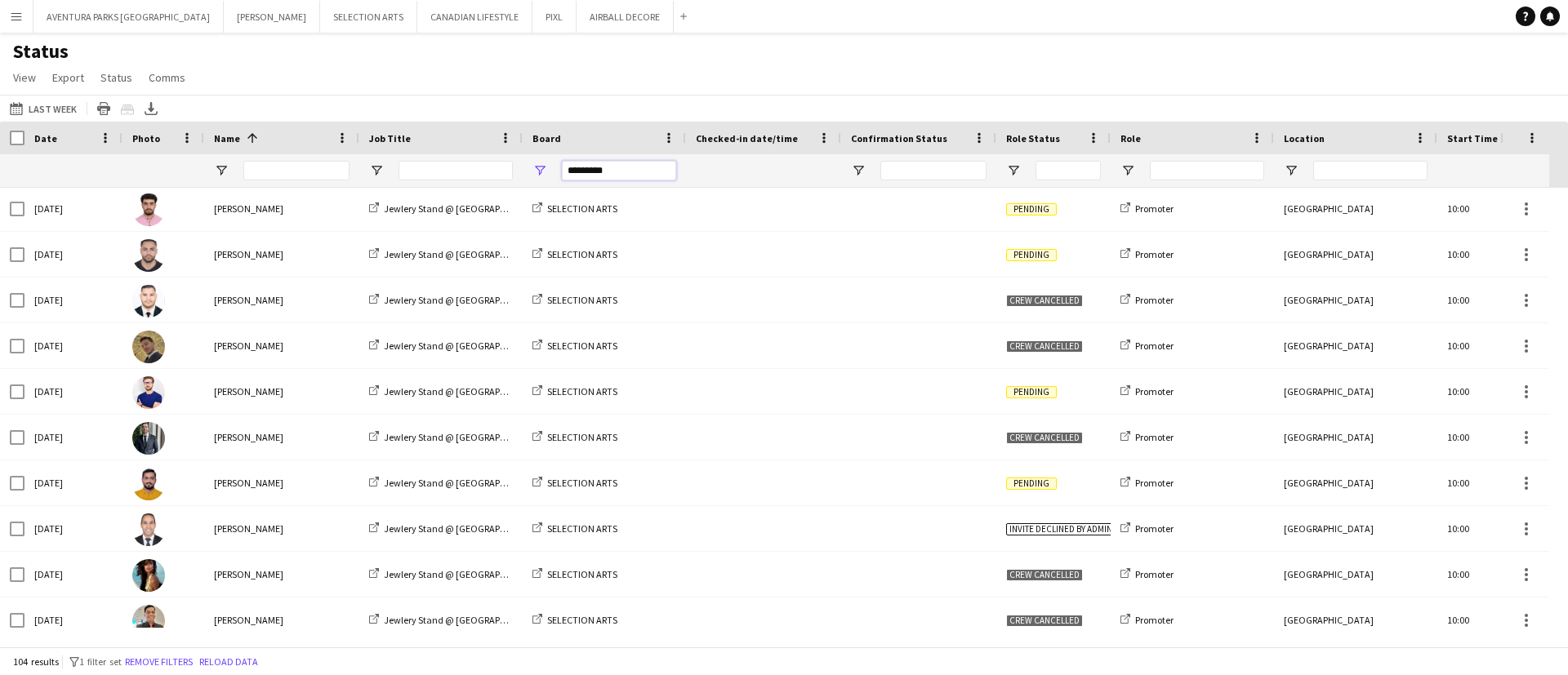
click at [639, 162] on input "*********" at bounding box center [619, 171] width 114 height 20
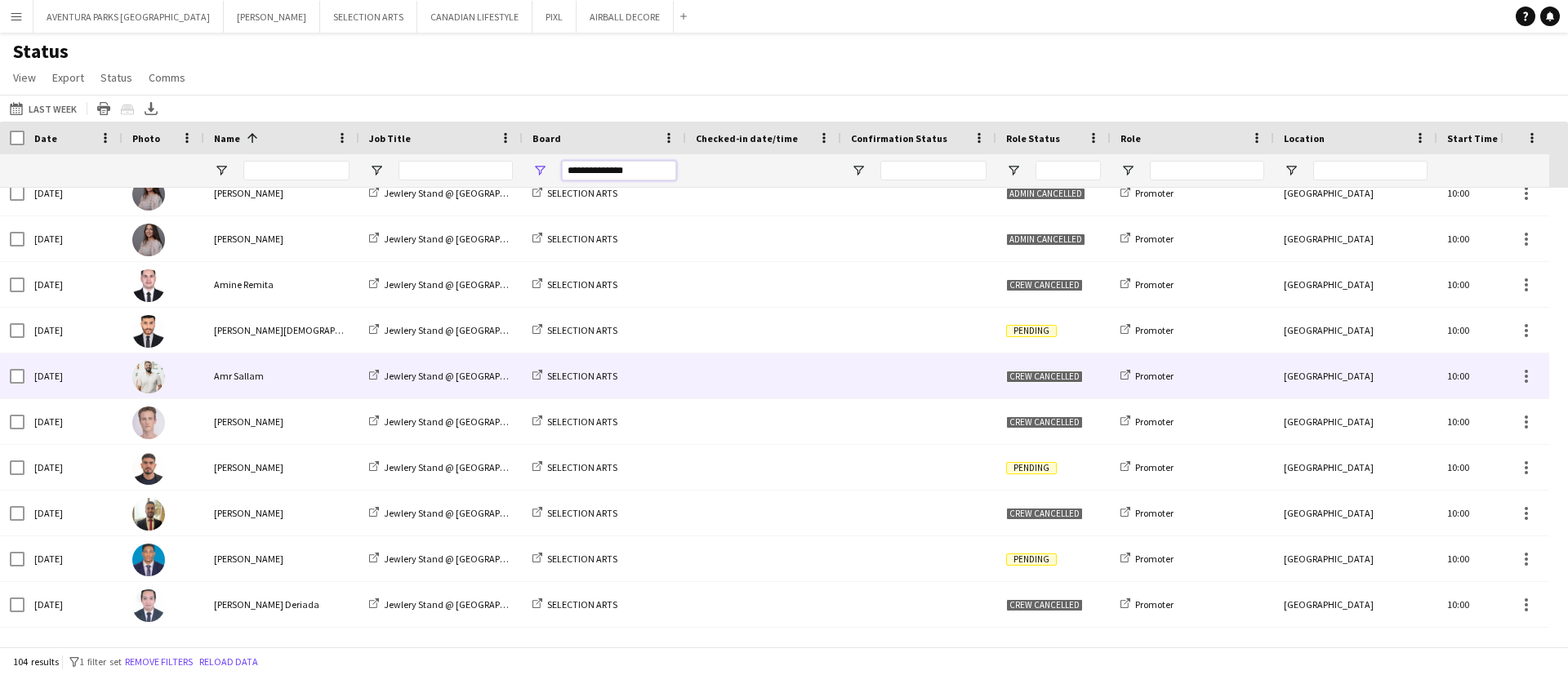
scroll to position [696, 0]
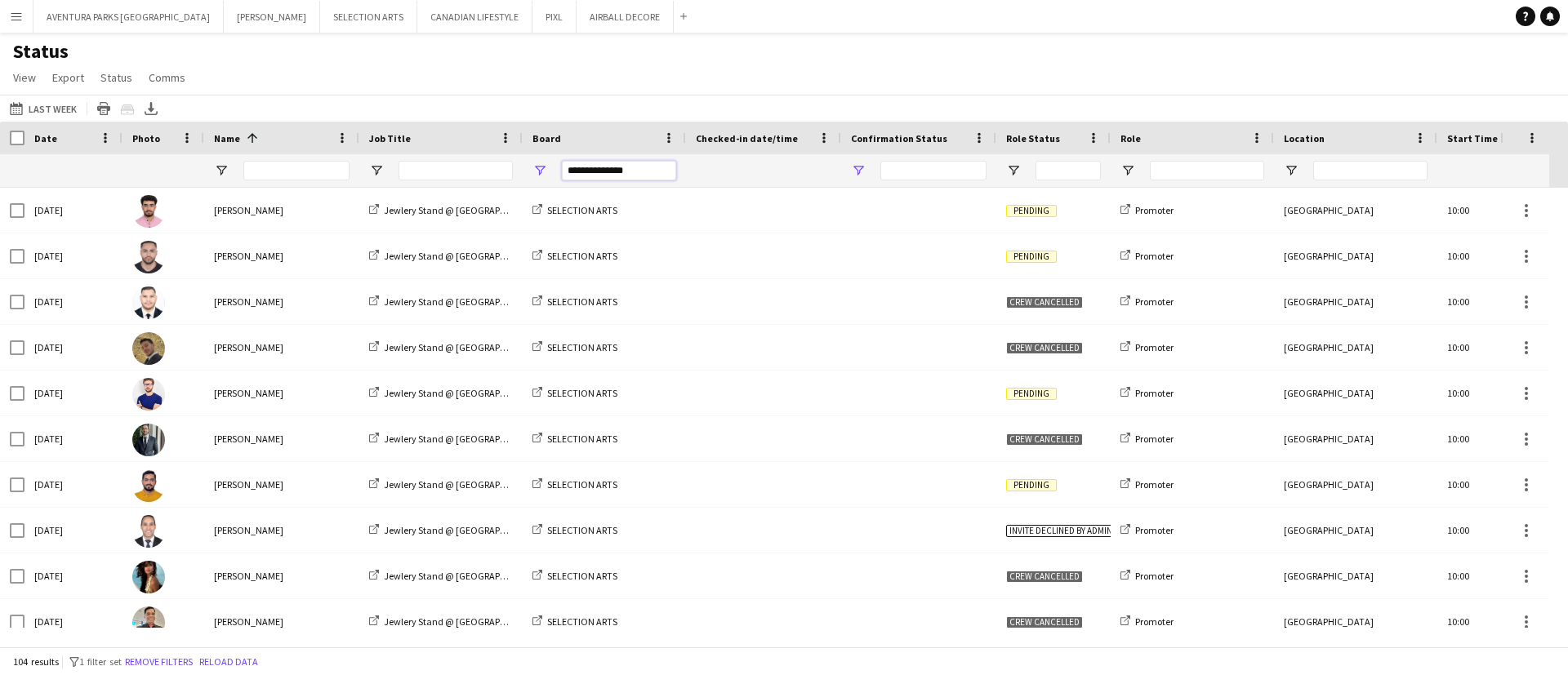
type input "**********"
click at [856, 167] on span "Open Filter Menu" at bounding box center [858, 171] width 15 height 15
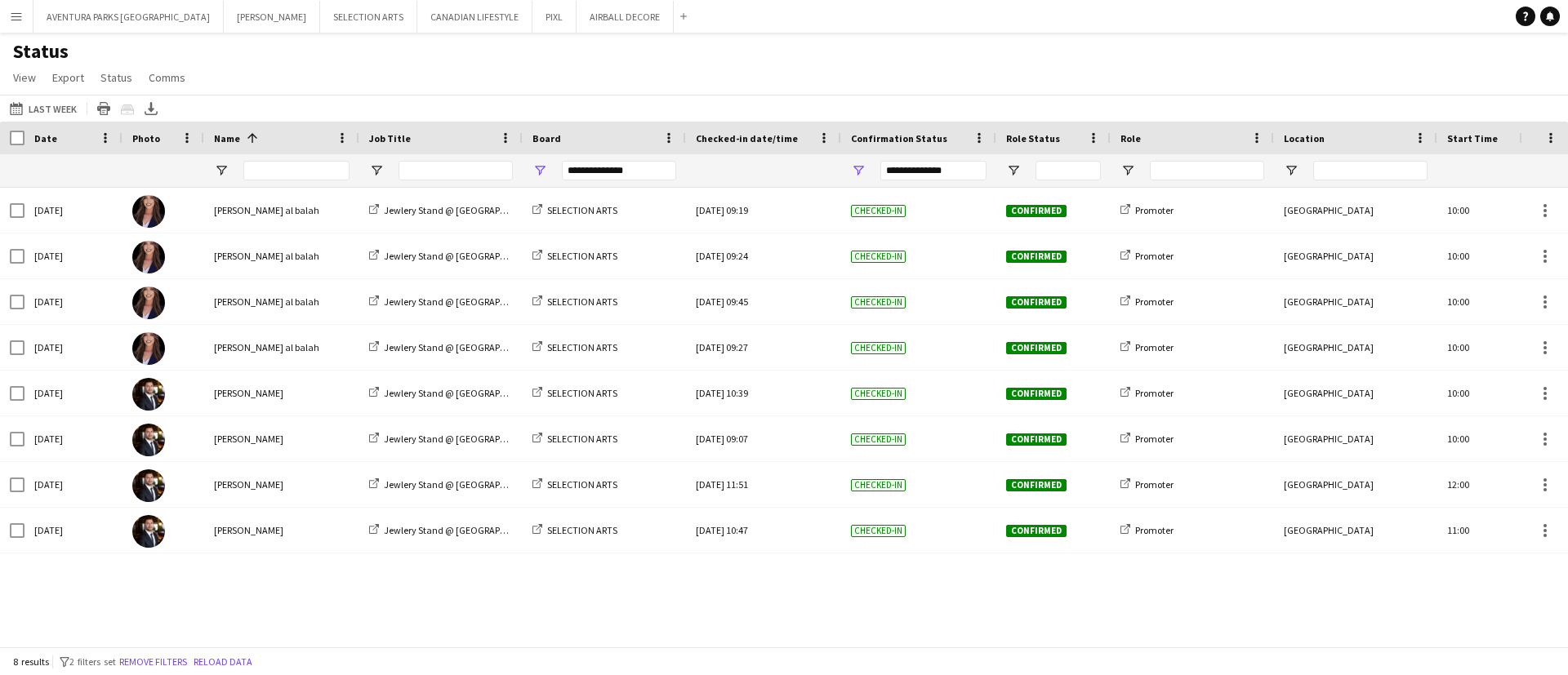
click at [790, 594] on div "[DATE] [PERSON_NAME] al balah Jewlery Stand @ [GEOGRAPHIC_DATA] SELECTION ARTS …" at bounding box center [760, 407] width 1519 height 440
click at [46, 110] on button "[DATE] Last Week" at bounding box center [43, 108] width 74 height 20
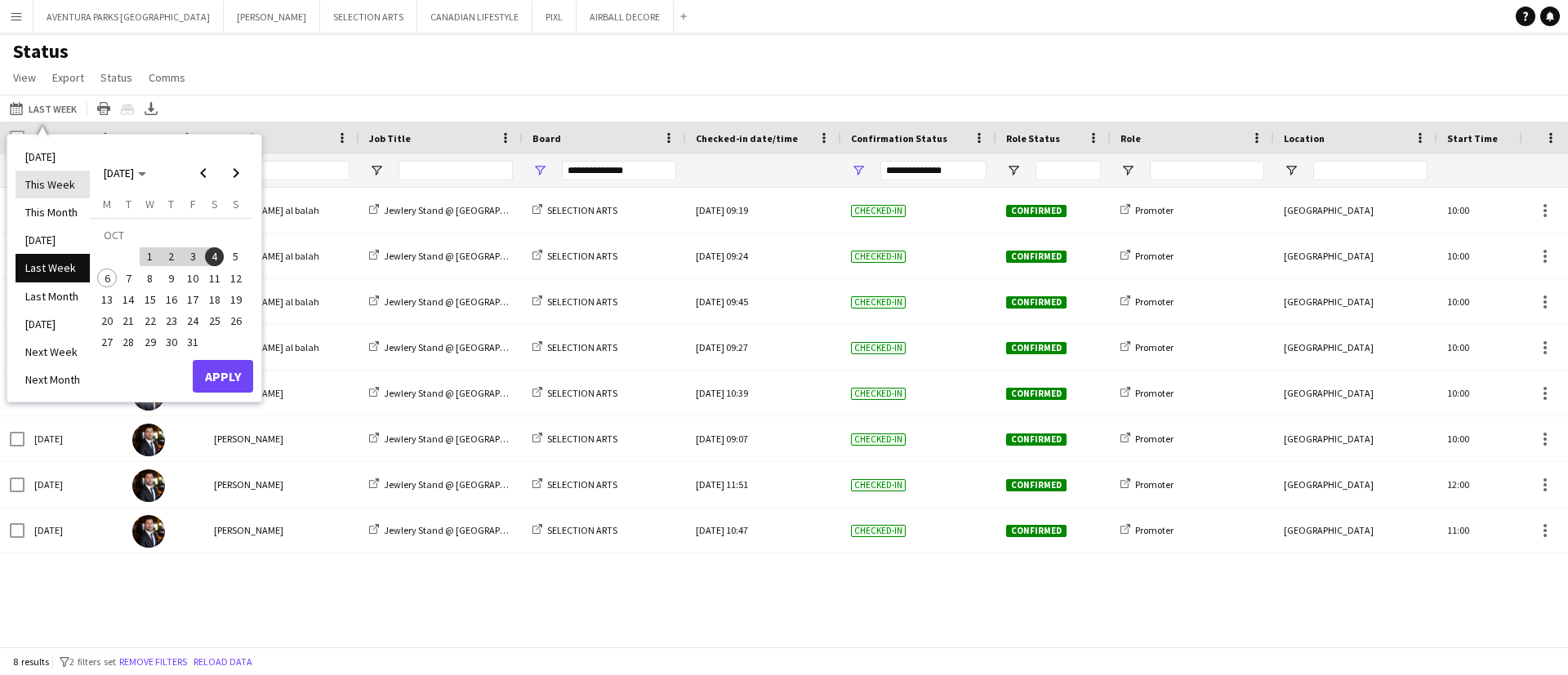
click at [56, 177] on li "This Week" at bounding box center [53, 185] width 75 height 28
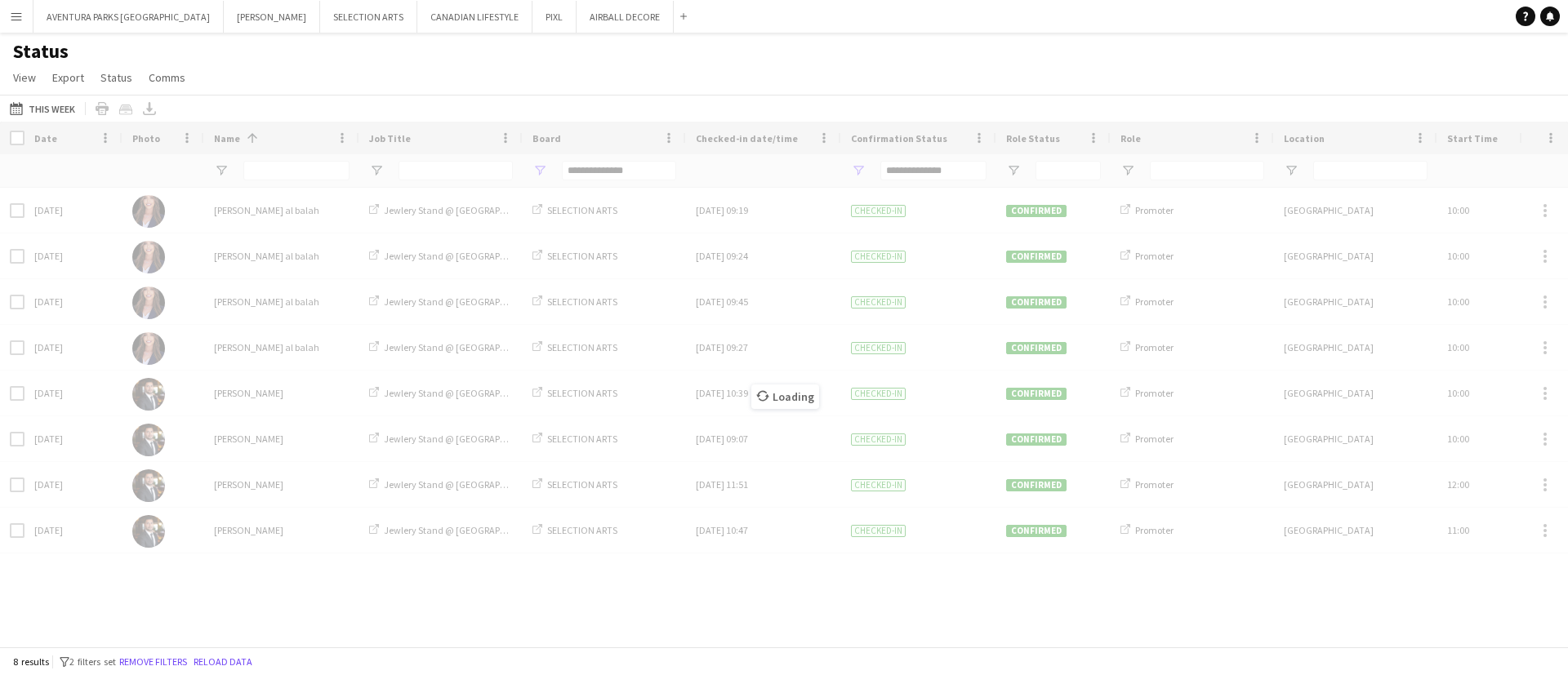
type input "**********"
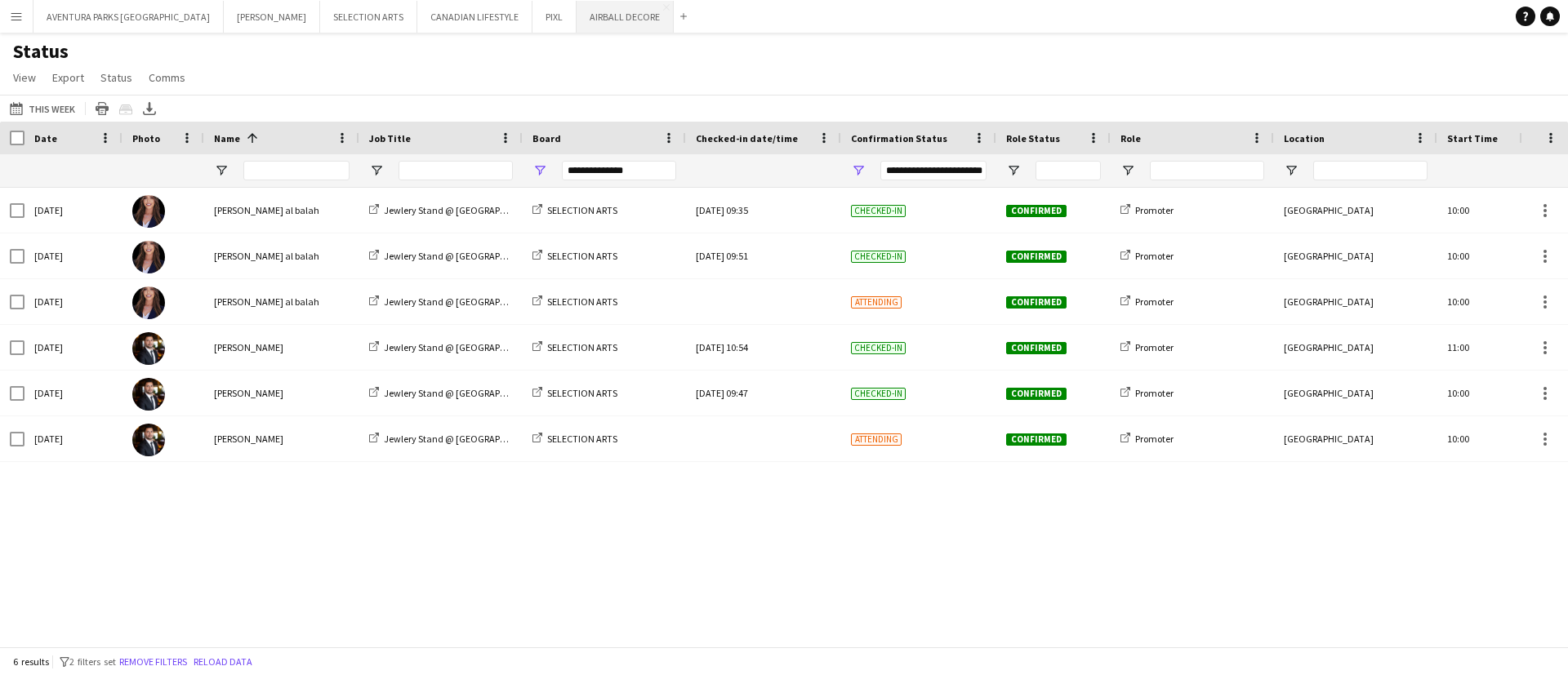
click at [577, 13] on button "AIRBALL DECORE Close" at bounding box center [625, 17] width 97 height 31
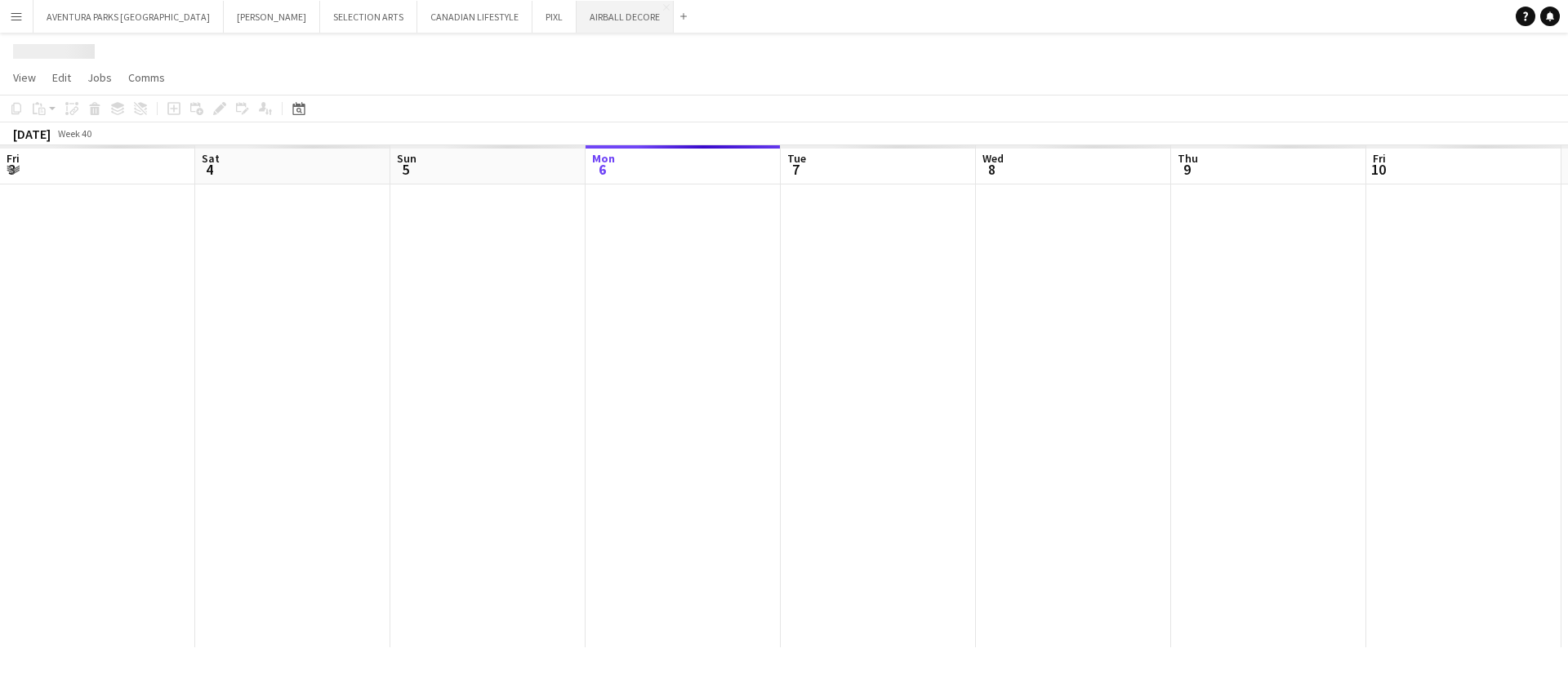
scroll to position [0, 390]
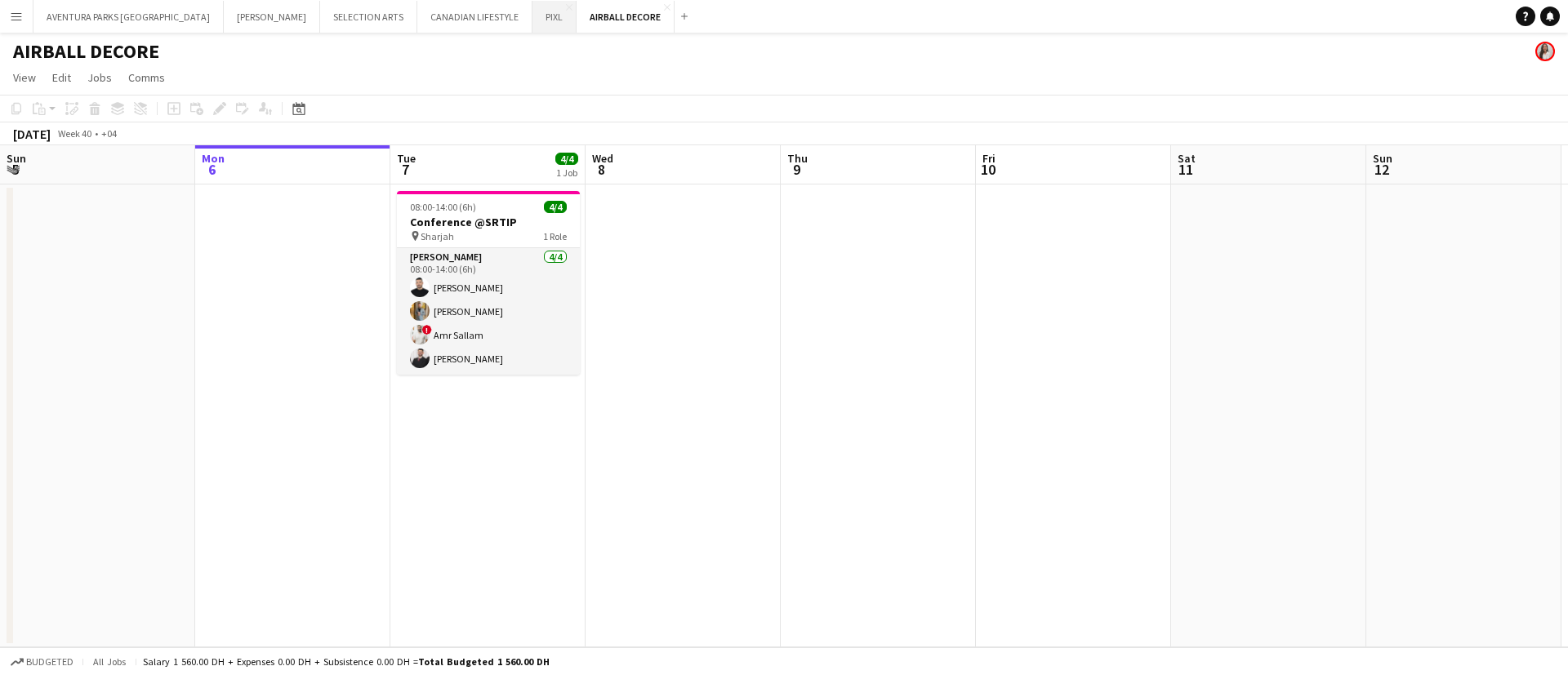
click at [533, 19] on button "PIXL Close" at bounding box center [554, 17] width 44 height 31
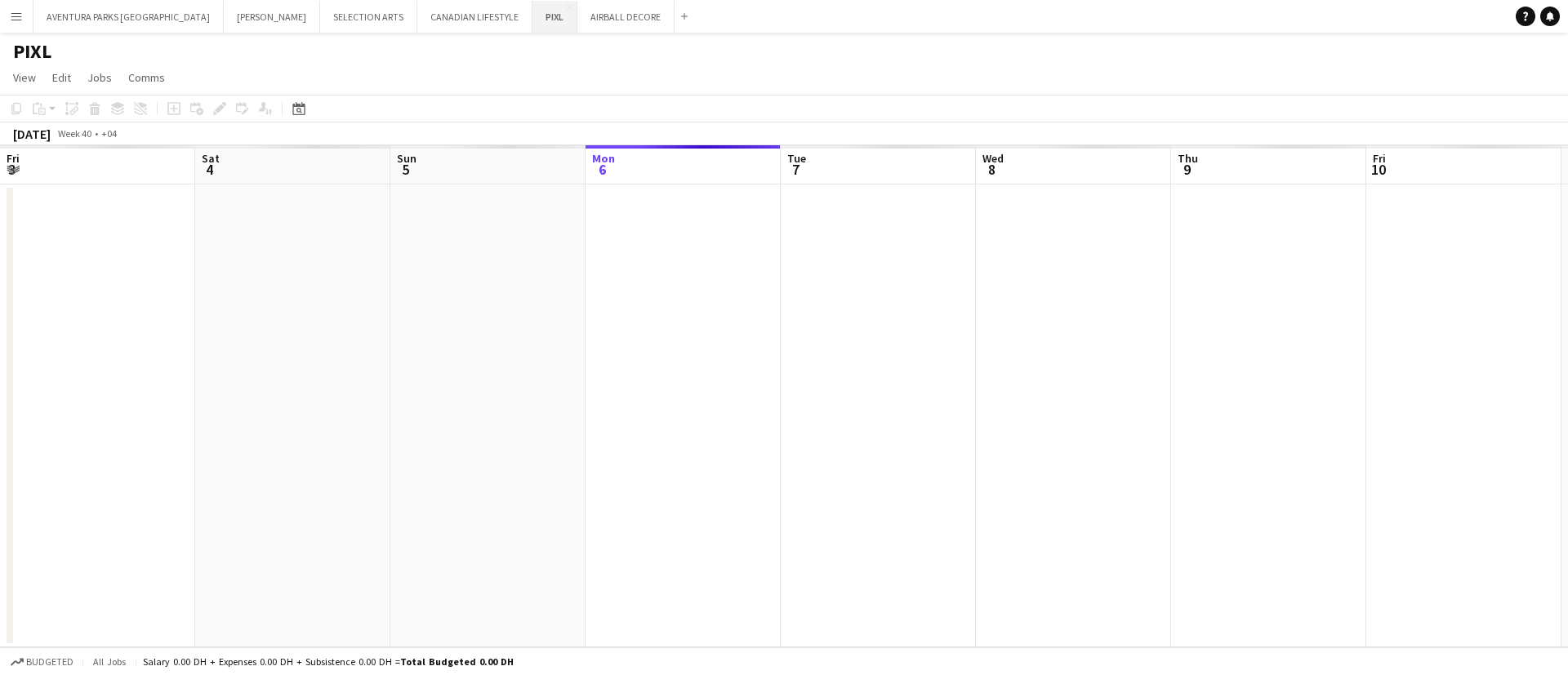
scroll to position [0, 390]
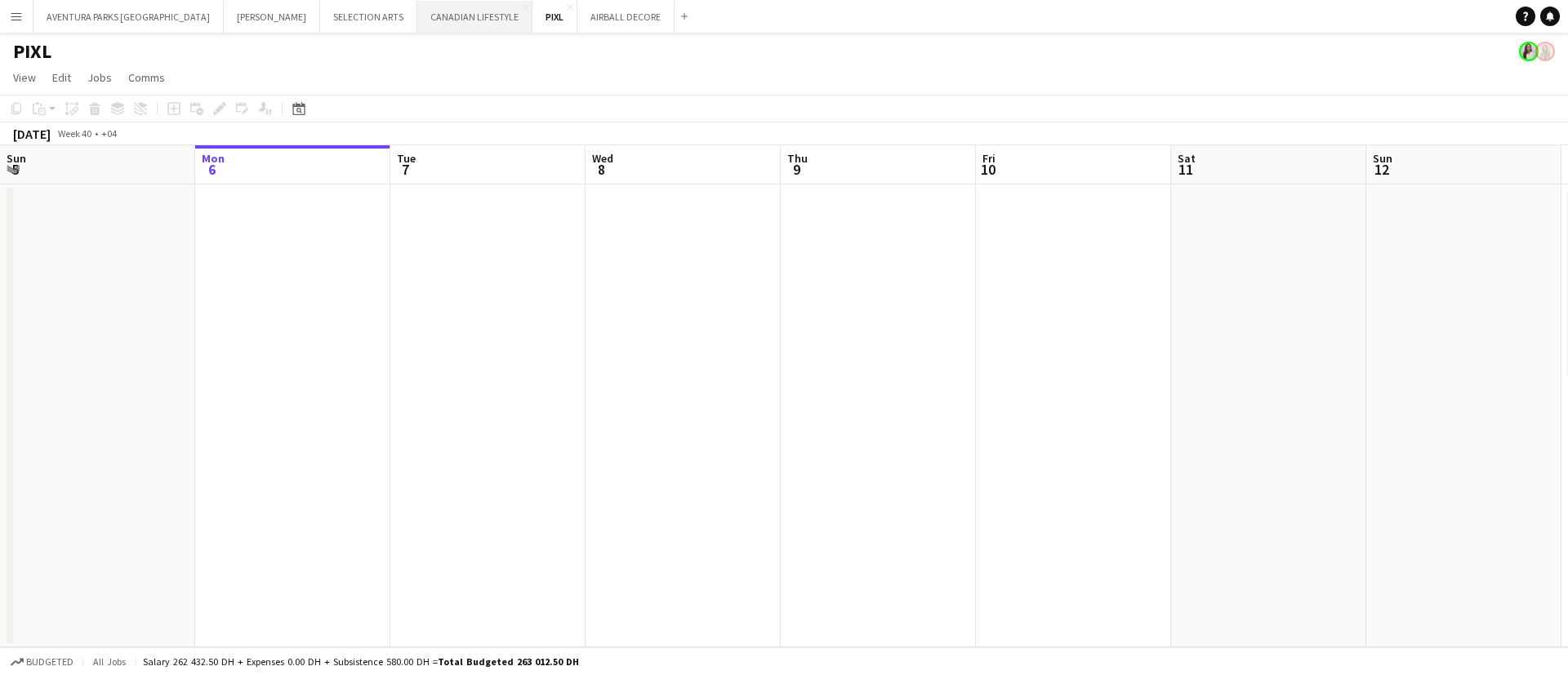
click at [417, 21] on button "CANADIAN LIFESTYLE Close" at bounding box center [475, 17] width 115 height 31
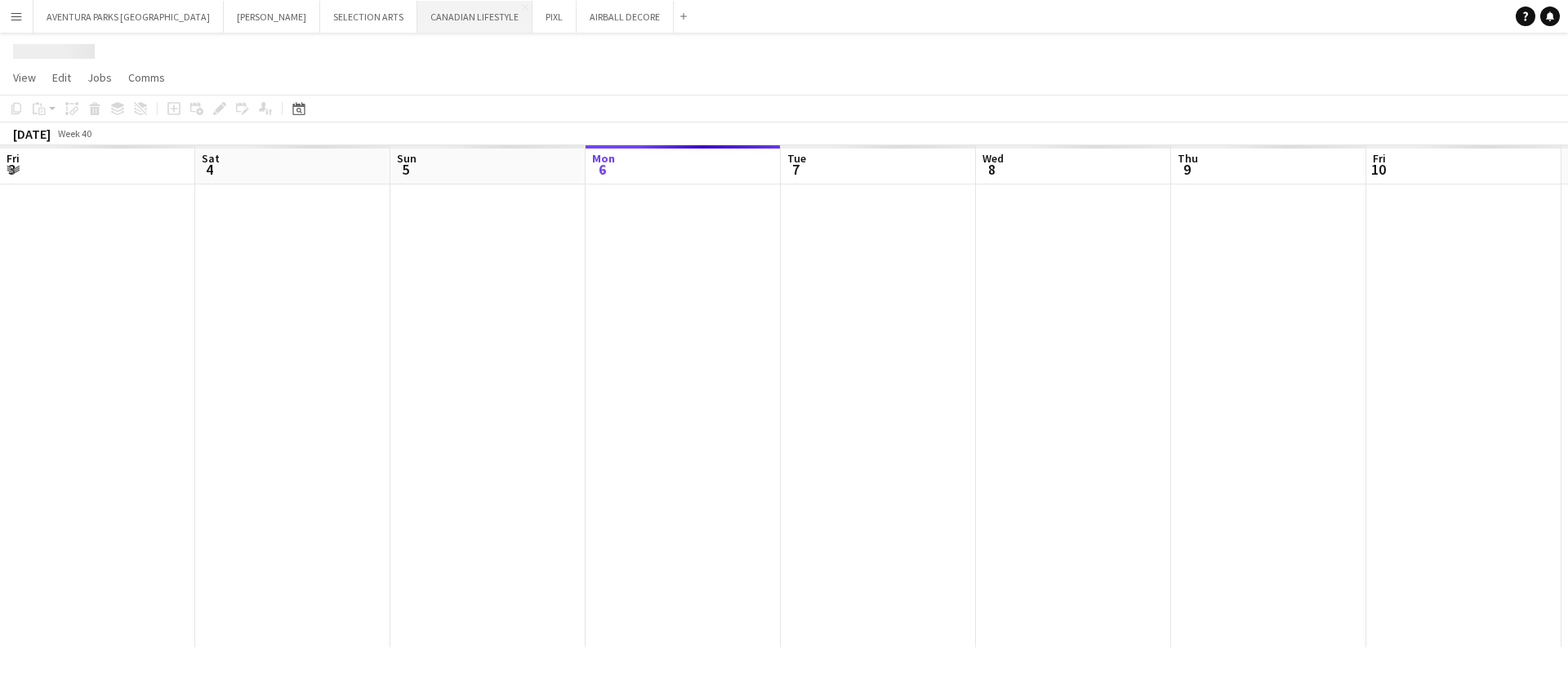
scroll to position [0, 390]
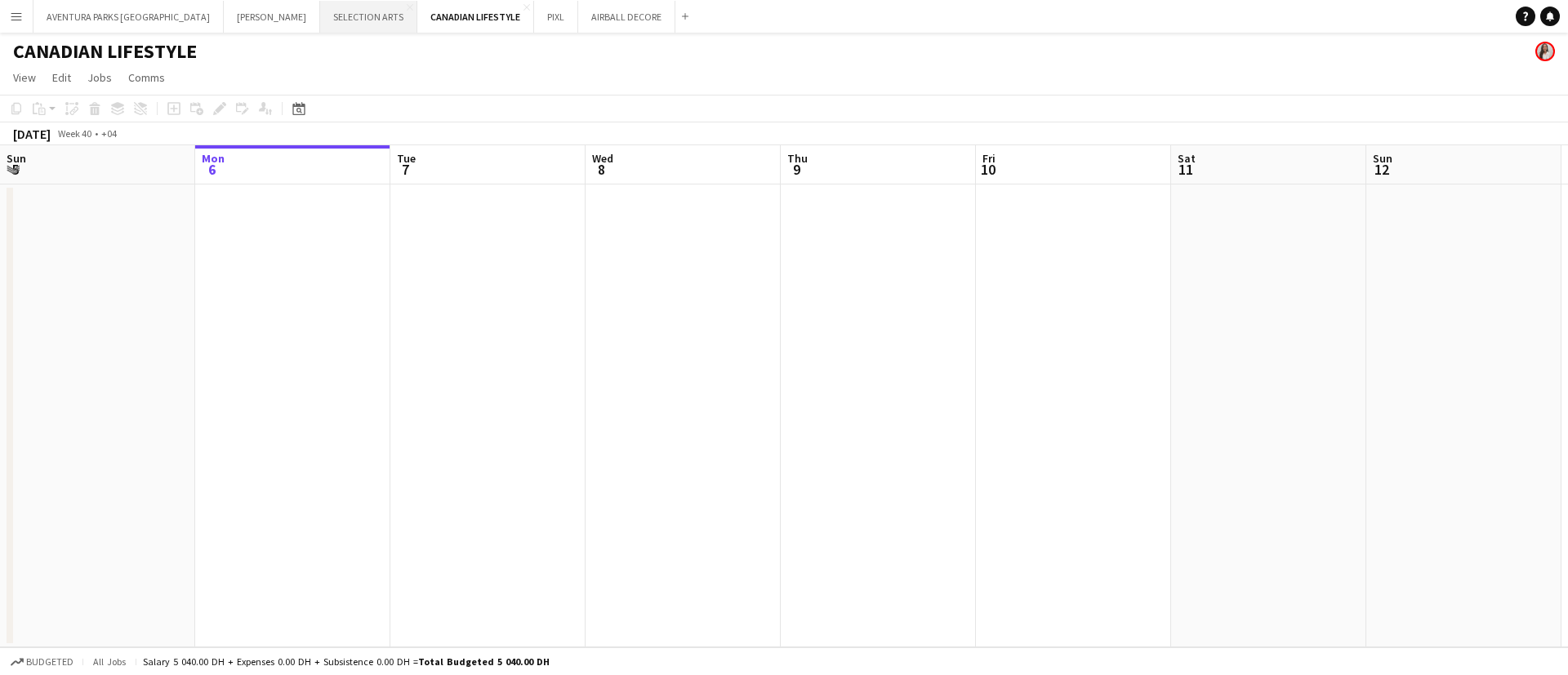
click at [320, 19] on button "SELECTION ARTS Close" at bounding box center [368, 17] width 97 height 31
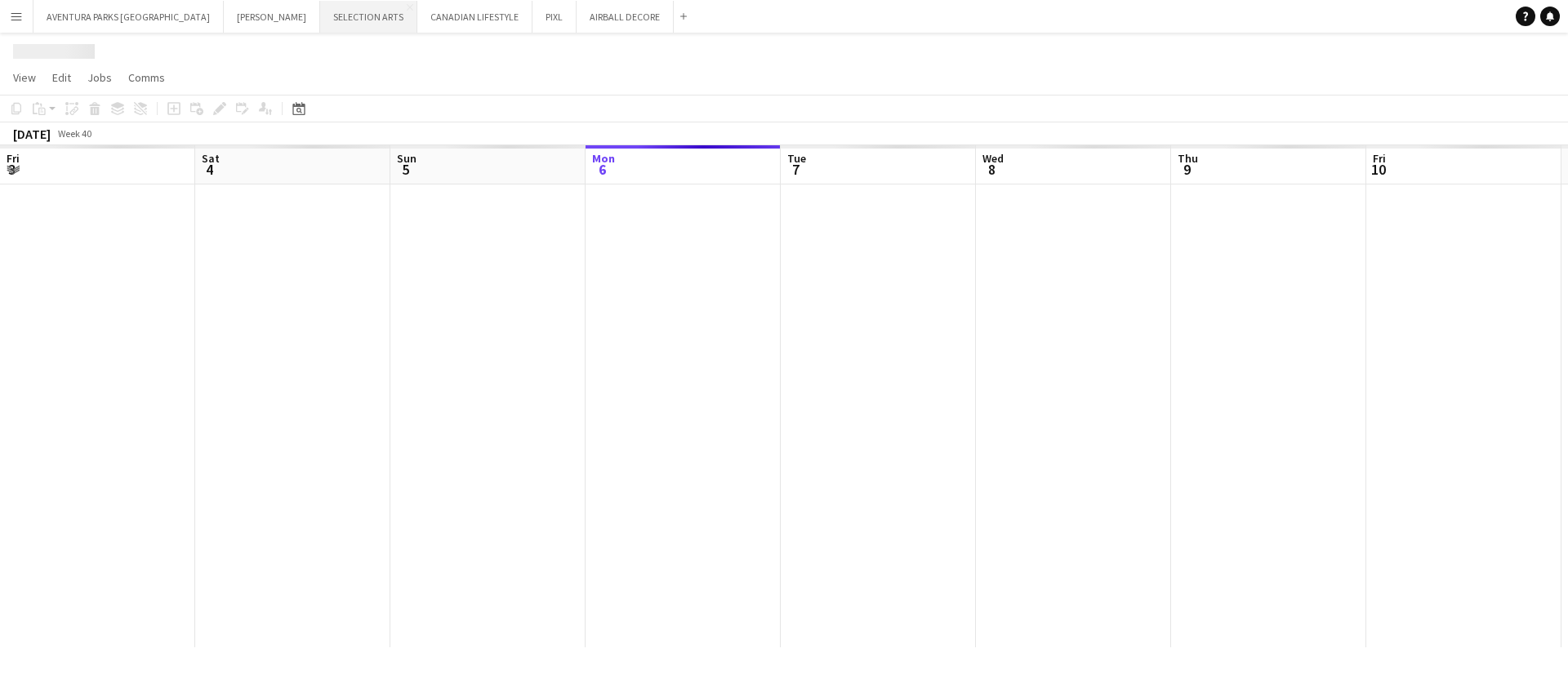
scroll to position [0, 390]
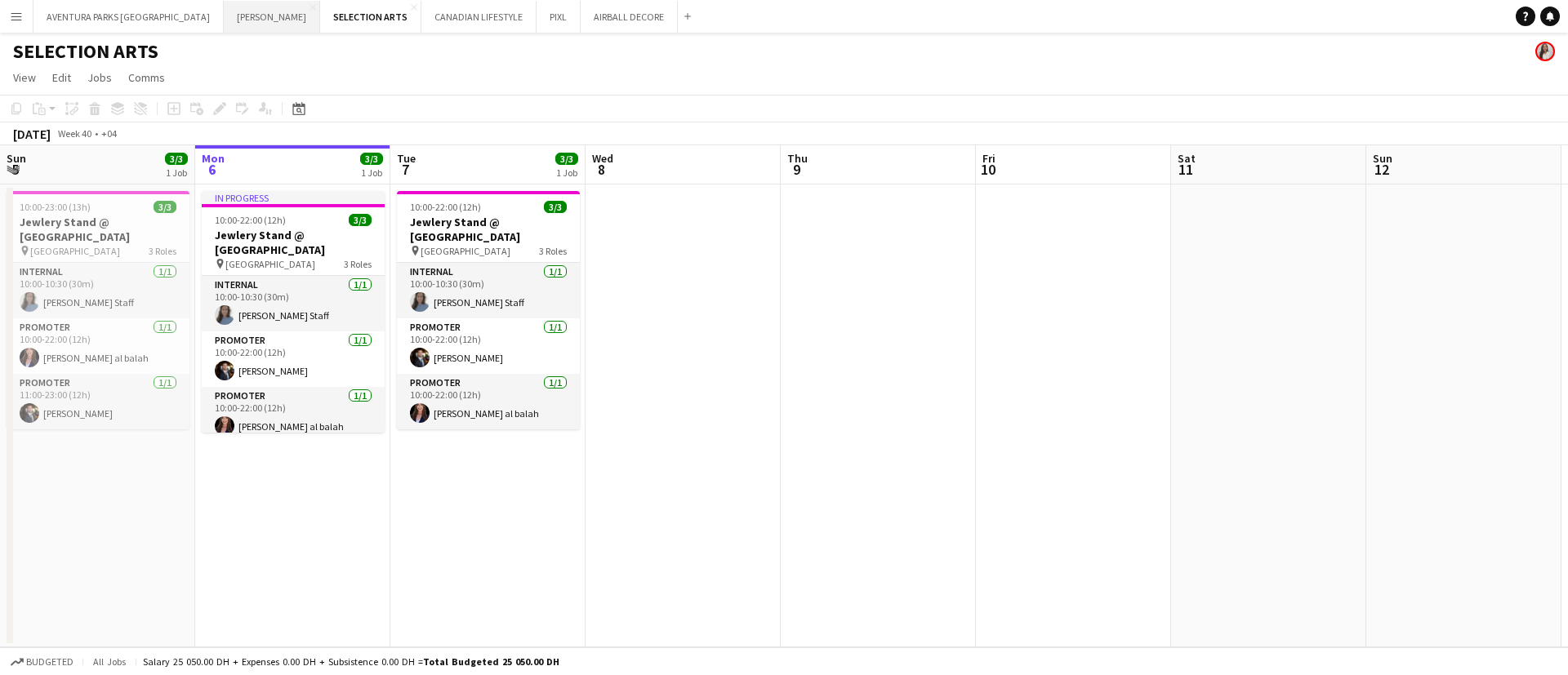
click at [224, 21] on button "[PERSON_NAME] Close" at bounding box center [272, 17] width 96 height 31
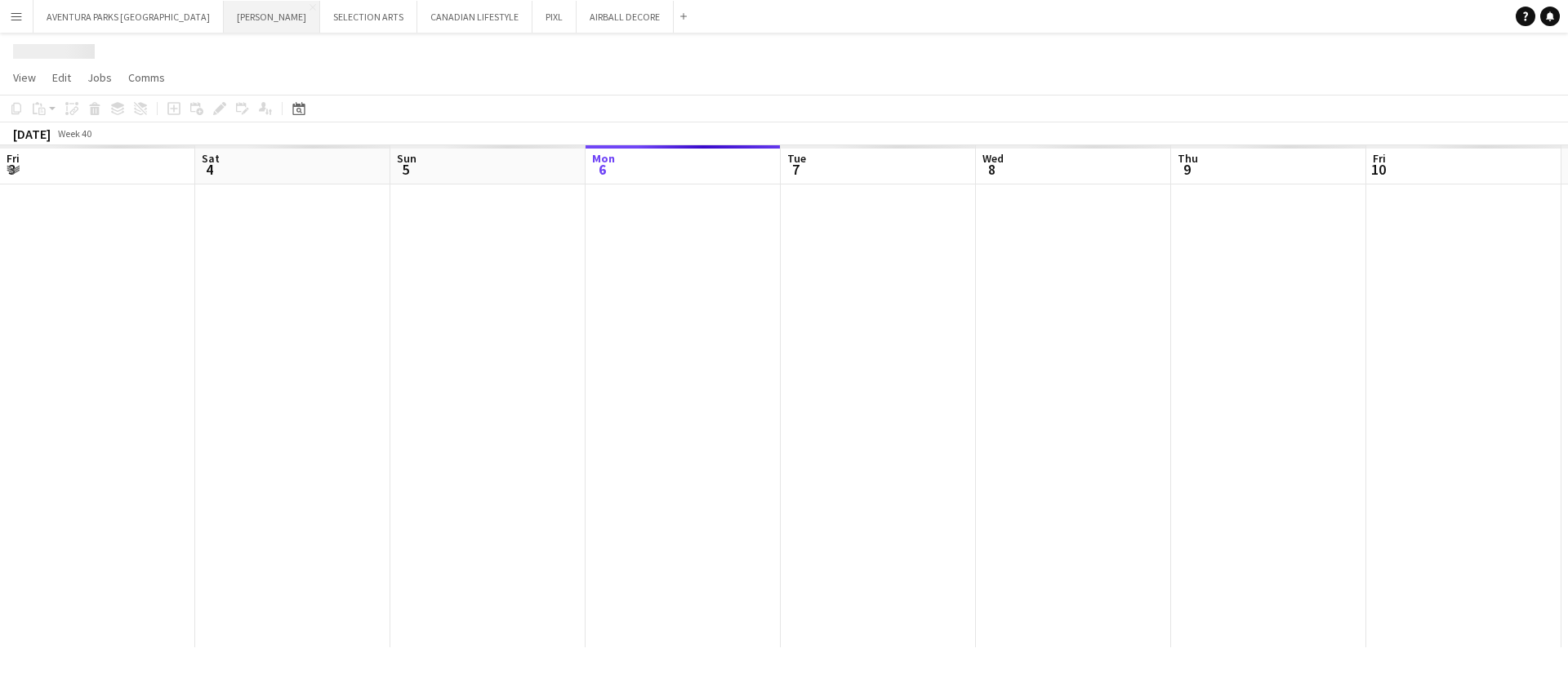
scroll to position [0, 390]
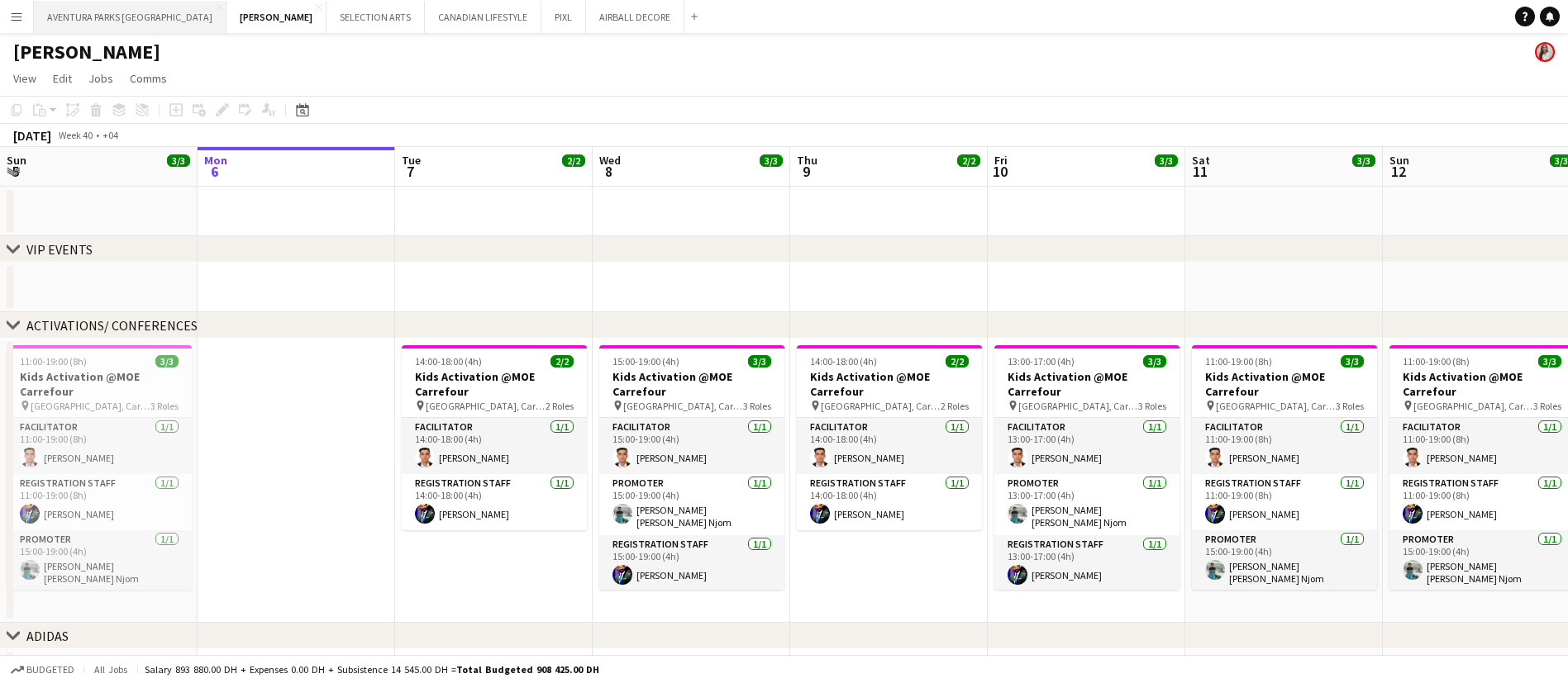
click at [108, 23] on button "AVENTURA PARKS DUBAI Close" at bounding box center [130, 17] width 193 height 32
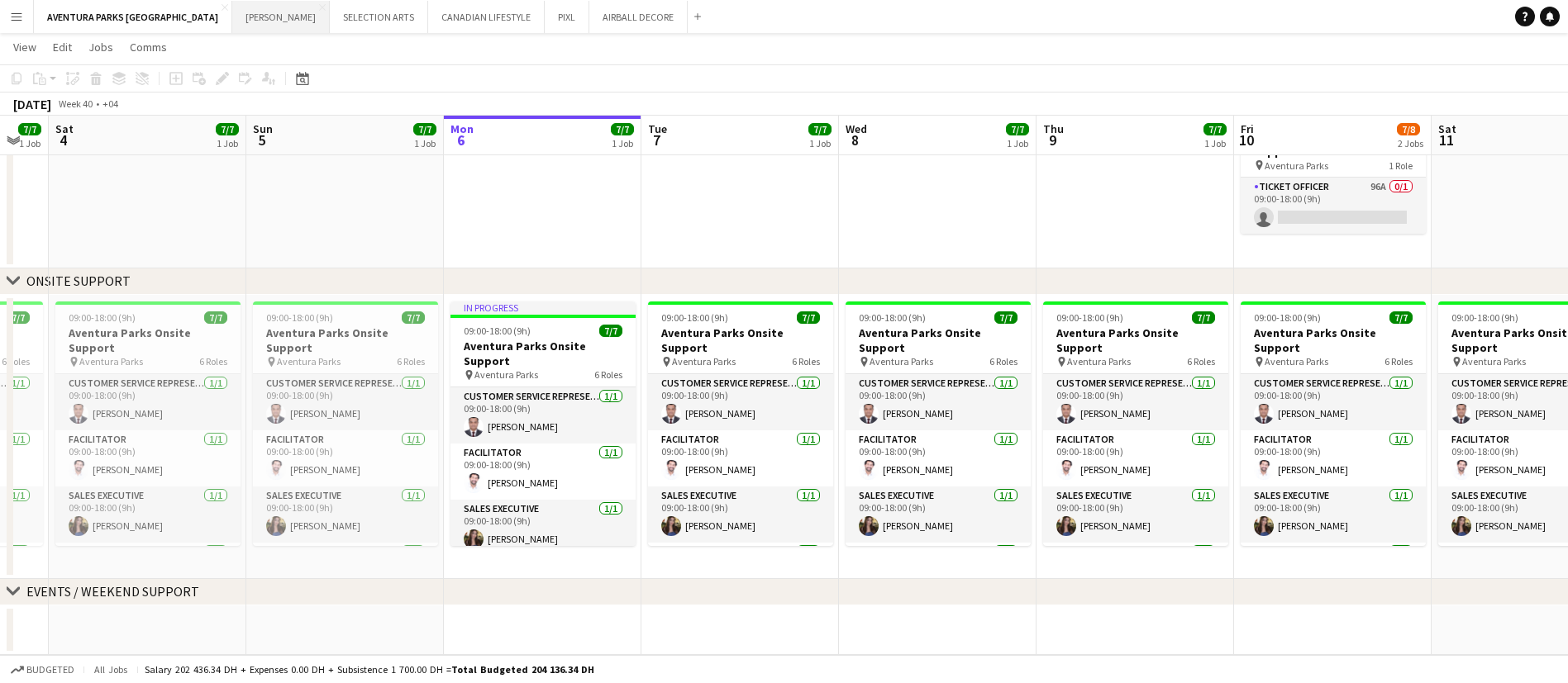
click at [232, 7] on button "[PERSON_NAME] Close" at bounding box center [281, 17] width 97 height 32
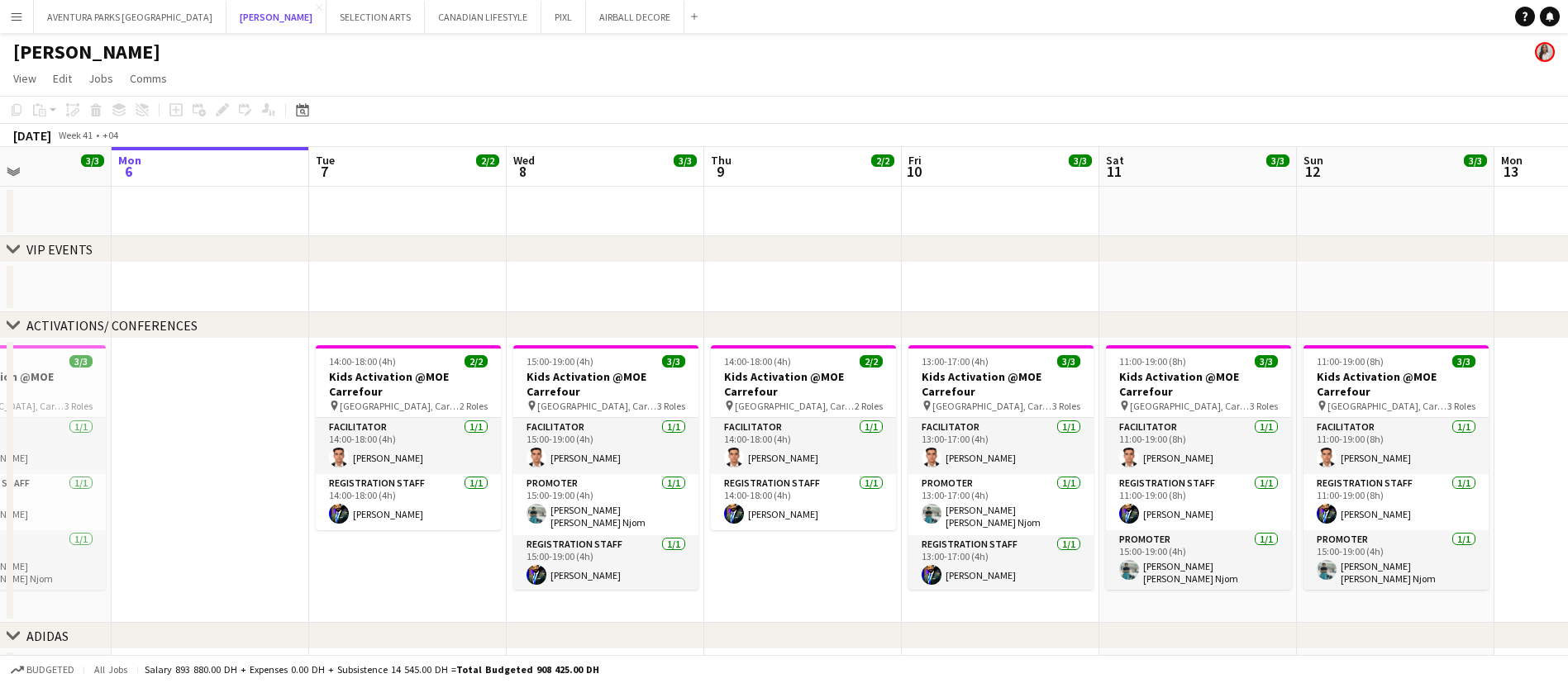
scroll to position [0, 472]
